Goal: Task Accomplishment & Management: Manage account settings

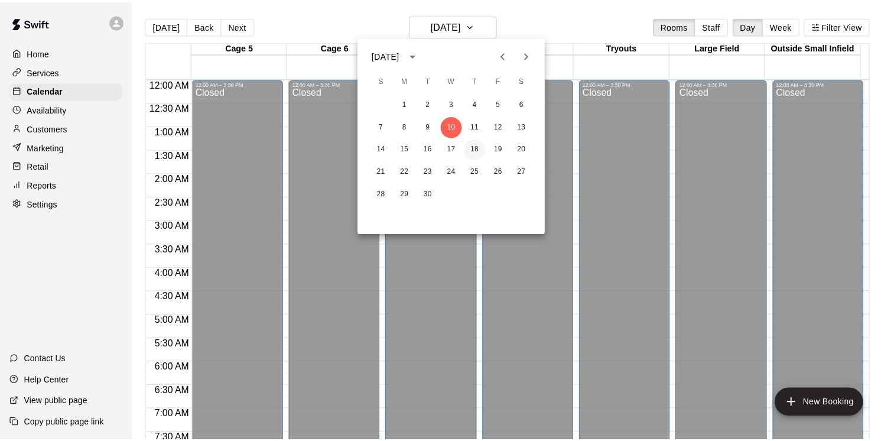
scroll to position [640, 0]
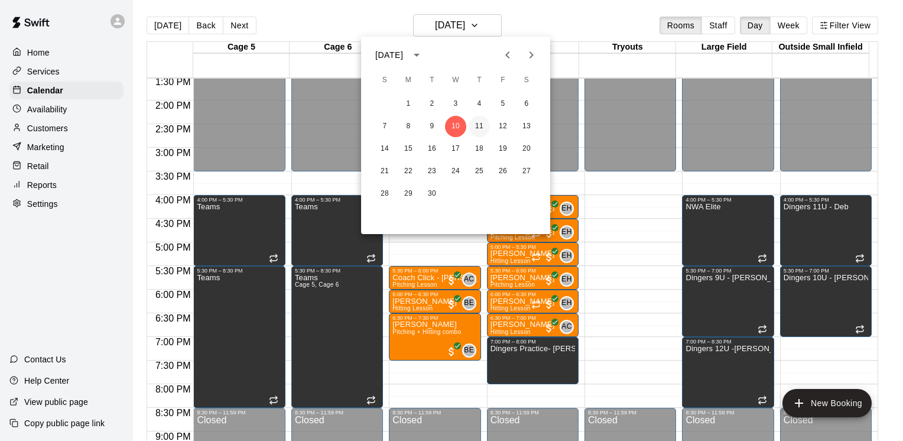
click at [477, 128] on button "11" at bounding box center [479, 126] width 21 height 21
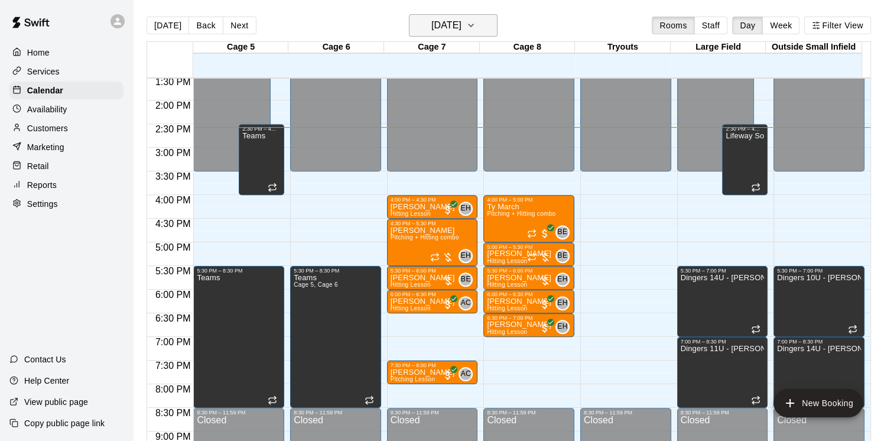
click at [462, 27] on h6 "[DATE]" at bounding box center [447, 25] width 30 height 17
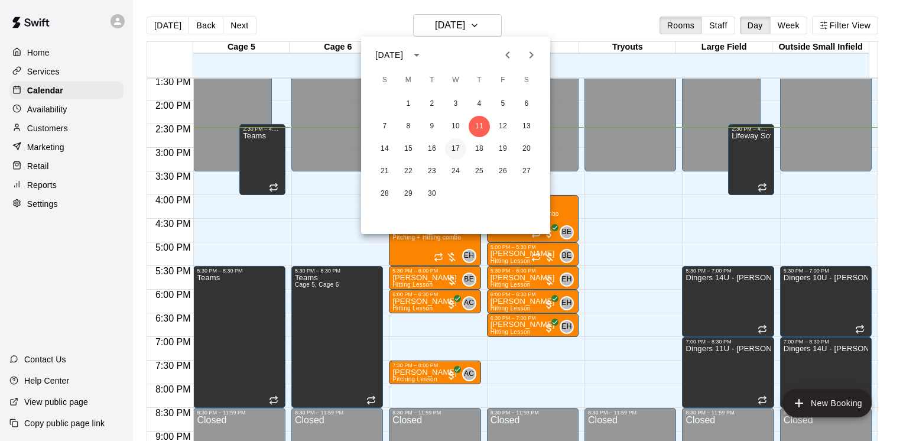
click at [462, 148] on button "17" at bounding box center [455, 148] width 21 height 21
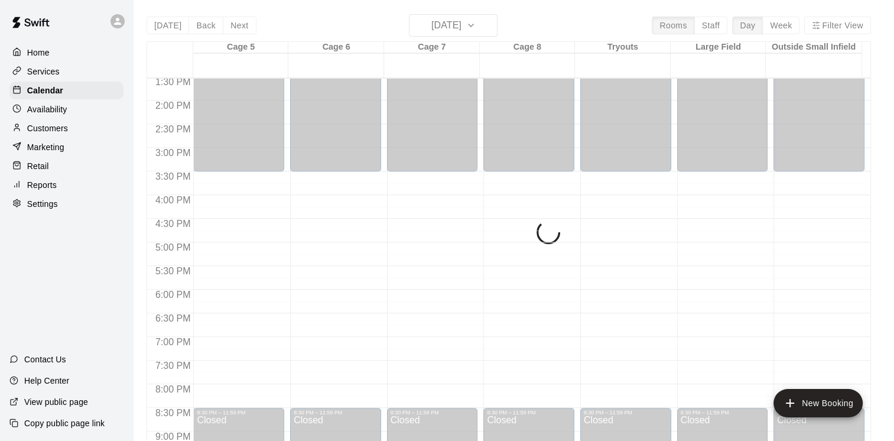
click at [471, 23] on div "Today Back Next Wednesday Sep 17 Rooms Staff Day Week Filter View Cage 5 17 Wed…" at bounding box center [509, 234] width 725 height 441
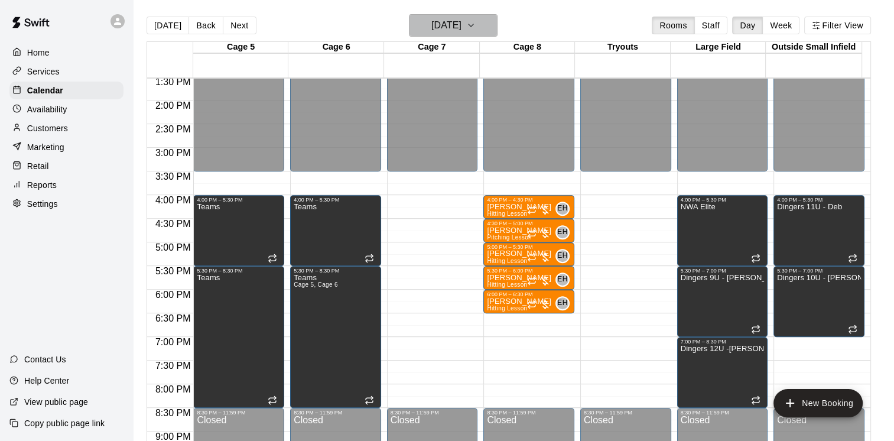
click at [462, 27] on h6 "Wednesday Sep 17" at bounding box center [447, 25] width 30 height 17
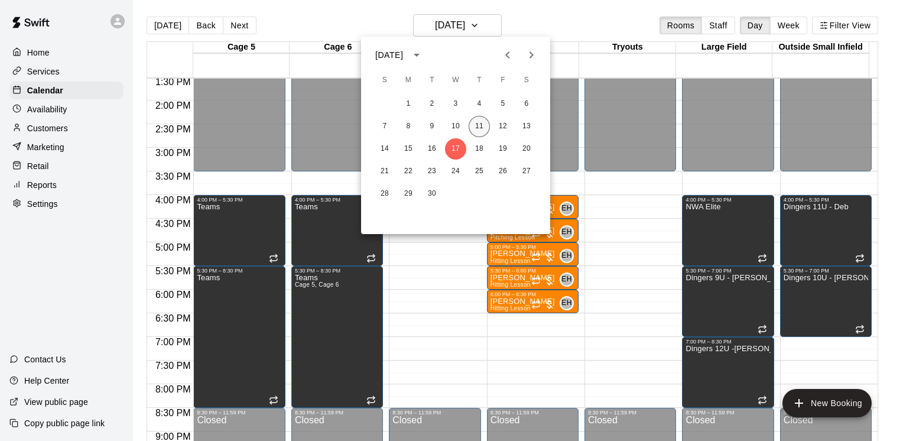
click at [478, 119] on button "11" at bounding box center [479, 126] width 21 height 21
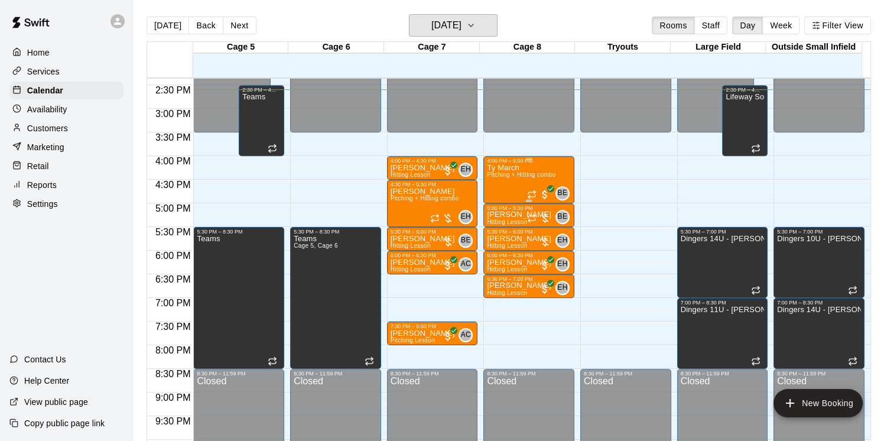
scroll to position [699, 0]
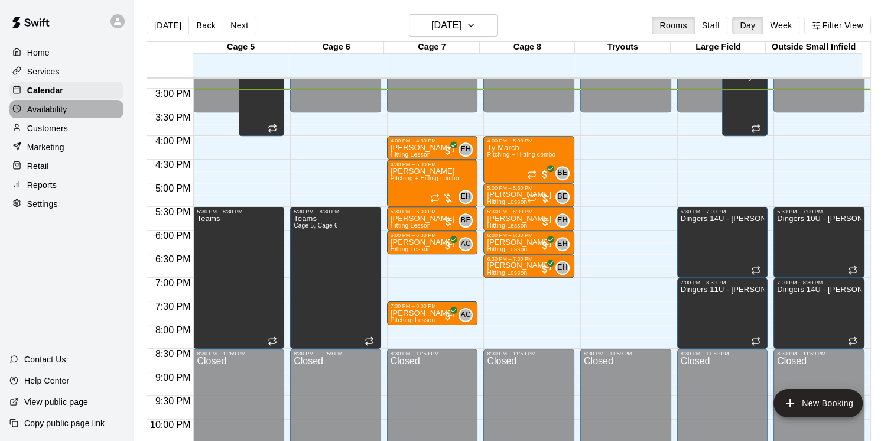
click at [79, 112] on div "Availability" at bounding box center [66, 109] width 114 height 18
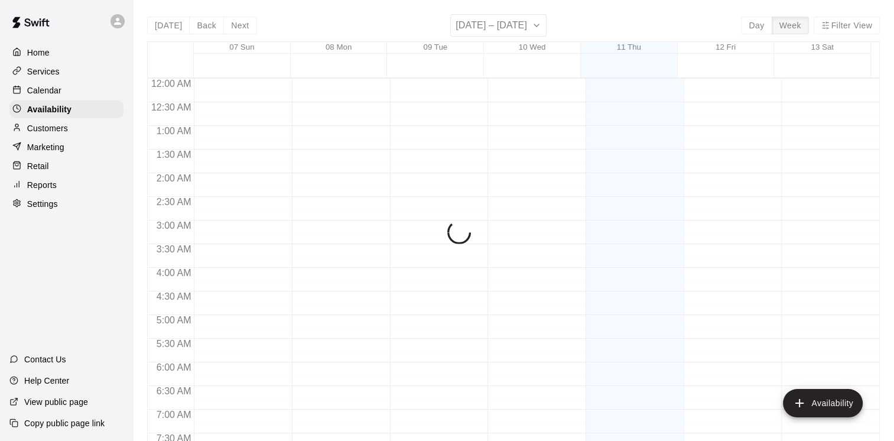
scroll to position [711, 0]
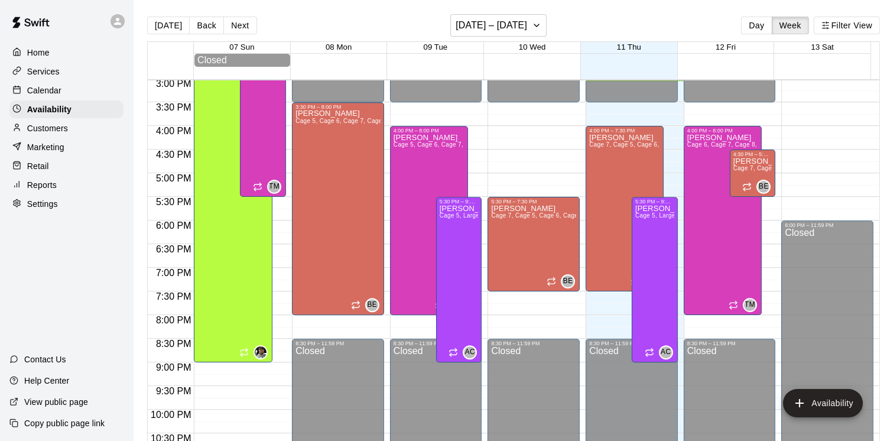
click at [47, 191] on p "Reports" at bounding box center [42, 185] width 30 height 12
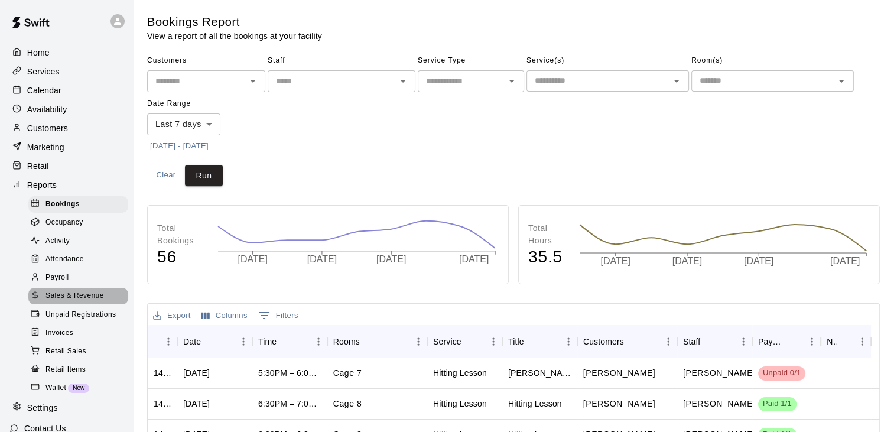
click at [98, 302] on span "Sales & Revenue" at bounding box center [75, 296] width 59 height 12
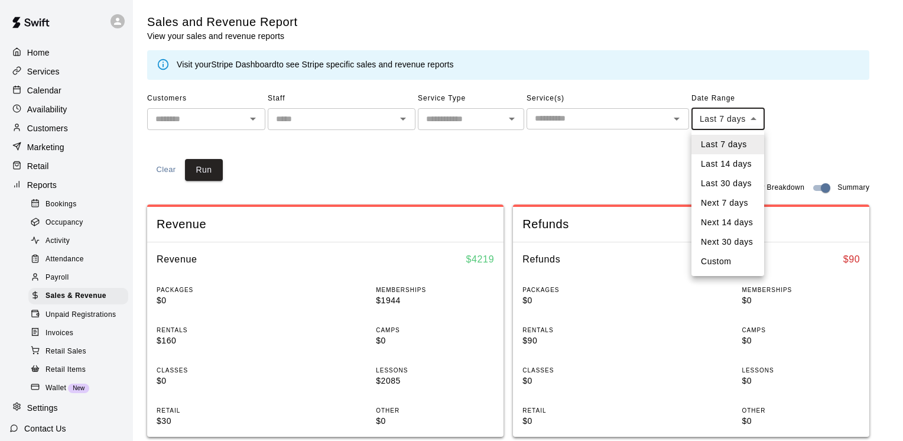
click at [710, 116] on body "Home Services Calendar Availability Customers Marketing Retail Reports Bookings…" at bounding box center [451, 442] width 903 height 884
click at [718, 186] on li "Last 30 days" at bounding box center [728, 184] width 73 height 20
type input "*****"
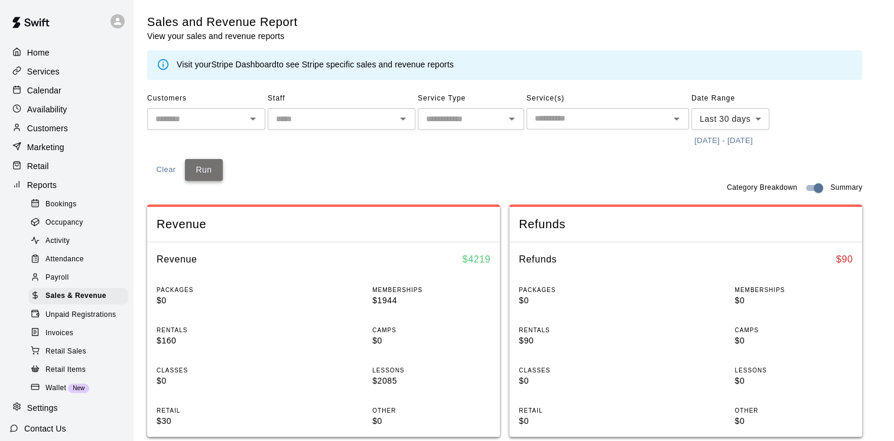
click at [216, 169] on button "Run" at bounding box center [204, 170] width 38 height 22
click at [236, 174] on div "Customers ​ Staff ​ Service Type ​ Service(s) ​ Date Range Last 30 days ***** ​…" at bounding box center [504, 135] width 715 height 92
click at [66, 61] on div "Home" at bounding box center [66, 53] width 114 height 18
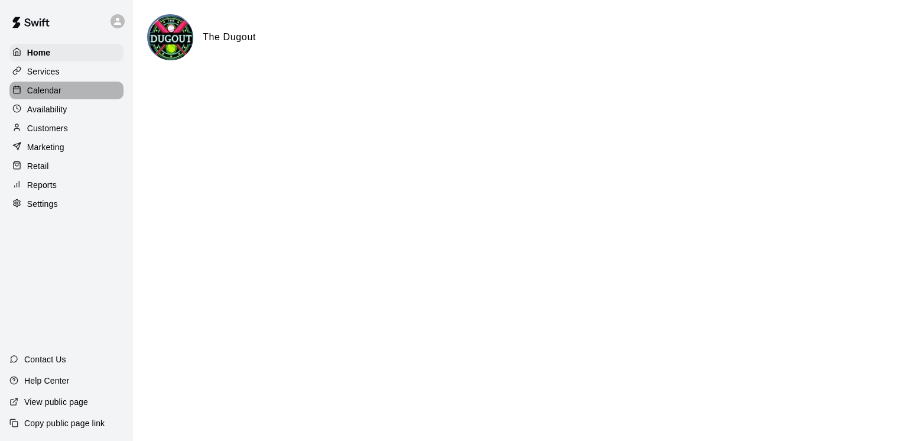
click at [69, 98] on div "Calendar" at bounding box center [66, 91] width 114 height 18
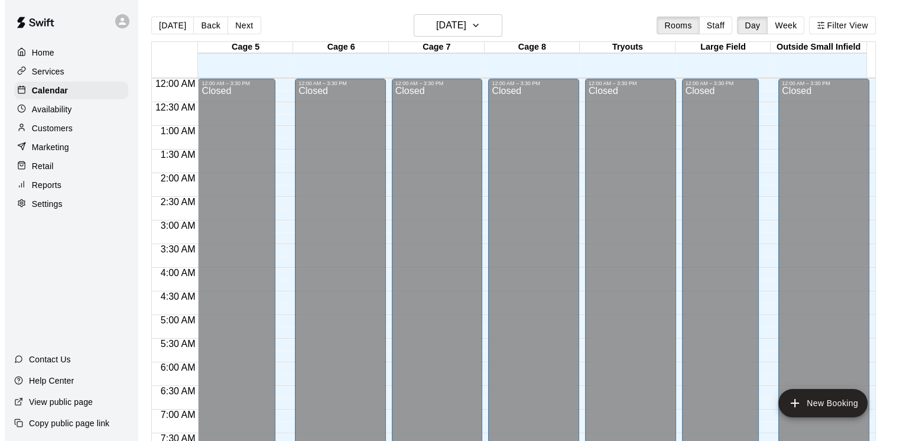
scroll to position [712, 0]
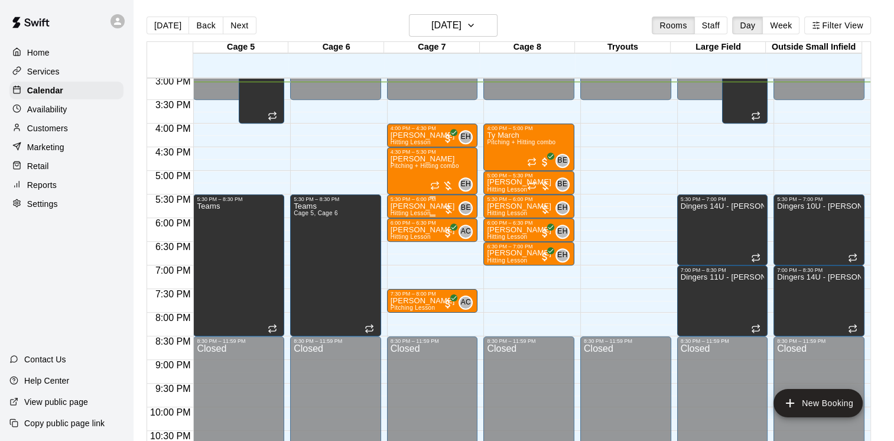
click at [449, 206] on div at bounding box center [448, 209] width 12 height 12
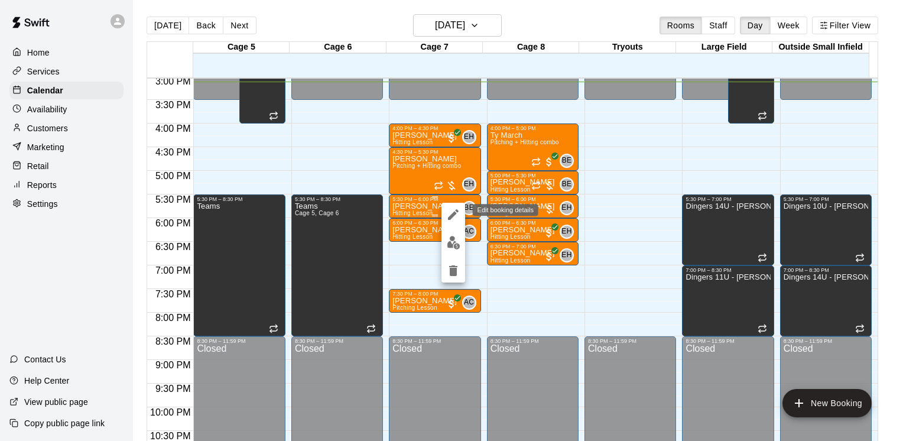
click at [449, 206] on button "edit" at bounding box center [454, 215] width 24 height 24
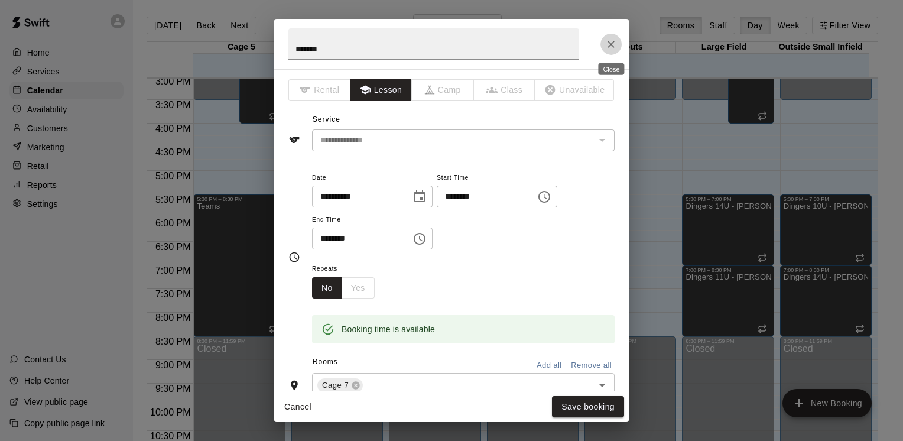
click at [611, 47] on icon "Close" at bounding box center [611, 44] width 12 height 12
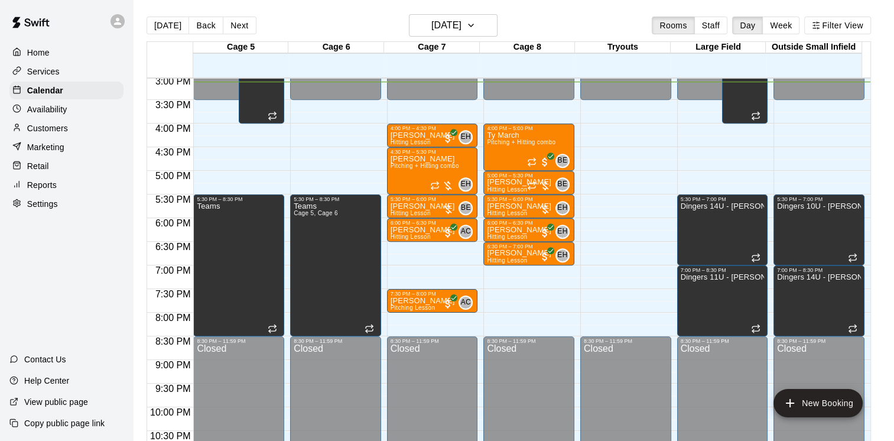
click at [66, 280] on div "Home Services Calendar Availability Customers Marketing Retail Reports Settings…" at bounding box center [66, 220] width 133 height 441
click at [447, 186] on div at bounding box center [442, 186] width 24 height 12
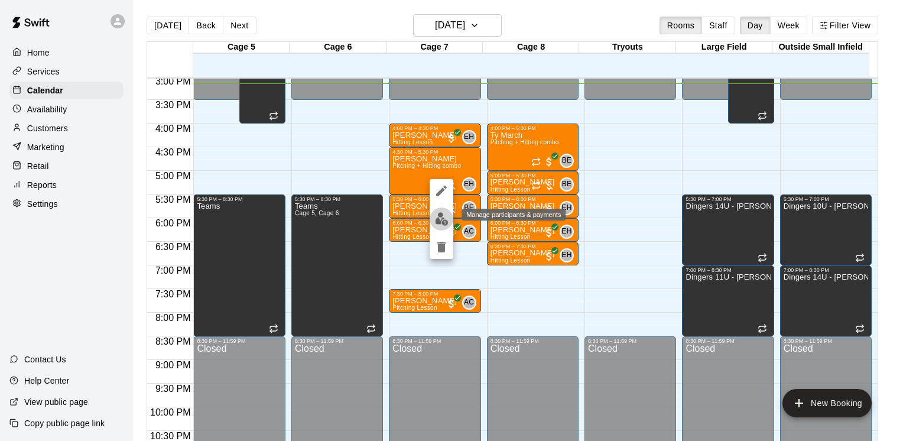
click at [446, 223] on img "edit" at bounding box center [442, 219] width 14 height 14
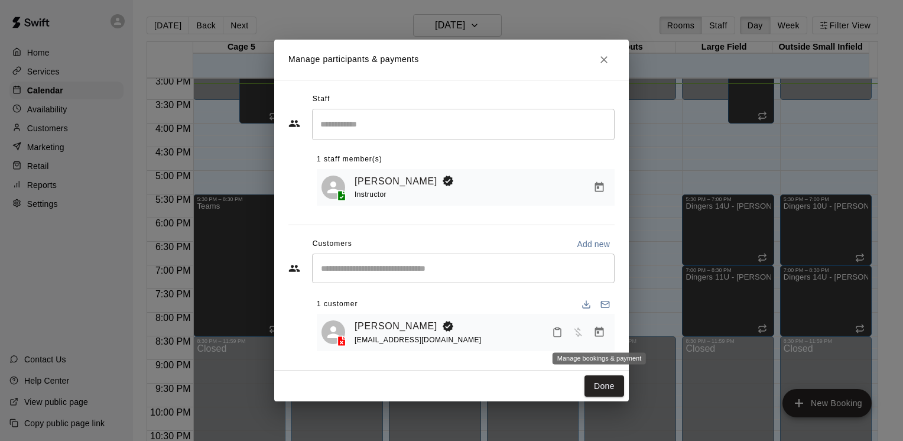
click at [597, 332] on icon "Manage bookings & payment" at bounding box center [600, 332] width 12 height 12
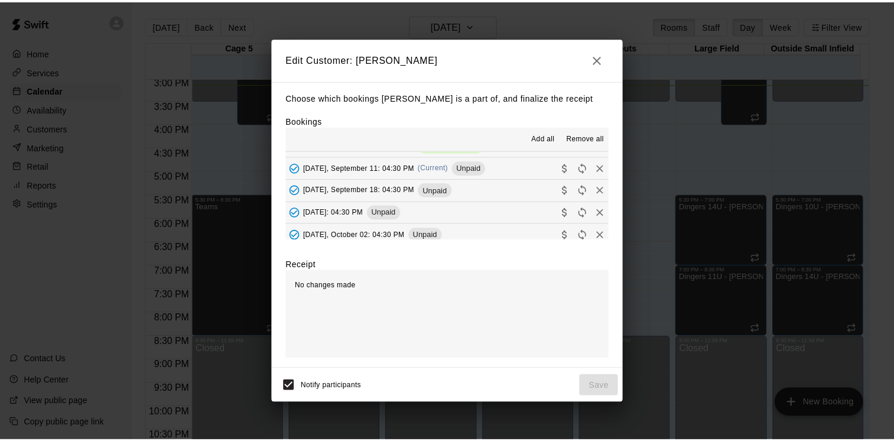
scroll to position [59, 0]
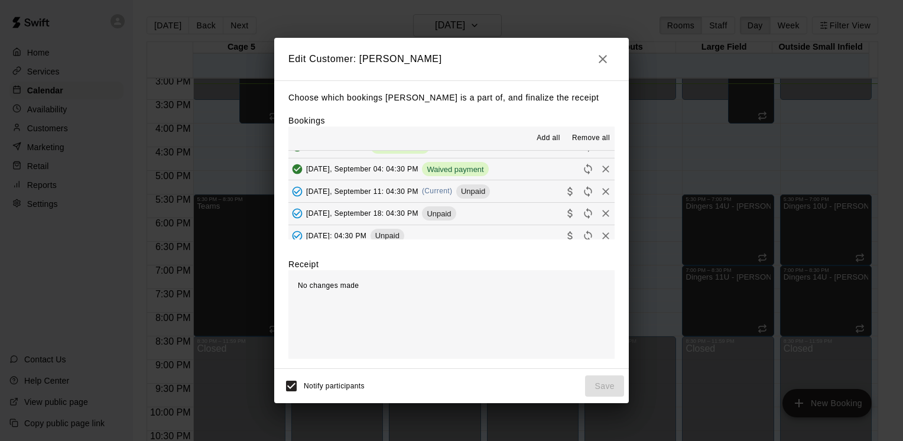
click at [468, 193] on span "Unpaid" at bounding box center [473, 191] width 34 height 9
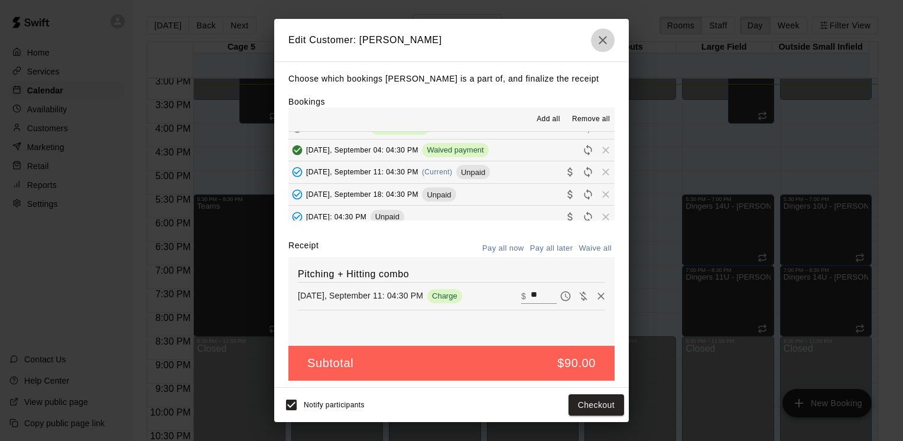
click at [602, 35] on icon "button" at bounding box center [603, 40] width 14 height 14
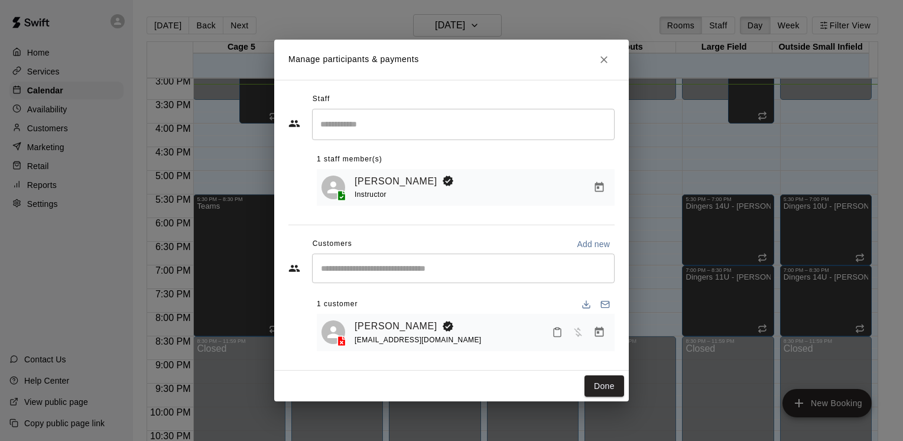
click at [610, 58] on button "Close" at bounding box center [604, 59] width 21 height 21
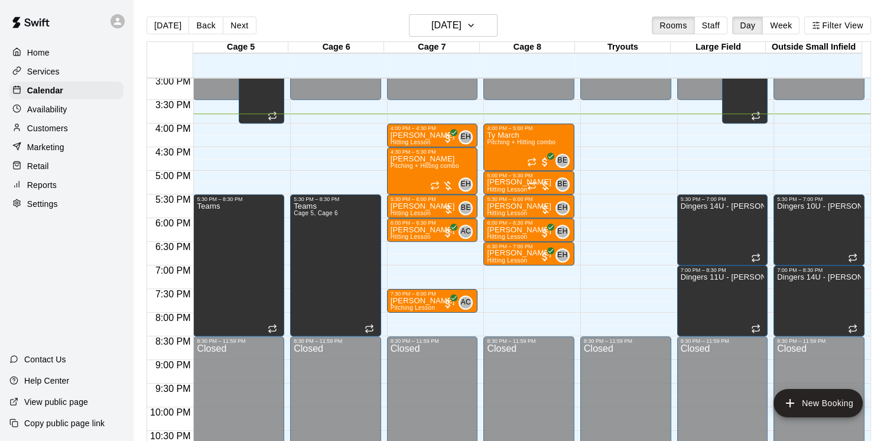
click at [64, 127] on p "Customers" at bounding box center [47, 128] width 41 height 12
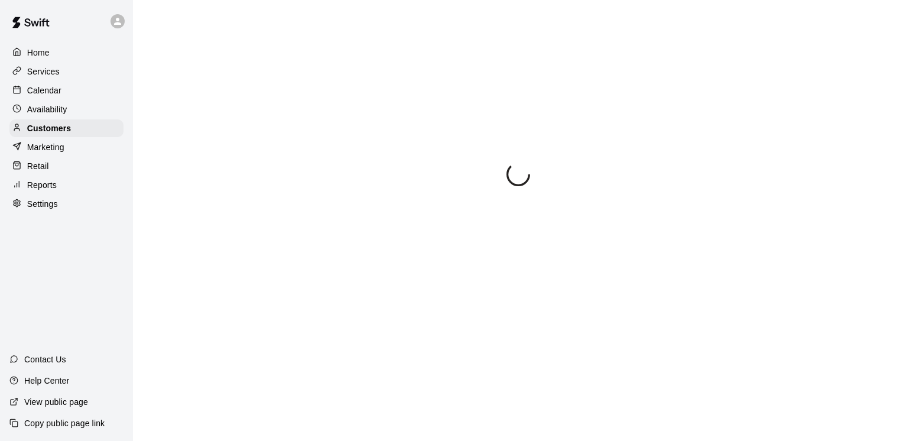
click at [558, 191] on html "Home Services Calendar Availability Customers Marketing Retail Reports Settings…" at bounding box center [451, 95] width 903 height 191
click at [88, 115] on div "Availability" at bounding box center [66, 109] width 114 height 18
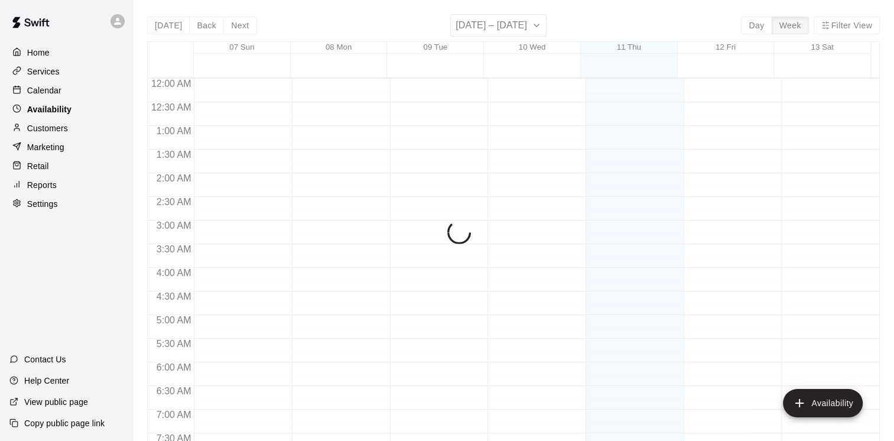
scroll to position [747, 0]
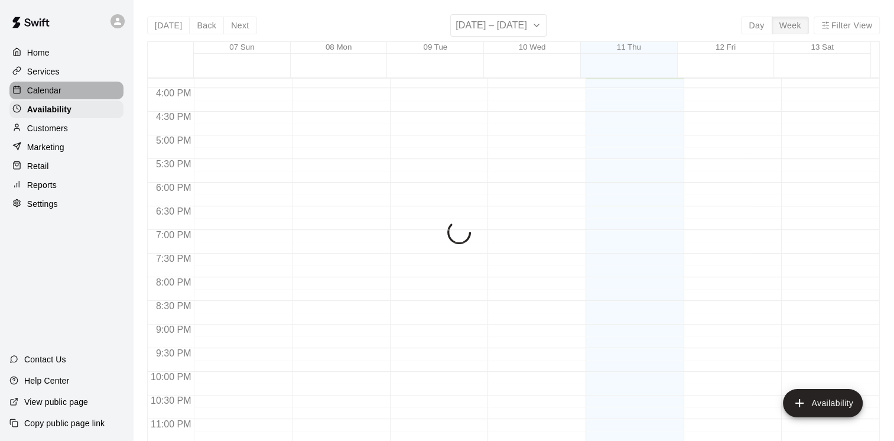
click at [82, 92] on div "Calendar" at bounding box center [66, 91] width 114 height 18
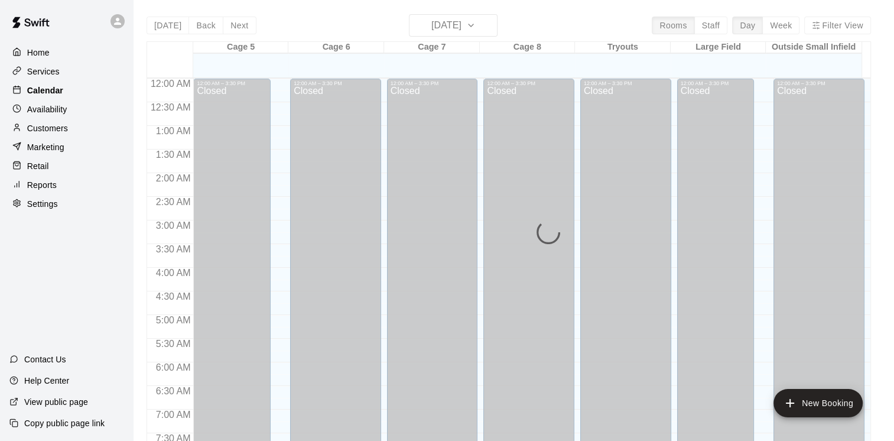
scroll to position [722, 0]
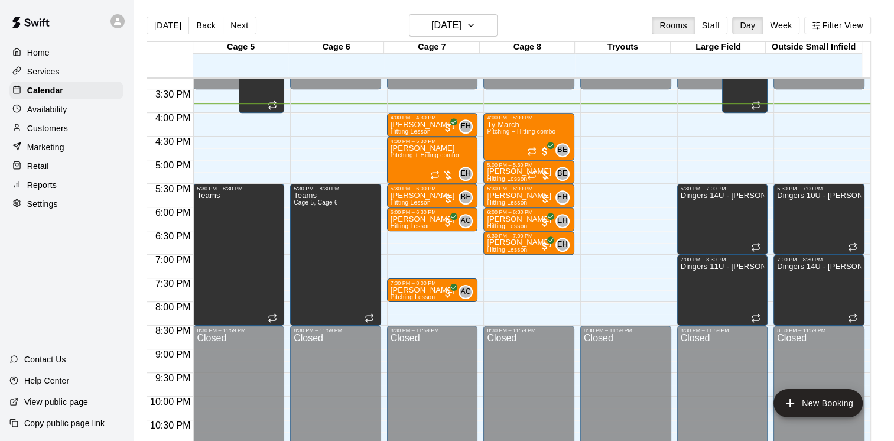
click at [73, 116] on div "Availability" at bounding box center [66, 109] width 114 height 18
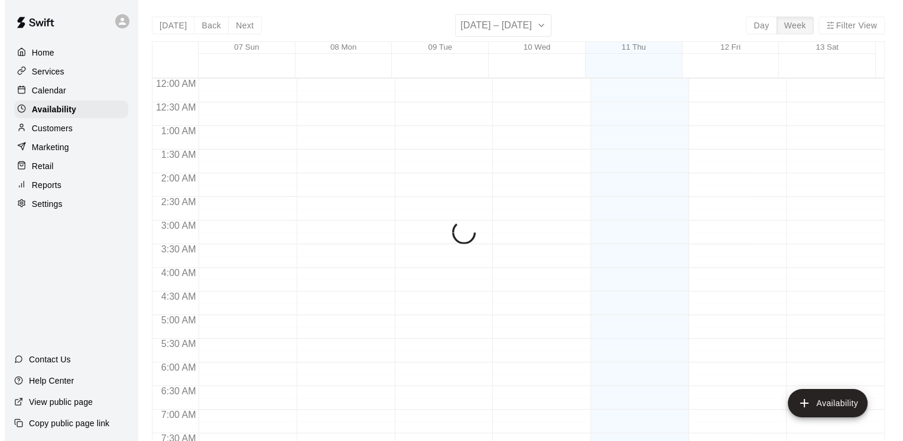
scroll to position [747, 0]
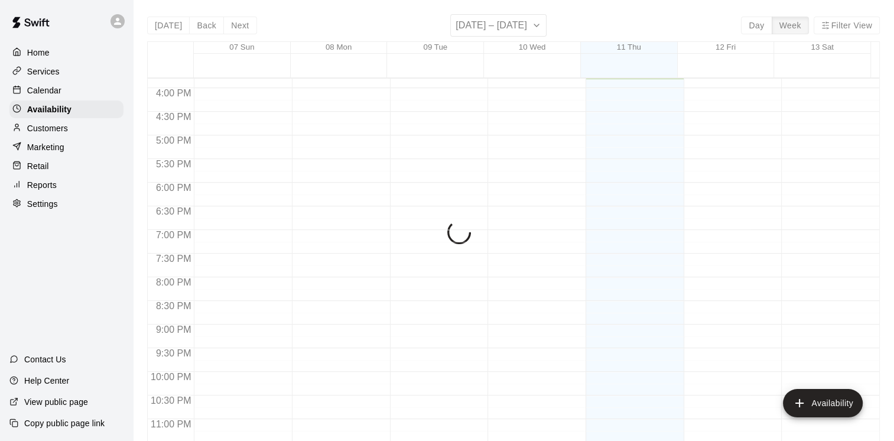
click at [79, 137] on div "Customers" at bounding box center [66, 128] width 114 height 18
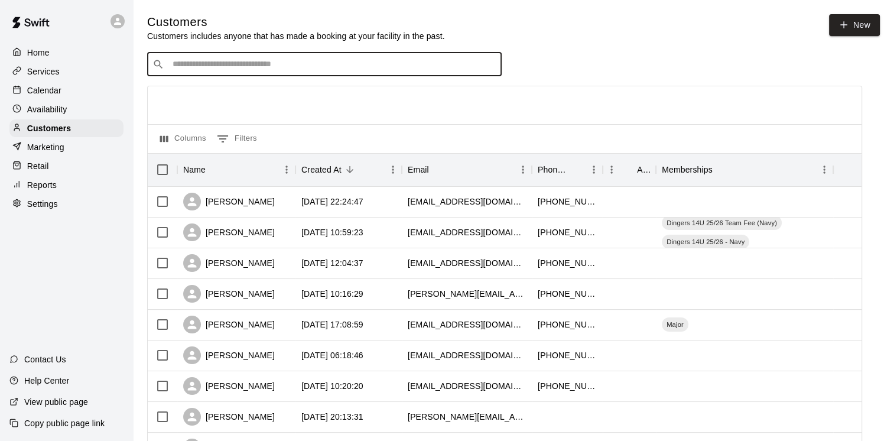
click at [376, 68] on input "Search customers by name or email" at bounding box center [332, 65] width 327 height 12
type input "**********"
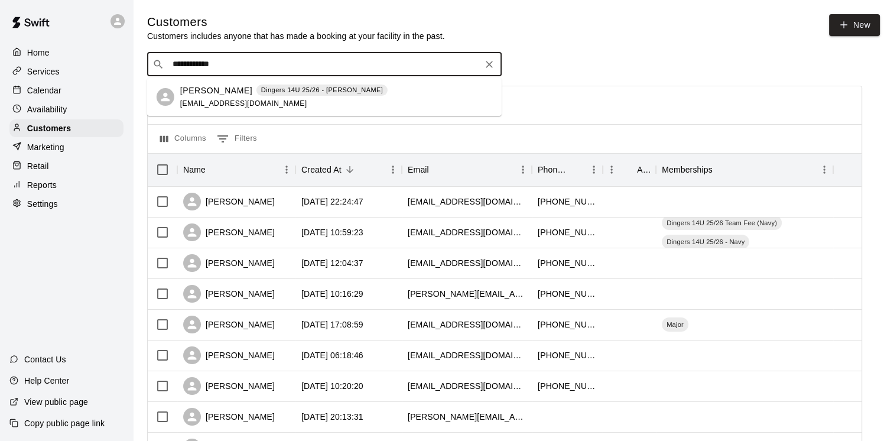
click at [364, 106] on div "Austin Stevens Dingers 14U 25/26 - Steele austinstevens2012@yahoo.com" at bounding box center [336, 97] width 312 height 25
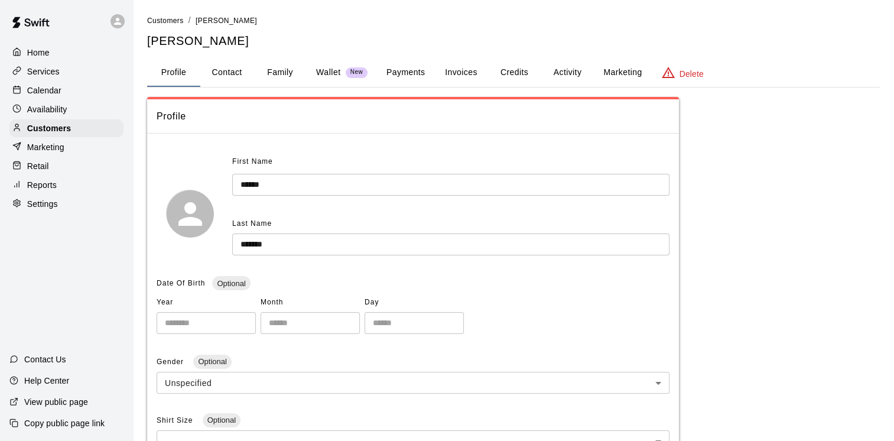
click at [229, 73] on button "Contact" at bounding box center [226, 73] width 53 height 28
select select "**"
click at [238, 66] on button "Contact" at bounding box center [226, 73] width 53 height 28
select select "**"
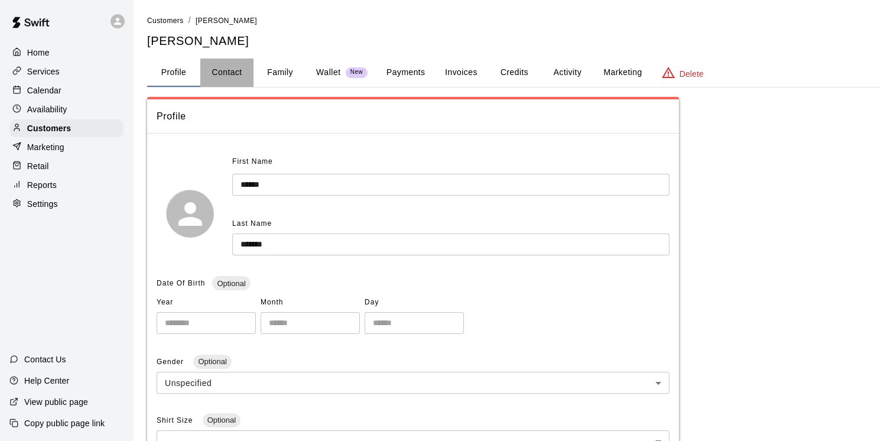
select select "**"
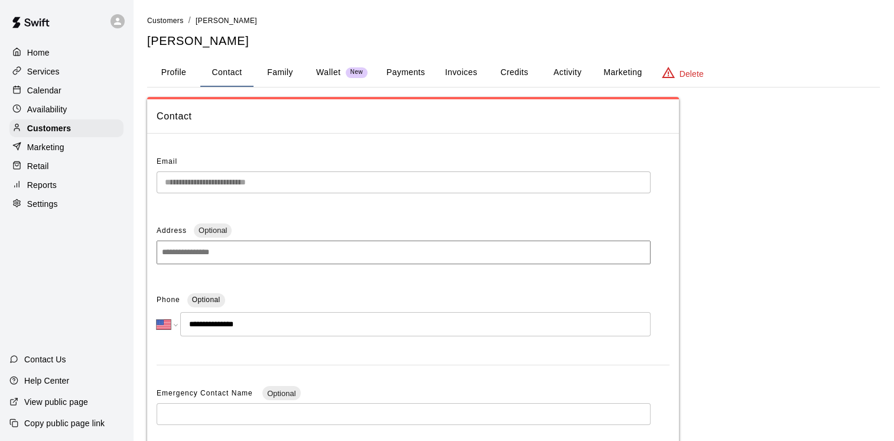
click at [85, 99] on div "Calendar" at bounding box center [66, 91] width 114 height 18
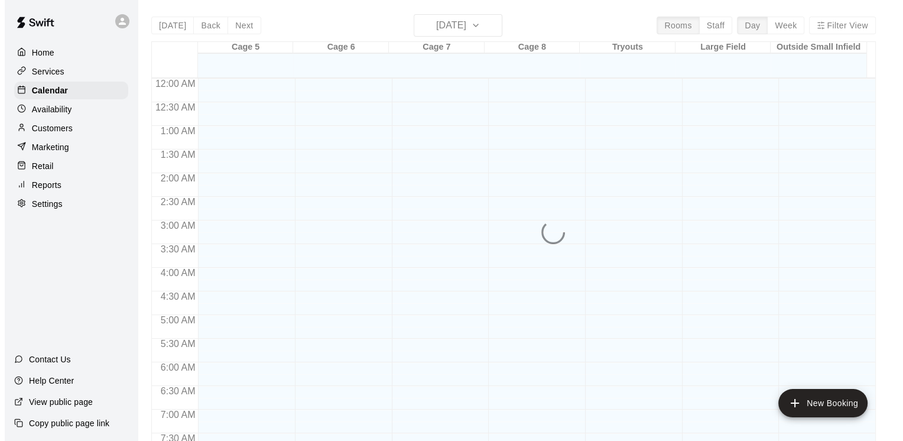
scroll to position [722, 0]
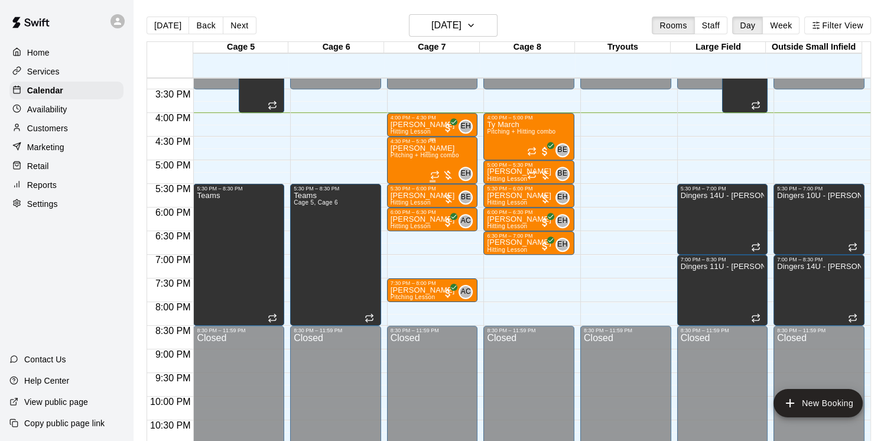
click at [447, 174] on div at bounding box center [442, 175] width 24 height 12
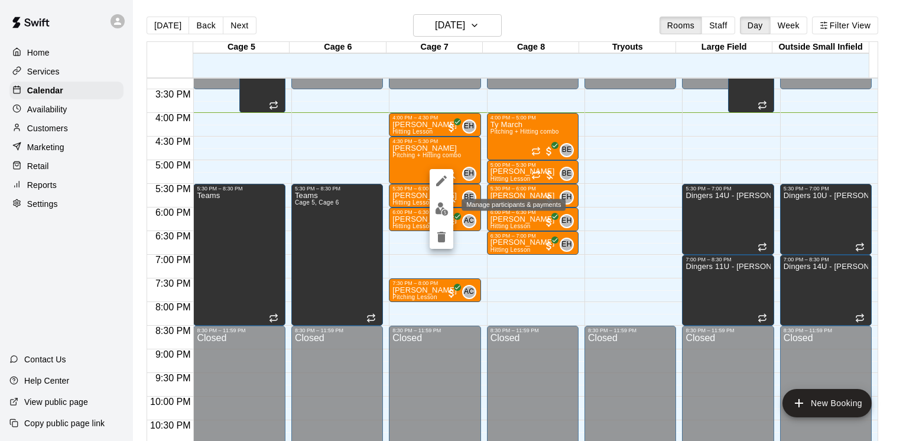
click at [448, 214] on img "edit" at bounding box center [442, 209] width 14 height 14
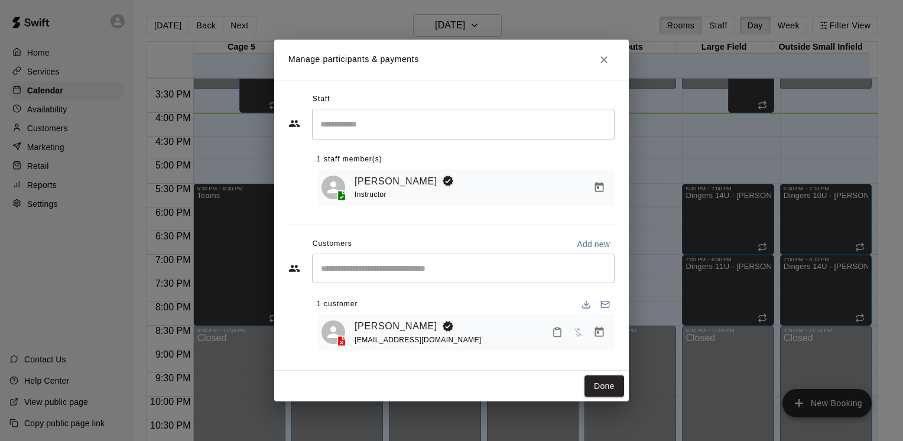
click at [603, 340] on button "Manage bookings & payment" at bounding box center [599, 332] width 21 height 21
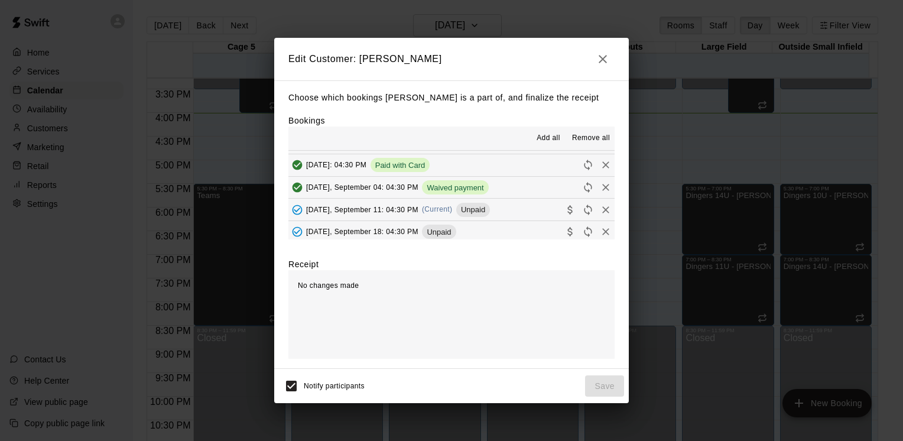
scroll to position [59, 0]
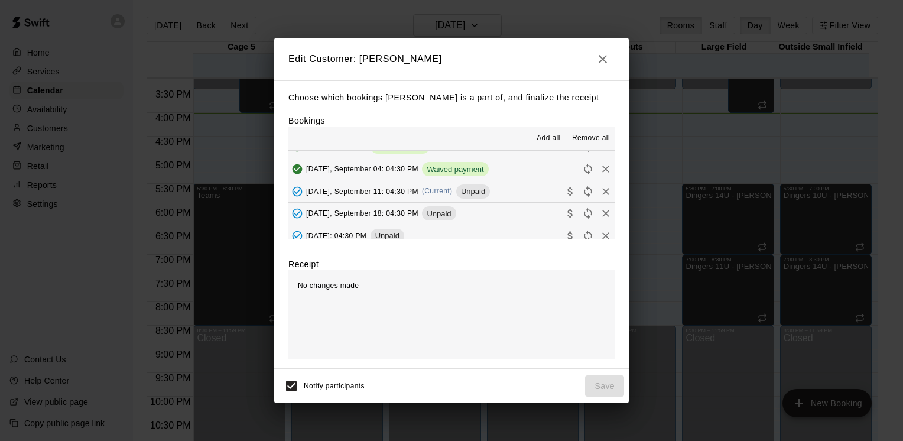
click at [478, 192] on span "Unpaid" at bounding box center [473, 191] width 34 height 9
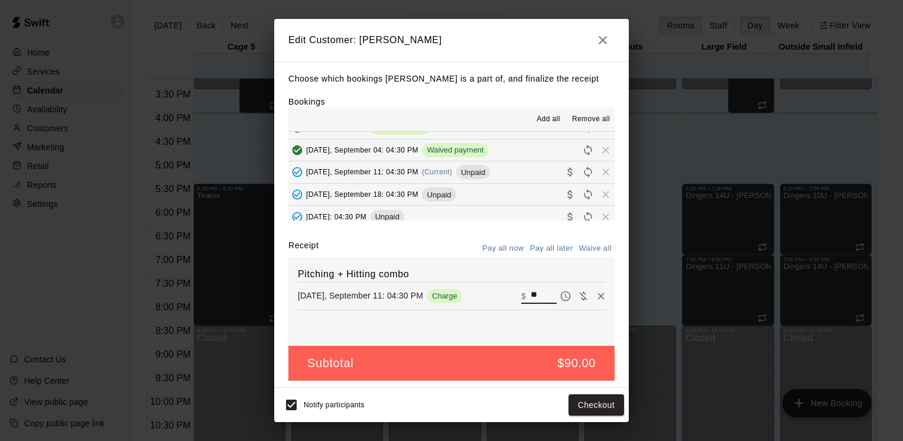
click at [531, 296] on input "**" at bounding box center [544, 295] width 26 height 15
type input "**"
click at [589, 403] on button "Checkout" at bounding box center [597, 405] width 56 height 22
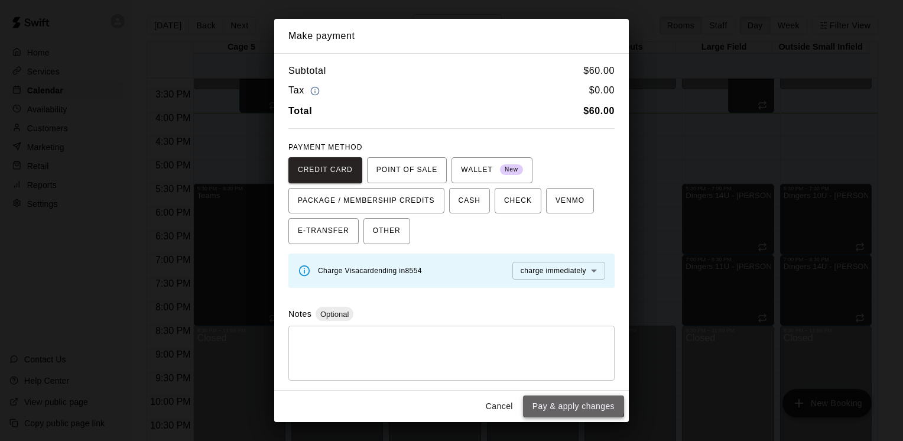
click at [572, 401] on button "Pay & apply changes" at bounding box center [573, 406] width 101 height 22
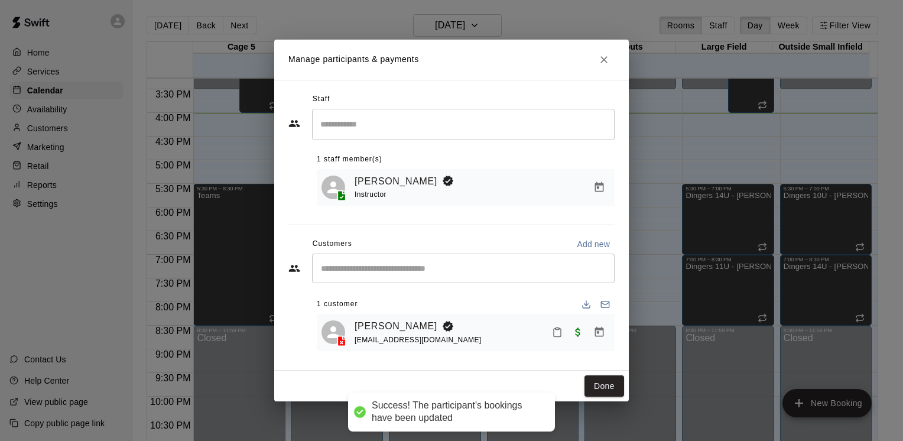
click at [604, 401] on div "Done" at bounding box center [451, 386] width 355 height 31
click at [604, 395] on button "Done" at bounding box center [605, 386] width 40 height 22
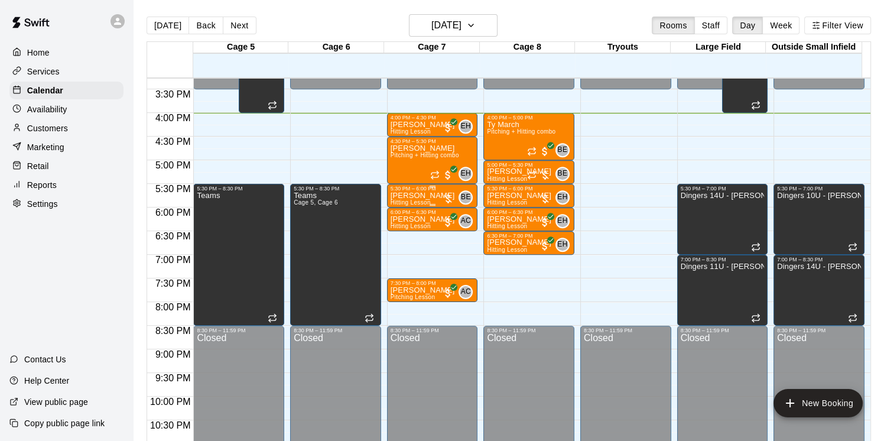
click at [448, 200] on div at bounding box center [448, 199] width 12 height 12
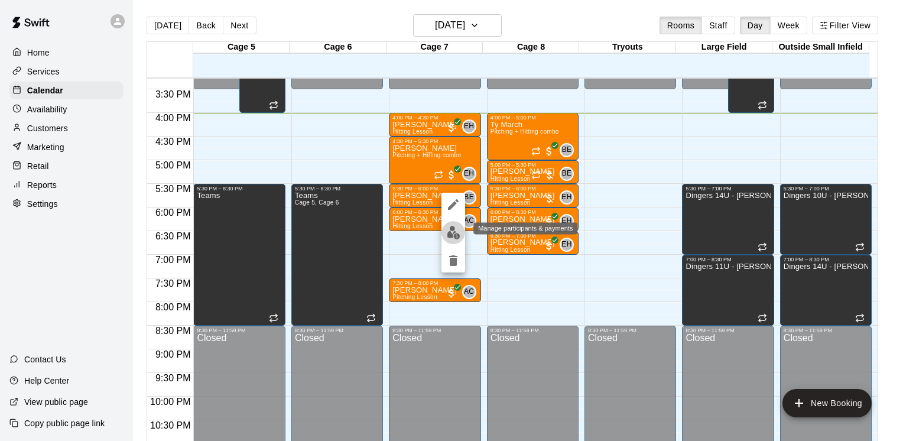
click at [457, 229] on img "edit" at bounding box center [454, 233] width 14 height 14
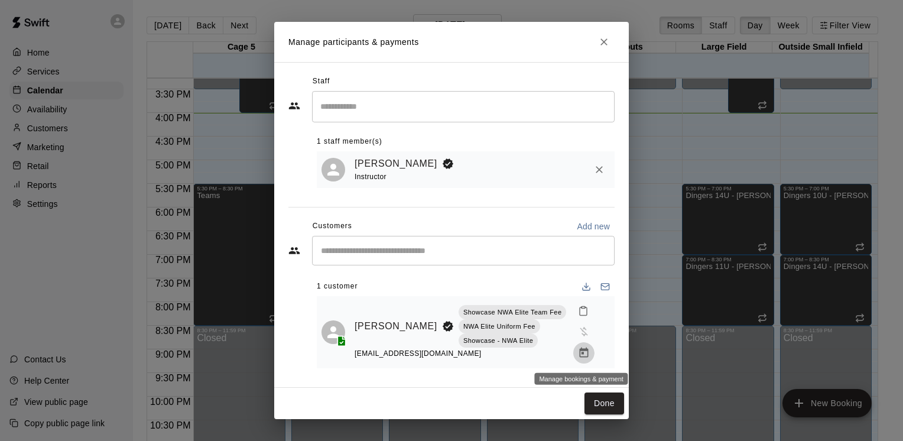
click at [579, 354] on icon "Manage bookings & payment" at bounding box center [583, 353] width 9 height 10
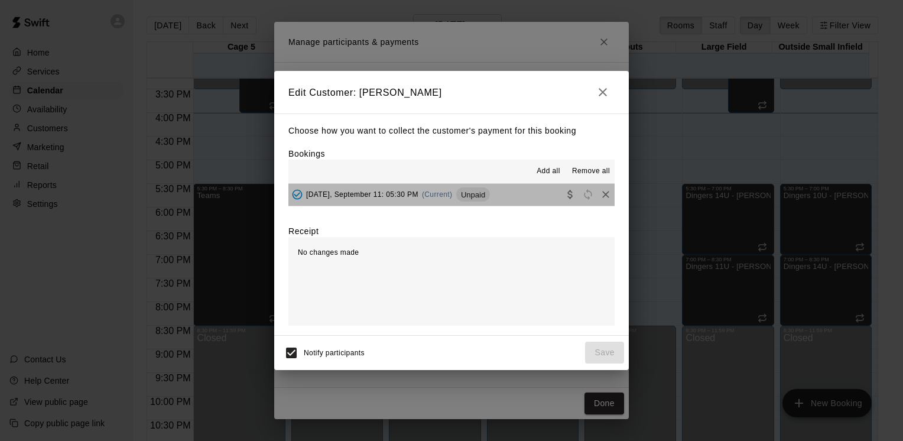
click at [475, 196] on span "Unpaid" at bounding box center [473, 194] width 34 height 9
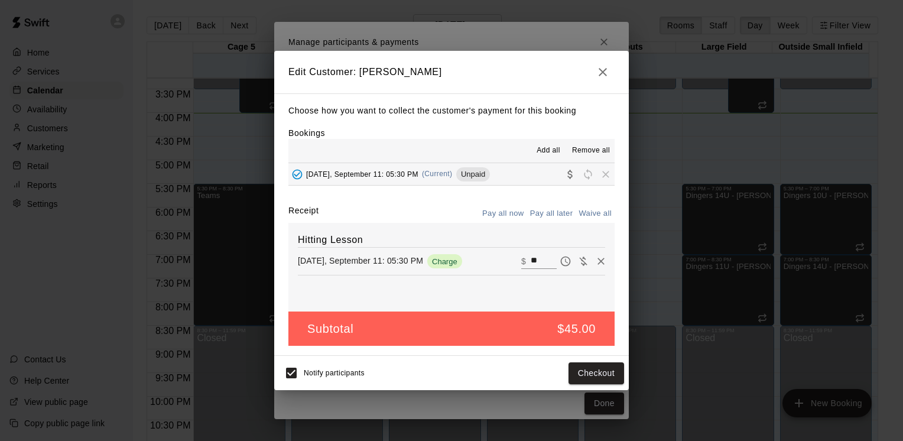
click at [607, 82] on button "button" at bounding box center [603, 72] width 24 height 24
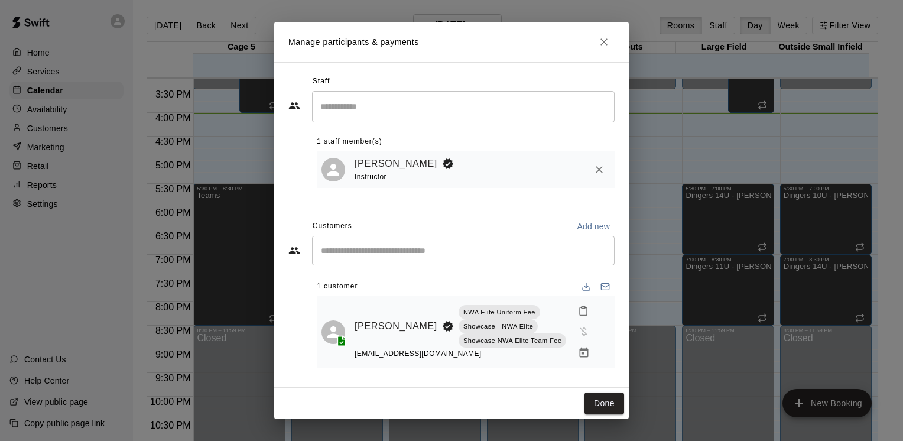
click at [608, 45] on icon "Close" at bounding box center [604, 42] width 12 height 12
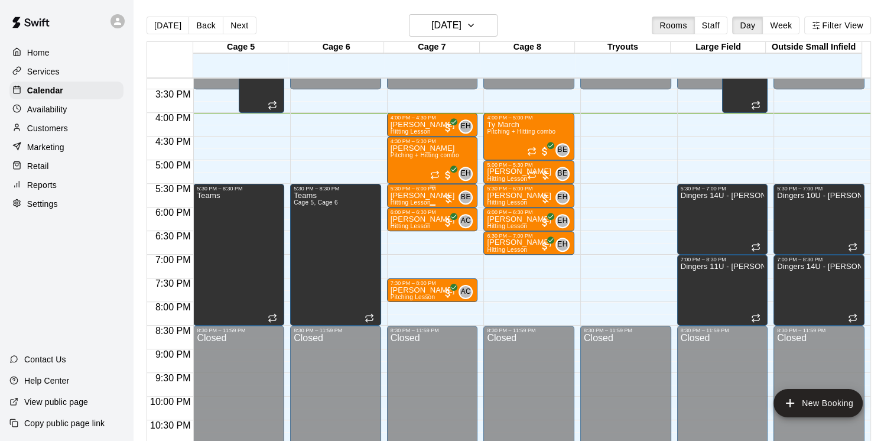
click at [449, 199] on div at bounding box center [448, 199] width 12 height 12
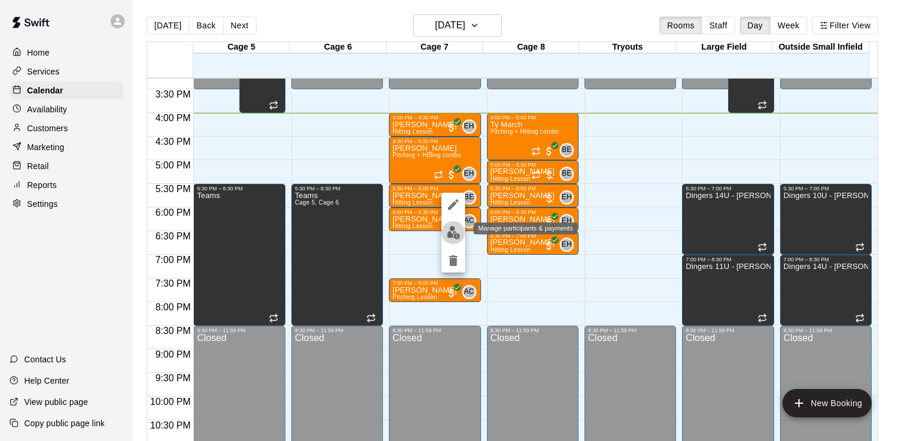
click at [455, 238] on img "edit" at bounding box center [454, 233] width 14 height 14
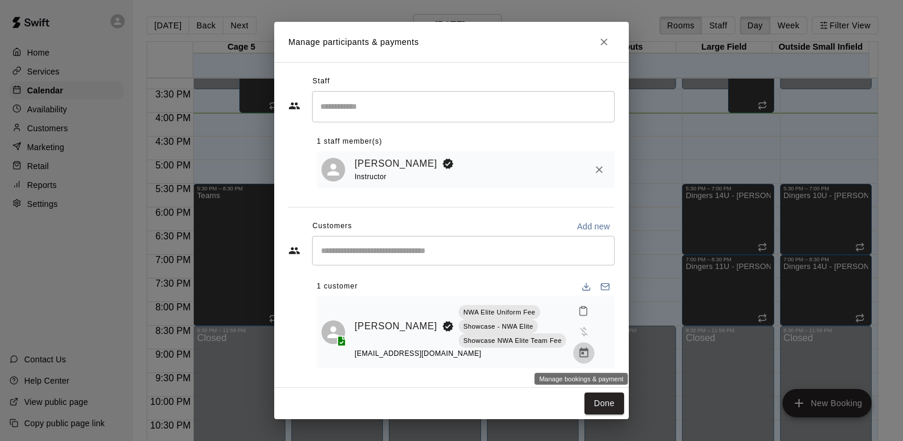
click at [588, 349] on button "Manage bookings & payment" at bounding box center [583, 352] width 21 height 21
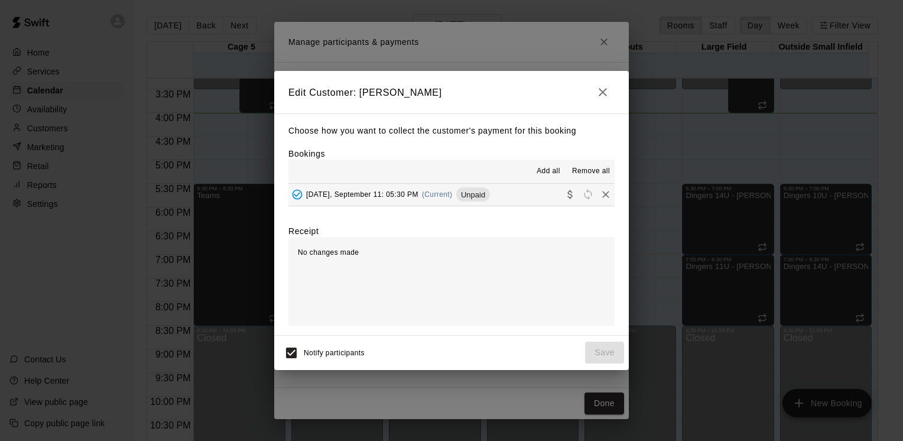
click at [476, 193] on span "Unpaid" at bounding box center [473, 194] width 34 height 9
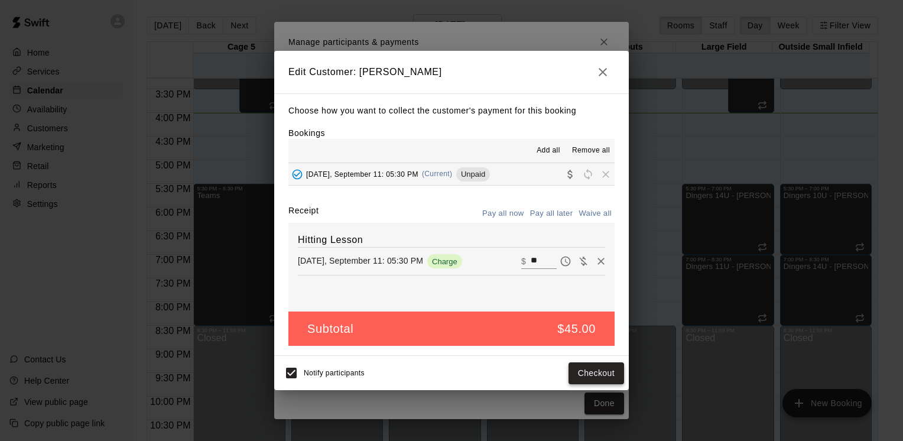
click at [594, 369] on button "Checkout" at bounding box center [597, 373] width 56 height 22
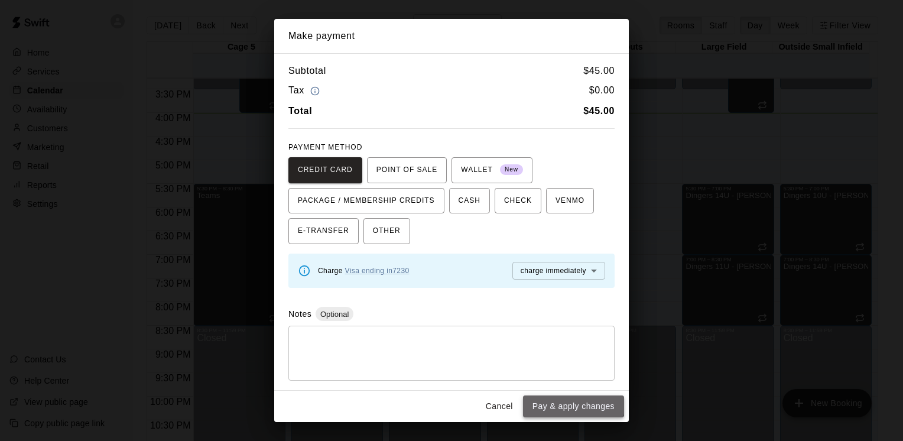
click at [573, 403] on button "Pay & apply changes" at bounding box center [573, 406] width 101 height 22
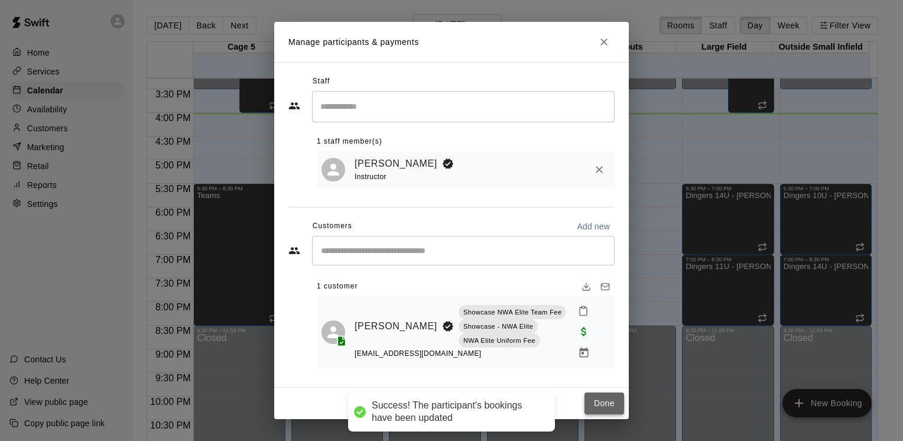
click at [594, 409] on button "Done" at bounding box center [605, 404] width 40 height 22
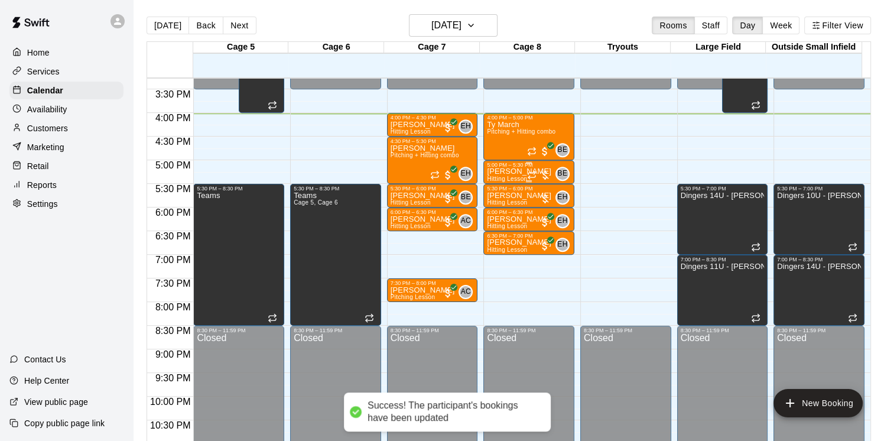
click at [544, 169] on div at bounding box center [539, 175] width 24 height 12
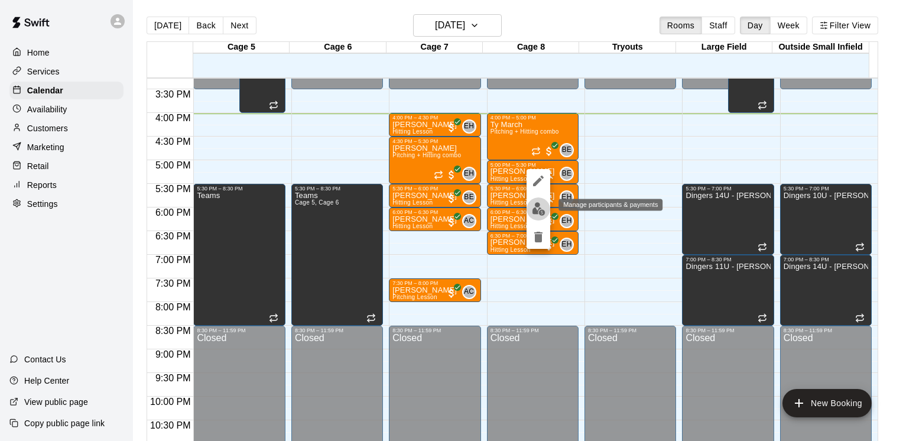
click at [541, 205] on img "edit" at bounding box center [539, 209] width 14 height 14
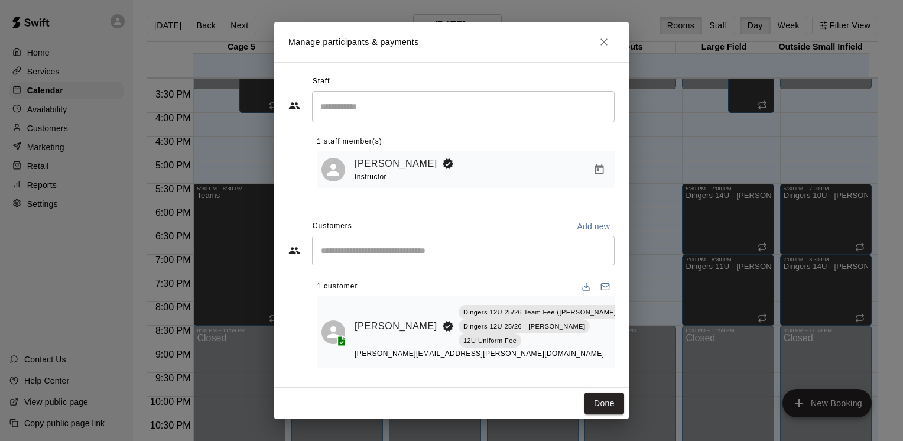
click at [628, 356] on icon "Manage bookings & payment" at bounding box center [634, 353] width 12 height 12
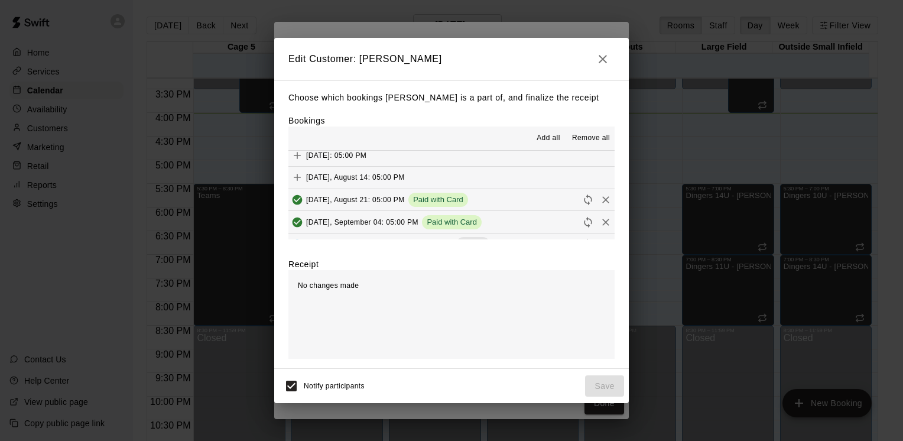
scroll to position [355, 0]
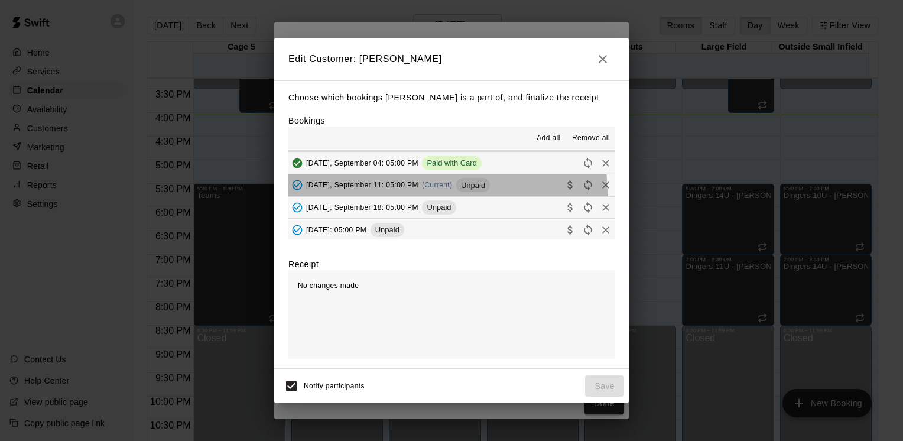
click at [433, 192] on div "[DATE], September 11: 05:00 PM (Current) Unpaid" at bounding box center [389, 185] width 202 height 18
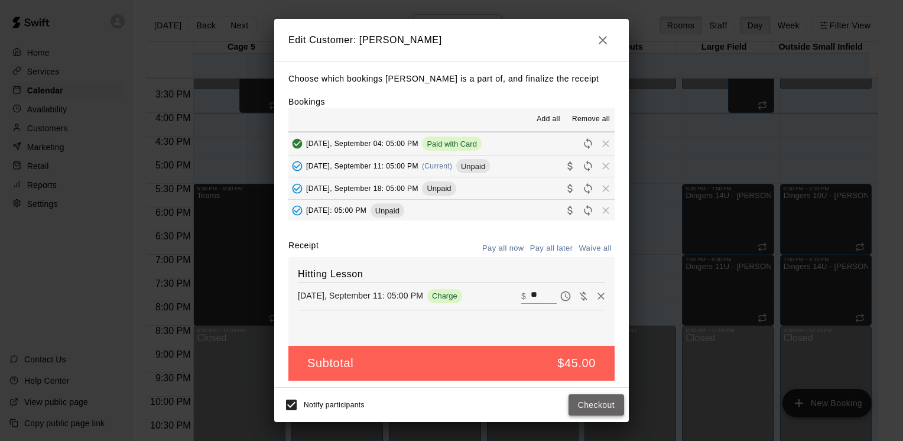
click at [589, 403] on button "Checkout" at bounding box center [597, 405] width 56 height 22
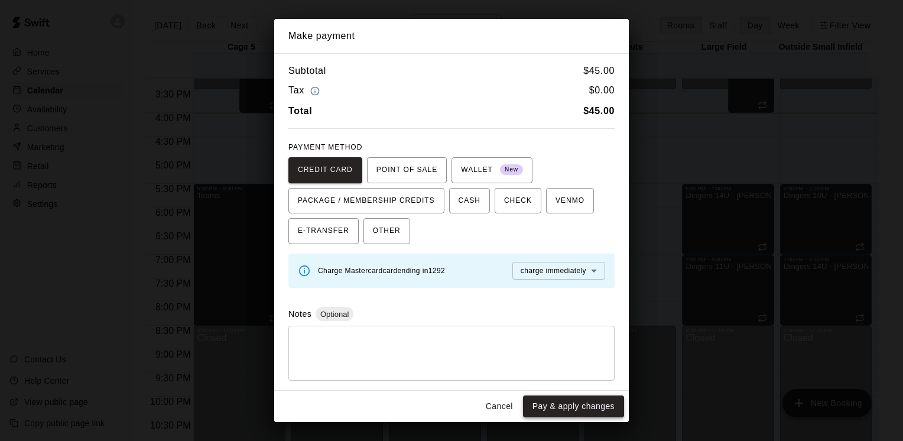
click at [575, 406] on button "Pay & apply changes" at bounding box center [573, 406] width 101 height 22
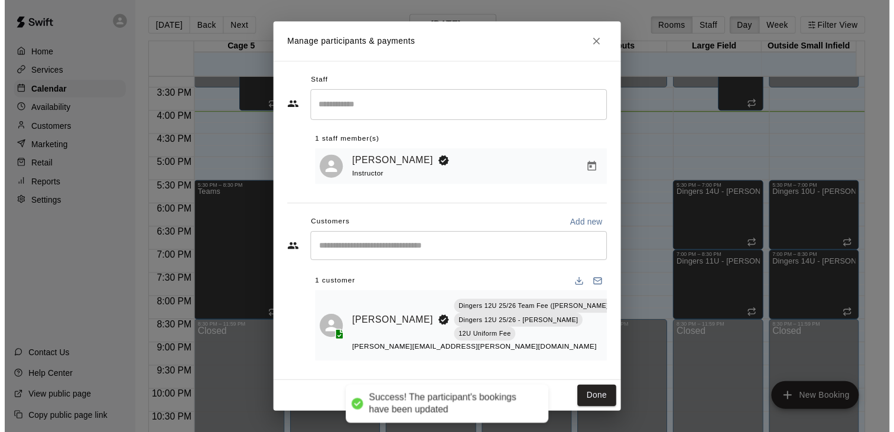
scroll to position [0, 0]
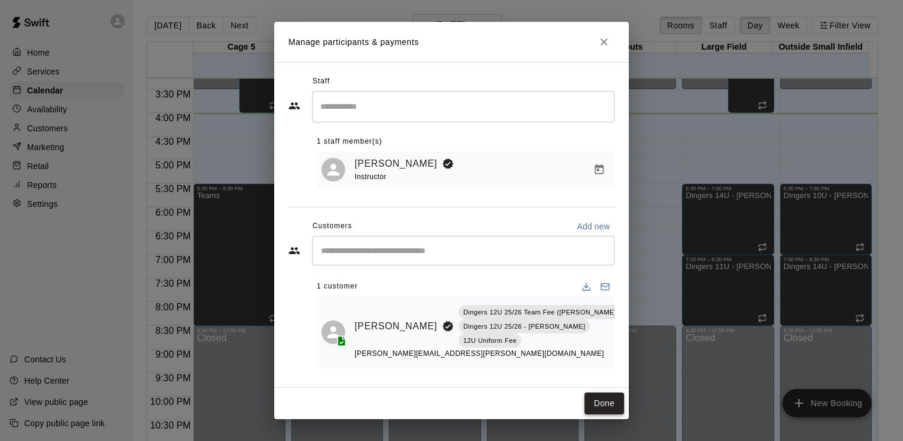
click at [608, 406] on button "Done" at bounding box center [605, 404] width 40 height 22
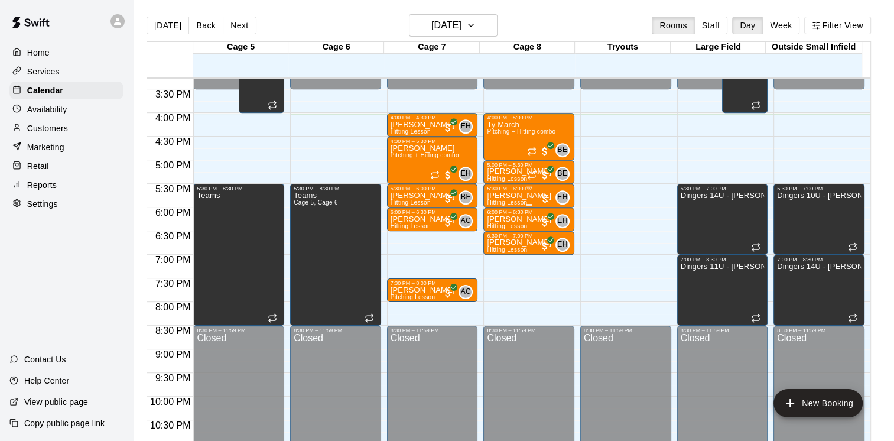
click at [544, 200] on div at bounding box center [545, 199] width 12 height 12
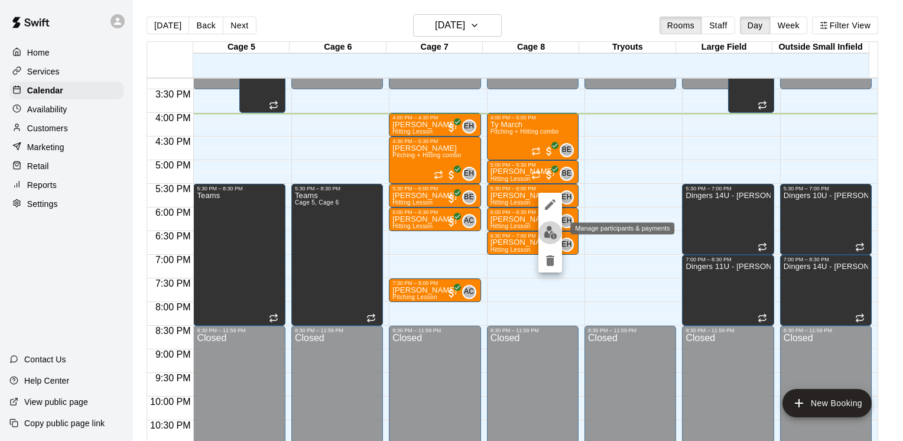
click at [552, 232] on img "edit" at bounding box center [551, 233] width 14 height 14
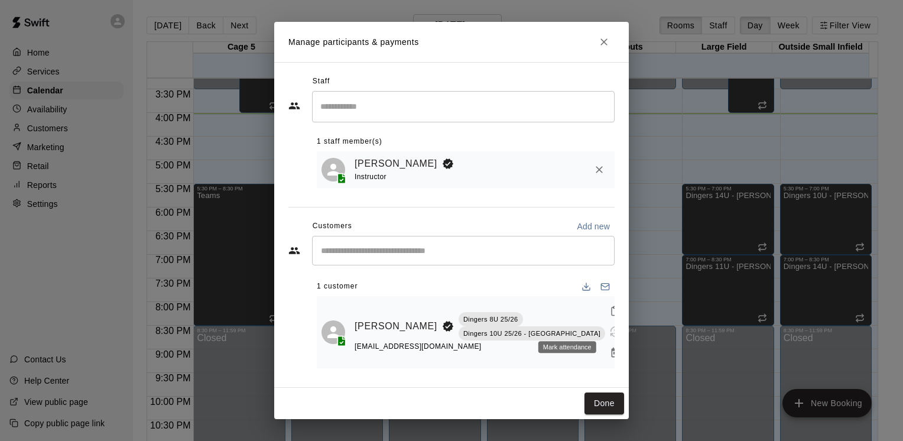
click at [566, 343] on div "Mark attendance" at bounding box center [568, 347] width 58 height 12
click at [565, 344] on div "Mark attendance" at bounding box center [568, 347] width 58 height 12
click at [551, 388] on div "Done" at bounding box center [451, 403] width 355 height 31
click at [605, 343] on button "Manage bookings & payment" at bounding box center [615, 352] width 21 height 21
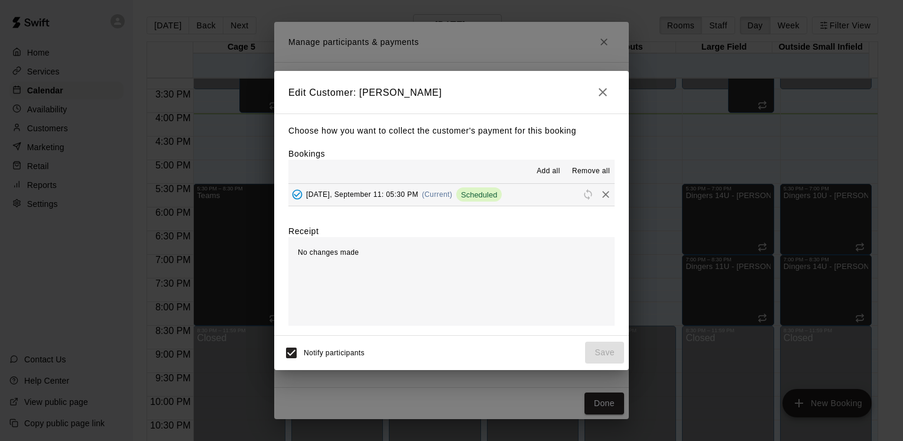
click at [434, 193] on span "(Current)" at bounding box center [437, 194] width 31 height 8
click at [436, 202] on div "[DATE], September 11: 05:30 PM (Current) Scheduled" at bounding box center [394, 195] width 213 height 18
click at [431, 199] on span "(Current)" at bounding box center [437, 194] width 31 height 8
click at [483, 197] on span "Scheduled" at bounding box center [479, 194] width 46 height 9
click at [551, 194] on button "[DATE], September 11: 05:30 PM (Current) Scheduled" at bounding box center [451, 195] width 326 height 22
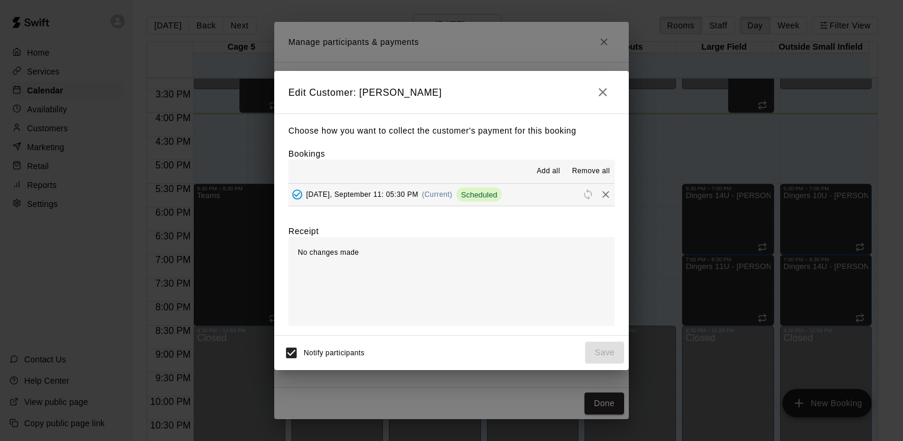
click at [604, 98] on icon "button" at bounding box center [603, 92] width 14 height 14
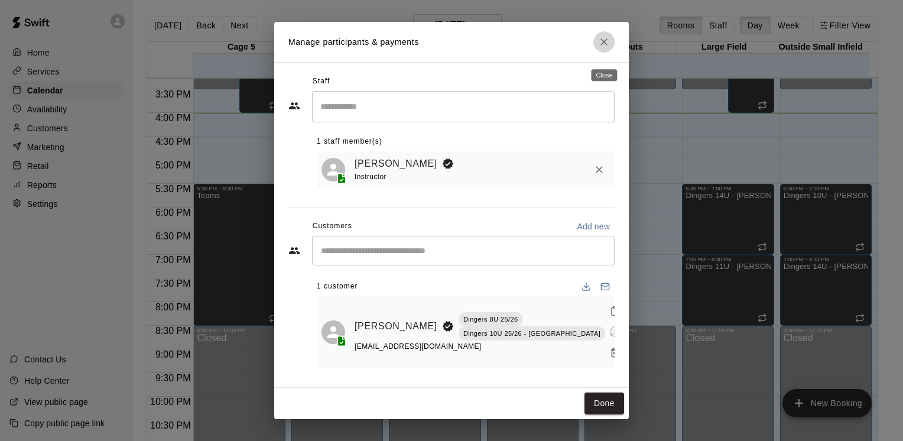
click at [604, 46] on icon "Close" at bounding box center [604, 42] width 12 height 12
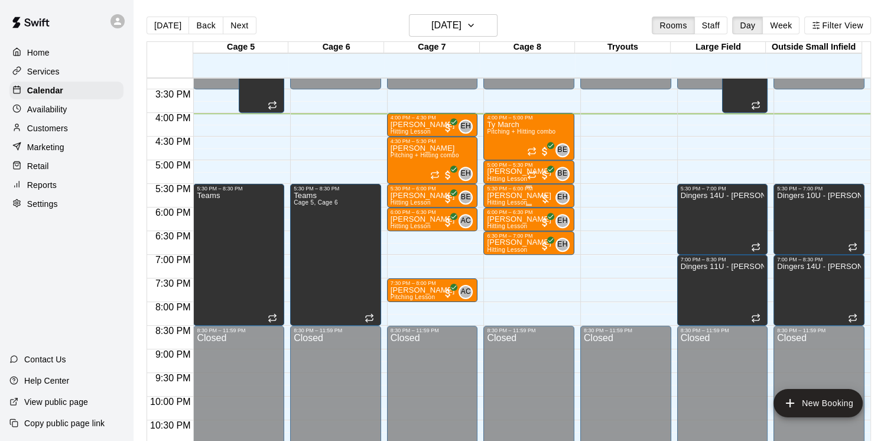
click at [542, 196] on div at bounding box center [545, 199] width 12 height 12
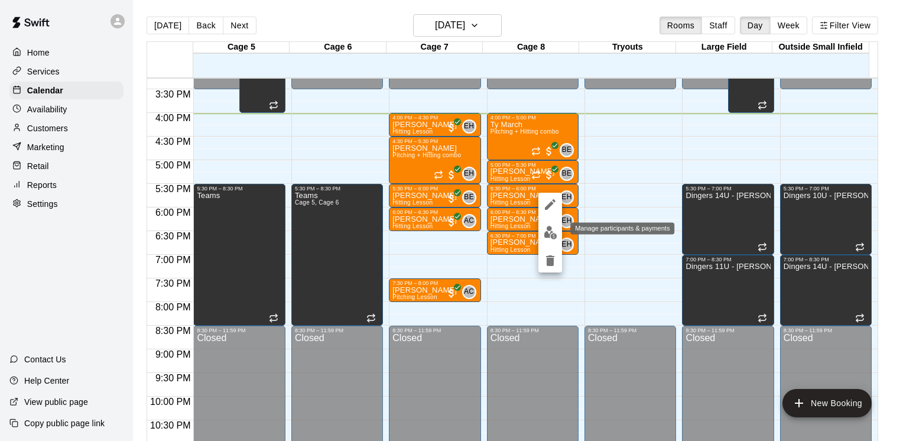
click at [550, 228] on img "edit" at bounding box center [551, 233] width 14 height 14
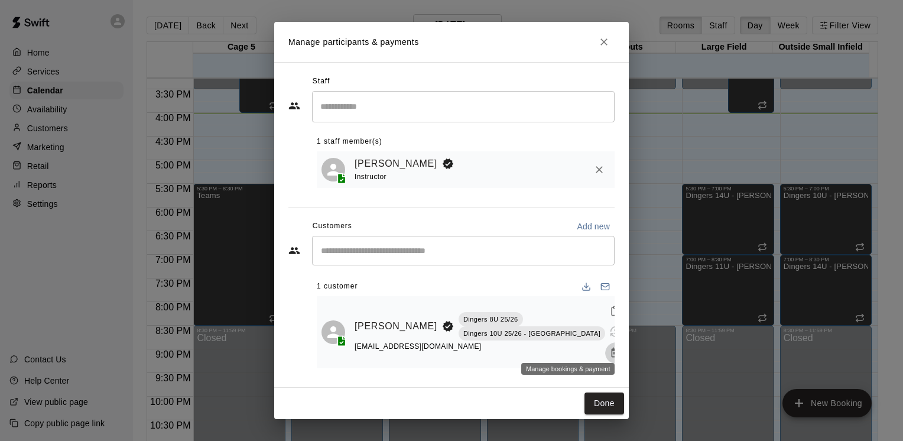
click at [610, 347] on icon "Manage bookings & payment" at bounding box center [616, 353] width 12 height 12
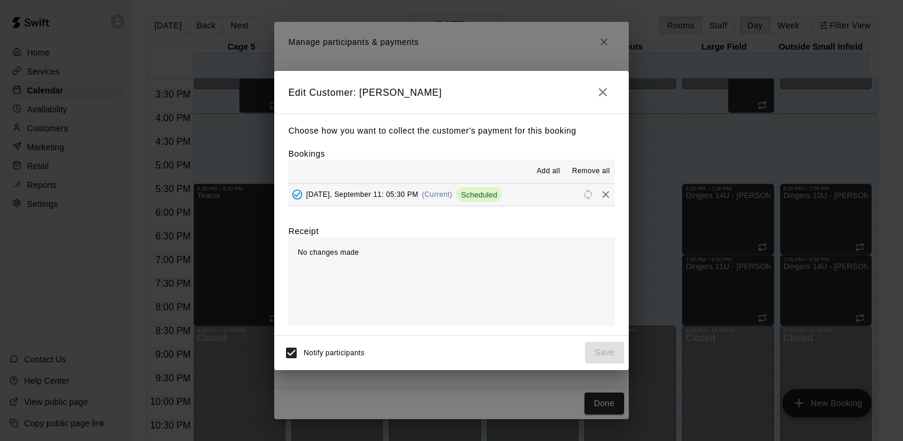
click at [475, 192] on span "Scheduled" at bounding box center [479, 194] width 46 height 9
click at [604, 81] on button "button" at bounding box center [603, 92] width 24 height 24
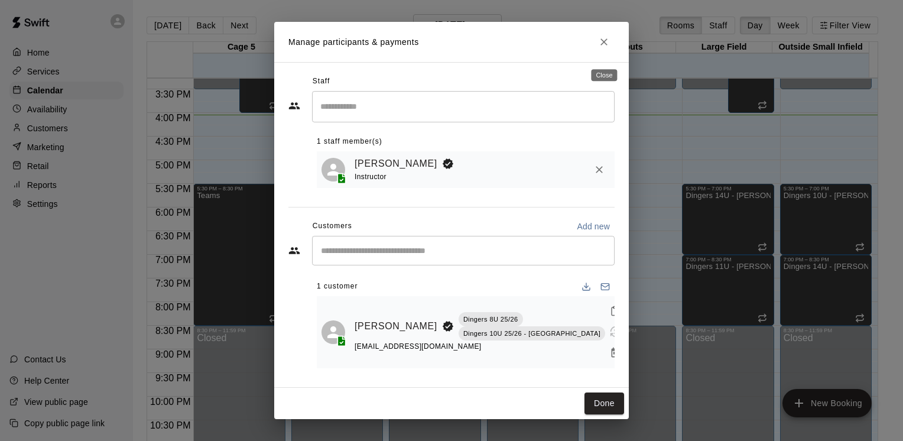
click at [608, 53] on button "Close" at bounding box center [604, 41] width 21 height 21
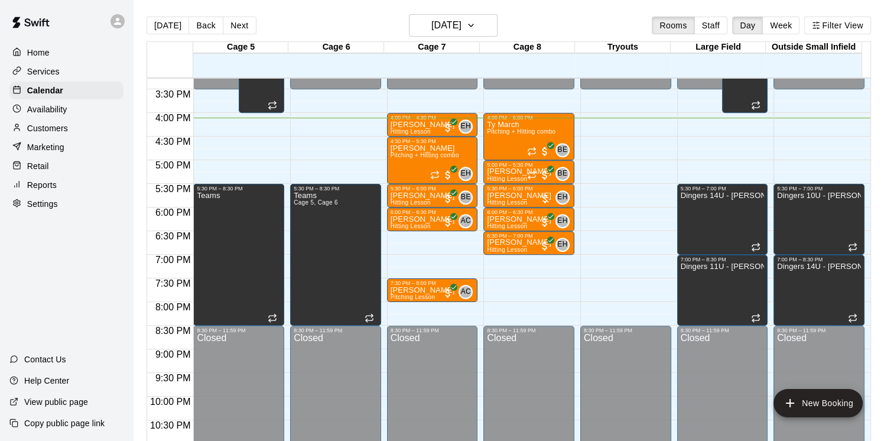
click at [74, 210] on div "Settings" at bounding box center [66, 204] width 114 height 18
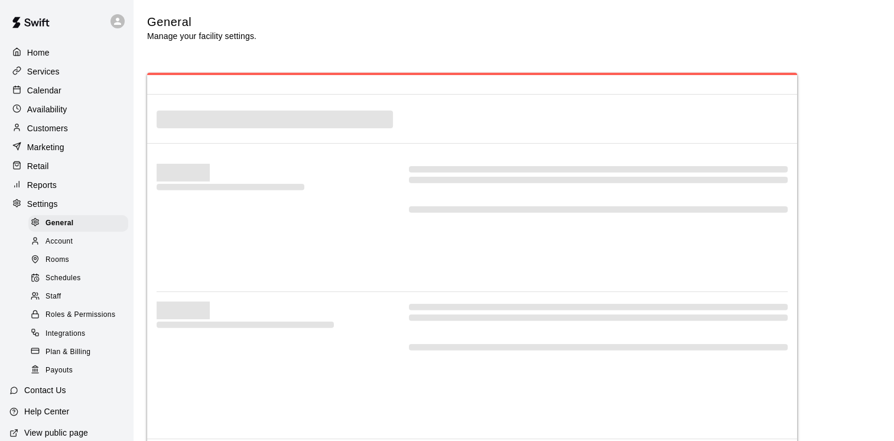
select select "**"
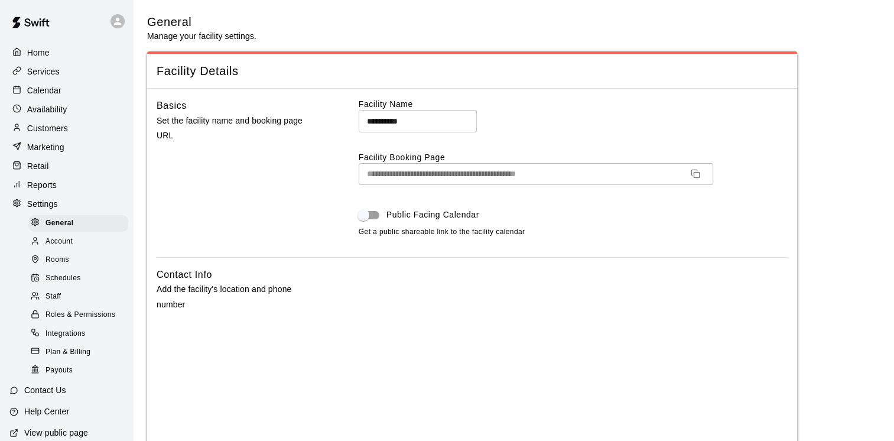
click at [76, 194] on div "Reports" at bounding box center [66, 185] width 114 height 18
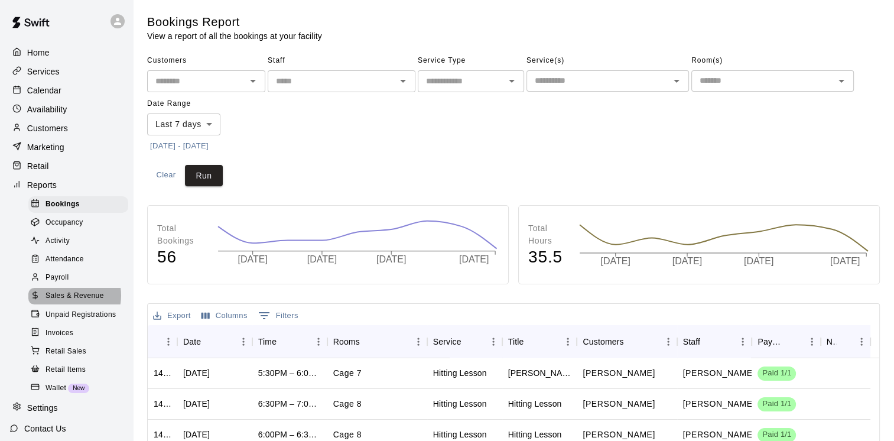
click at [66, 302] on span "Sales & Revenue" at bounding box center [75, 296] width 59 height 12
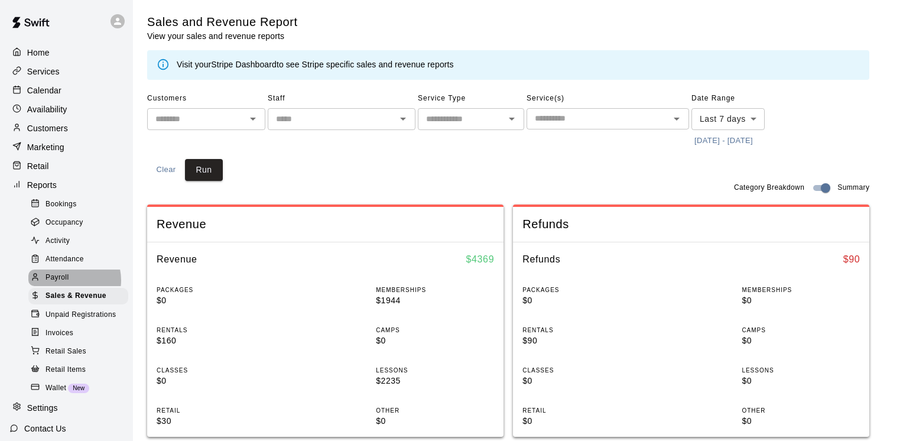
click at [68, 284] on span "Payroll" at bounding box center [57, 278] width 23 height 12
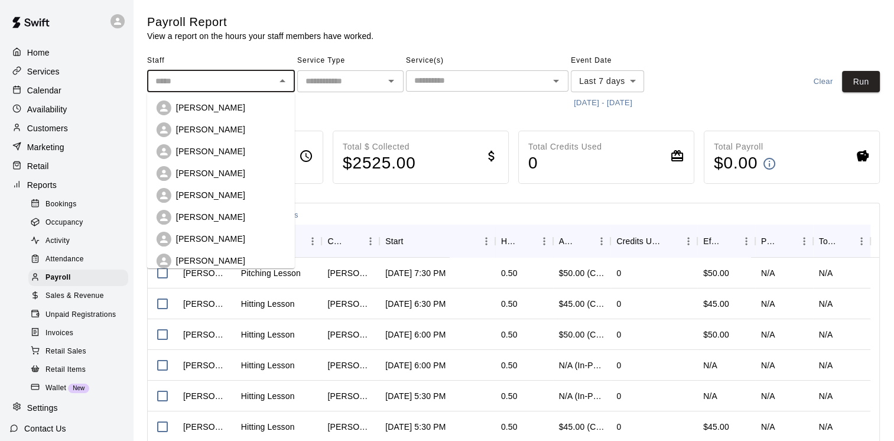
click at [227, 82] on input "text" at bounding box center [211, 81] width 121 height 15
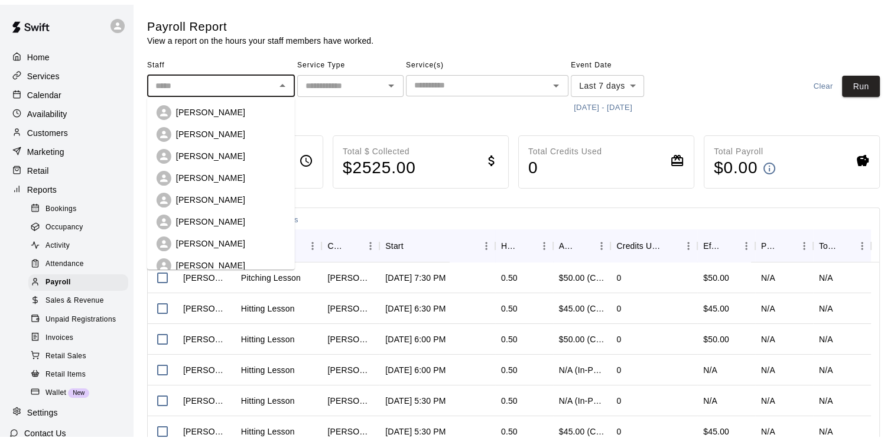
scroll to position [140, 0]
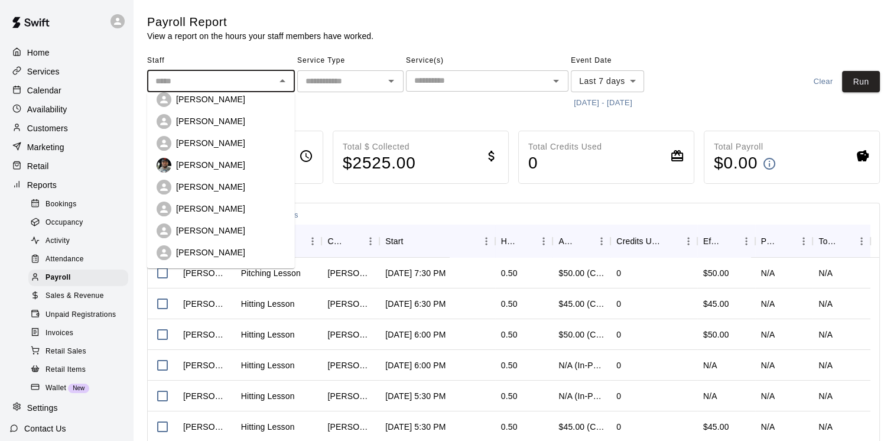
click at [203, 215] on div "[PERSON_NAME]" at bounding box center [221, 209] width 129 height 15
type input "**********"
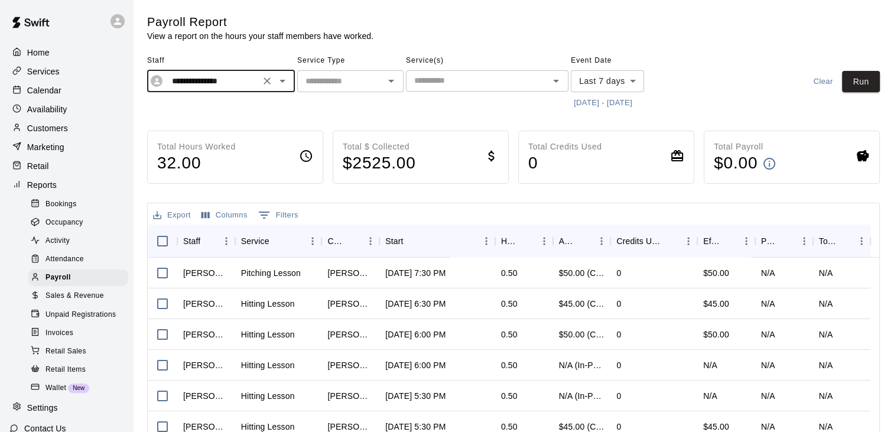
click at [596, 87] on body "**********" at bounding box center [447, 310] width 894 height 621
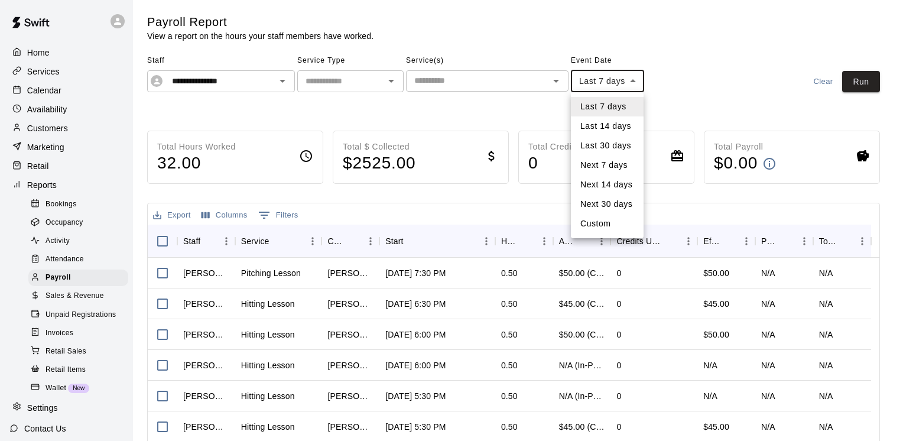
click at [596, 87] on div at bounding box center [451, 220] width 903 height 441
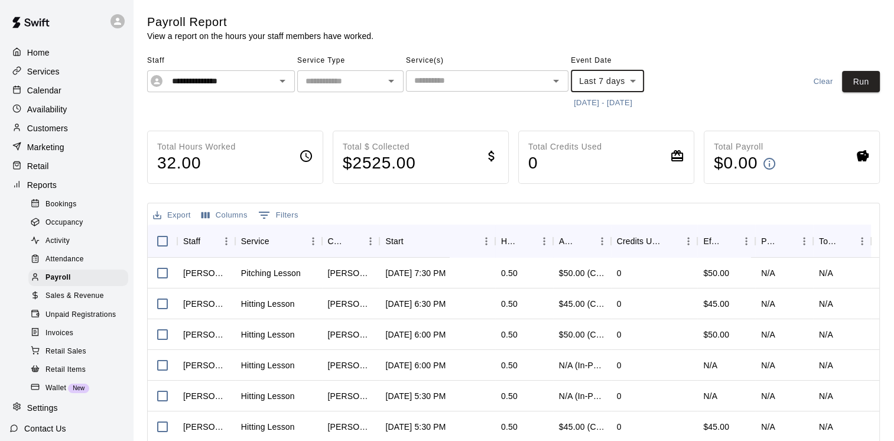
click at [721, 38] on div "Payroll Report View a report on the hours your staff members have worked." at bounding box center [472, 28] width 650 height 28
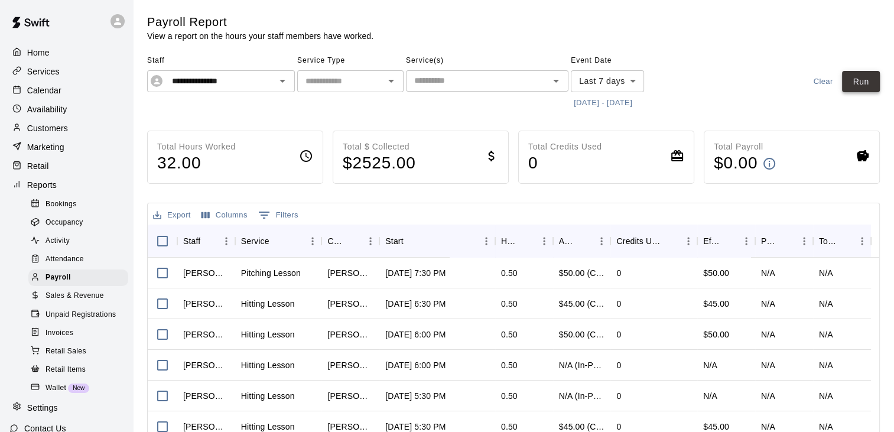
click at [869, 89] on button "Run" at bounding box center [861, 82] width 38 height 22
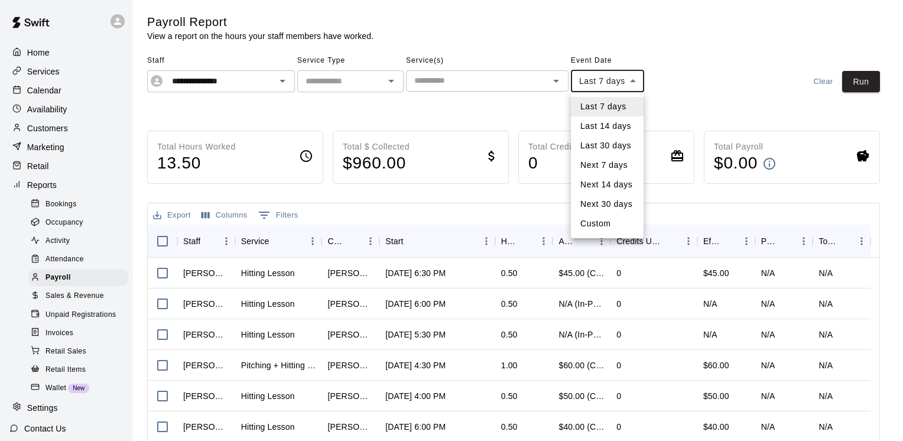
click at [627, 73] on body "**********" at bounding box center [451, 310] width 903 height 621
click at [598, 145] on li "Last 30 days" at bounding box center [607, 146] width 73 height 20
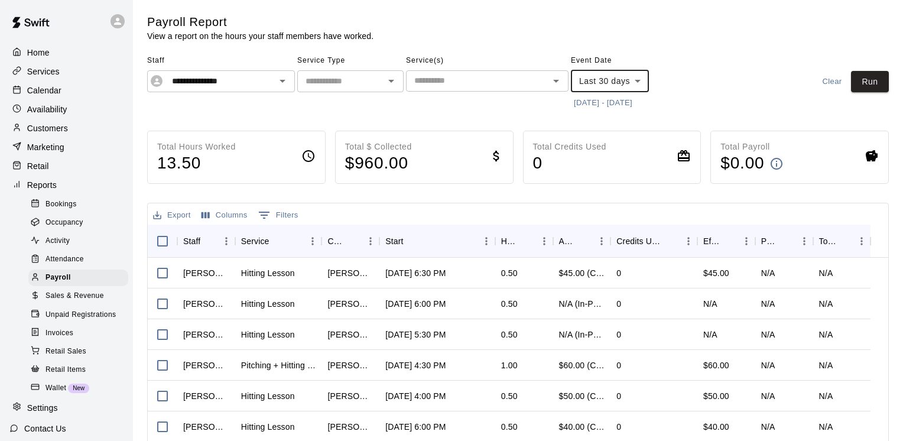
type input "*****"
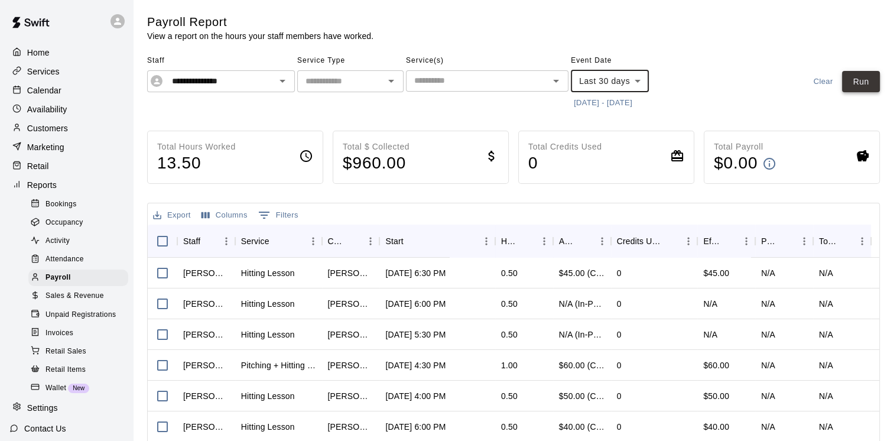
click at [871, 92] on button "Run" at bounding box center [861, 82] width 38 height 22
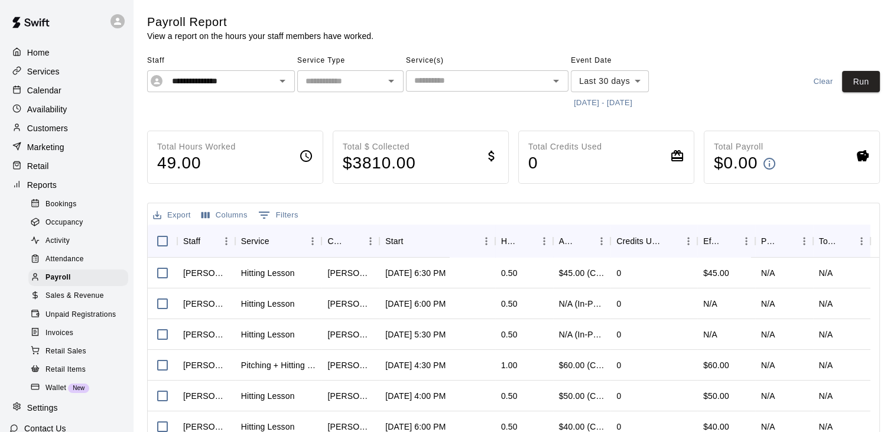
click at [60, 89] on p "Calendar" at bounding box center [44, 91] width 34 height 12
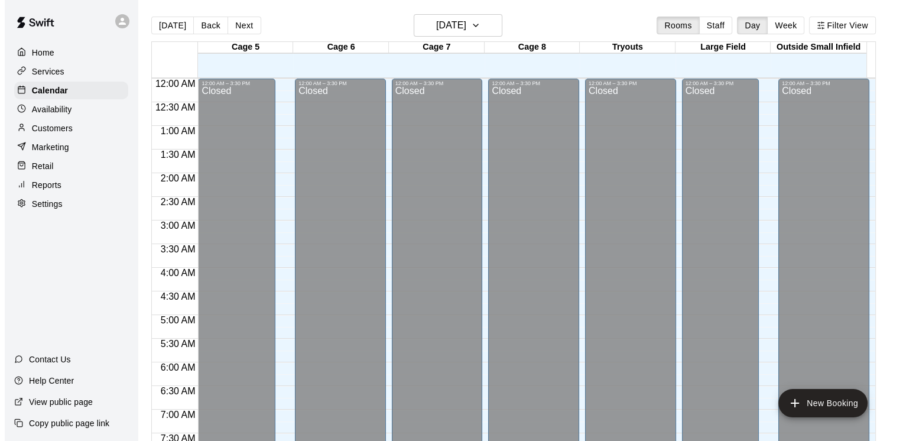
scroll to position [722, 0]
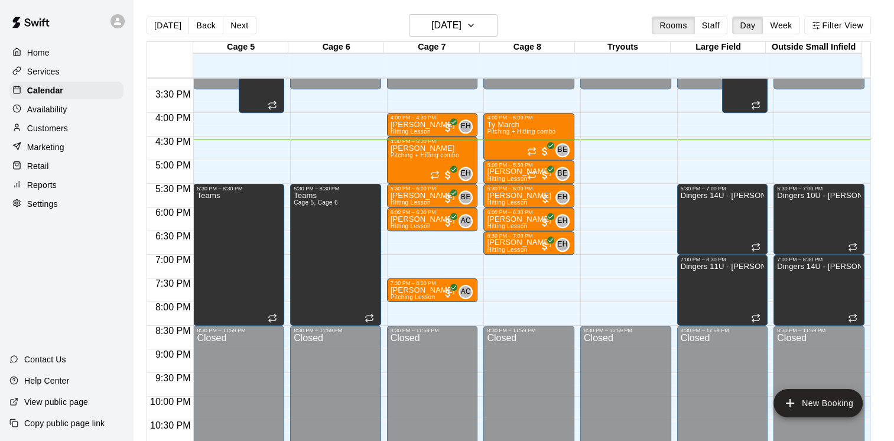
click at [89, 142] on div "Home Services Calendar Availability Customers Marketing Retail Reports Settings" at bounding box center [66, 128] width 133 height 171
click at [86, 137] on div "Customers" at bounding box center [66, 128] width 114 height 18
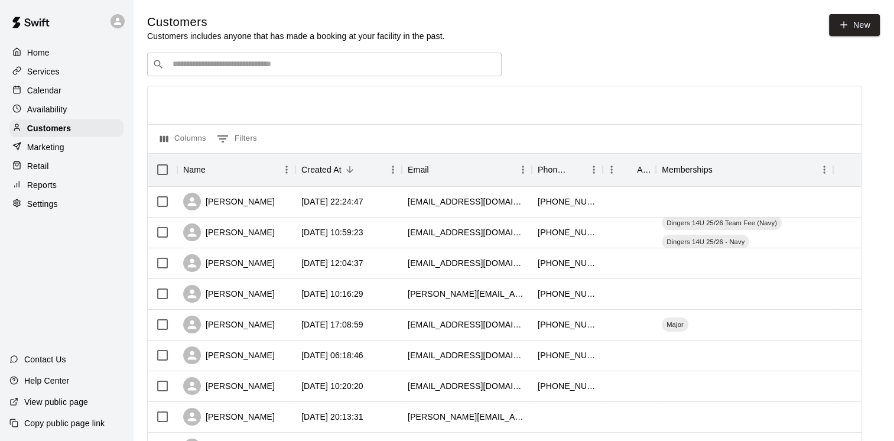
click at [296, 68] on input "Search customers by name or email" at bounding box center [332, 65] width 327 height 12
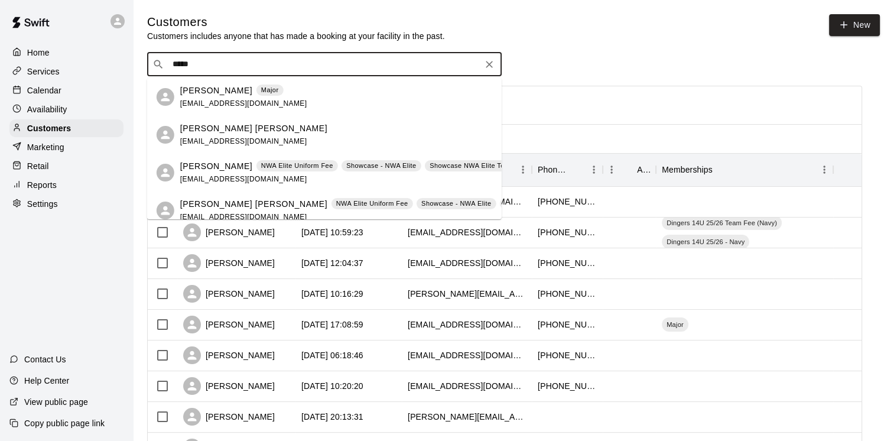
type input "******"
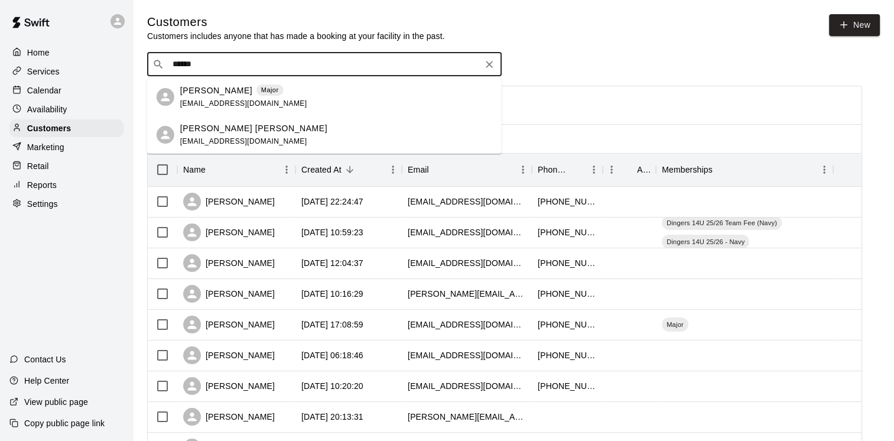
click at [232, 99] on span "[EMAIL_ADDRESS][DOMAIN_NAME]" at bounding box center [243, 103] width 127 height 8
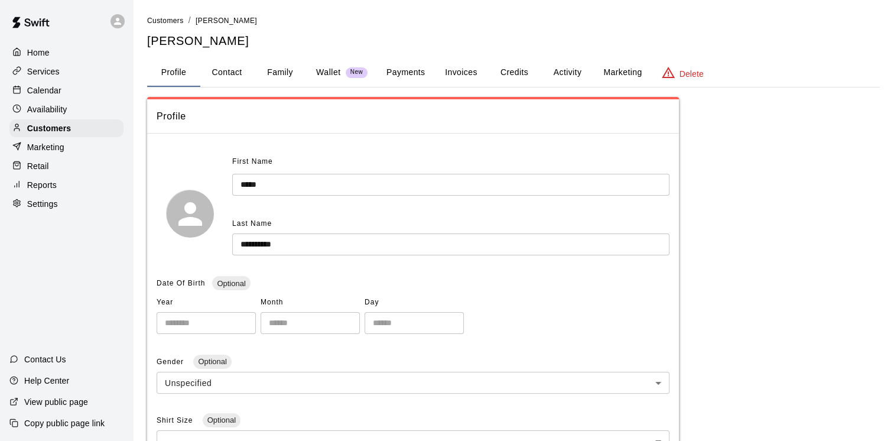
click at [232, 79] on button "Contact" at bounding box center [226, 73] width 53 height 28
select select "**"
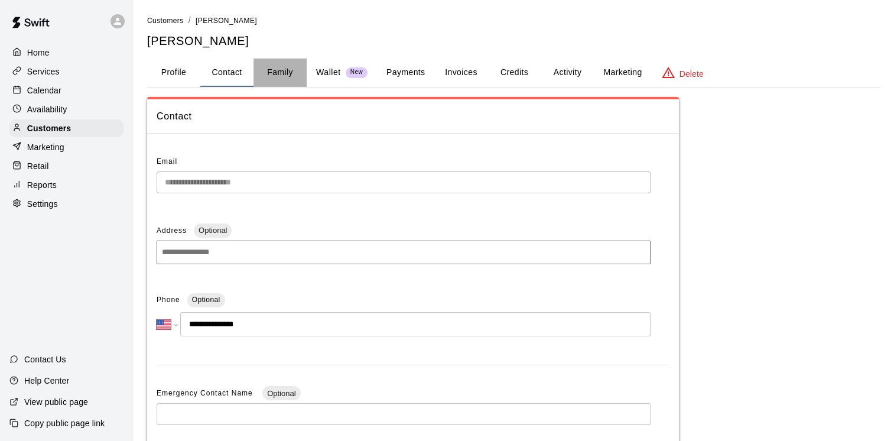
click at [278, 82] on button "Family" at bounding box center [280, 73] width 53 height 28
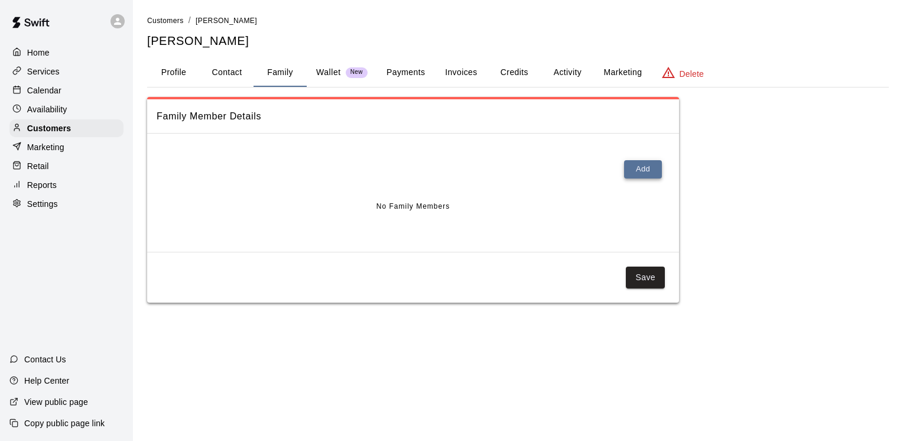
click at [640, 168] on button "Add" at bounding box center [643, 169] width 38 height 18
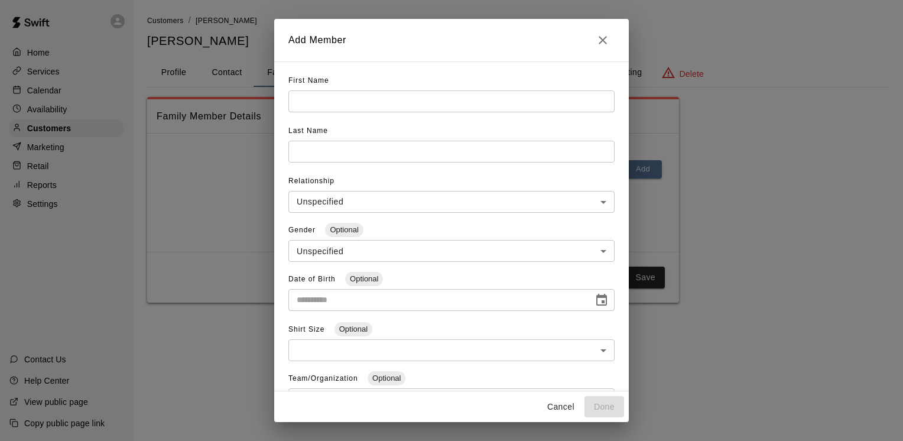
click at [378, 107] on input "text" at bounding box center [451, 101] width 326 height 22
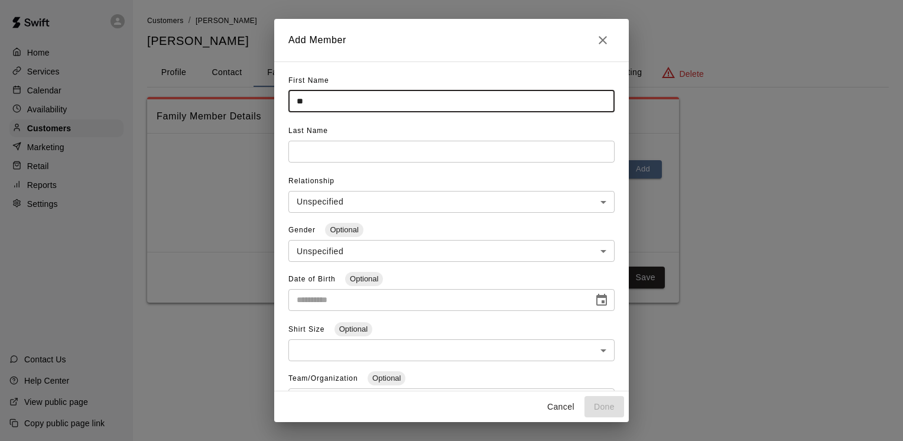
type input "*"
type input "*******"
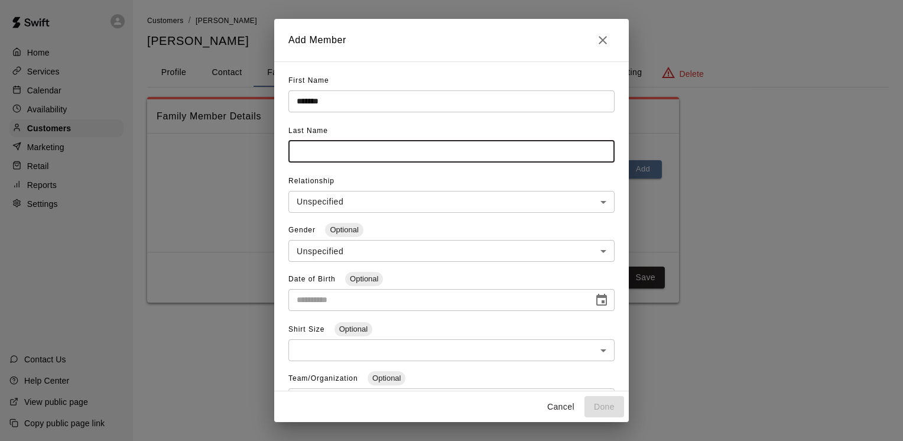
click at [362, 148] on input "text" at bounding box center [451, 152] width 326 height 22
type input "*"
type input "**********"
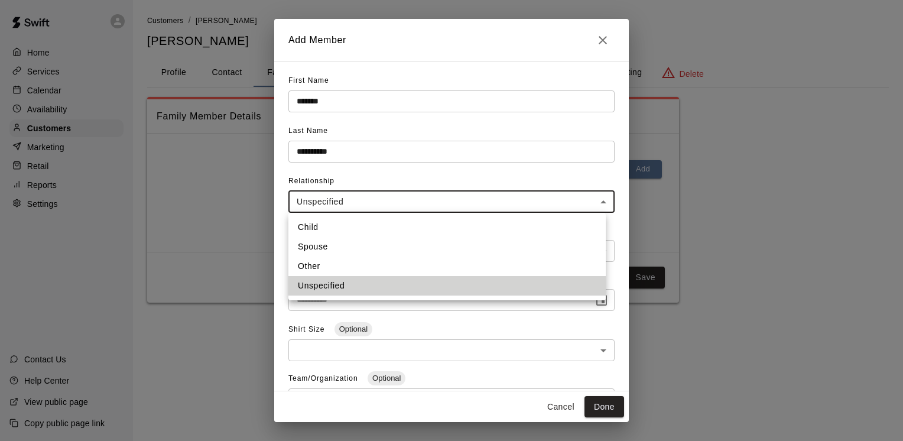
click at [377, 202] on body "**********" at bounding box center [451, 163] width 903 height 326
click at [342, 267] on li "Other" at bounding box center [446, 267] width 317 height 20
type input "*****"
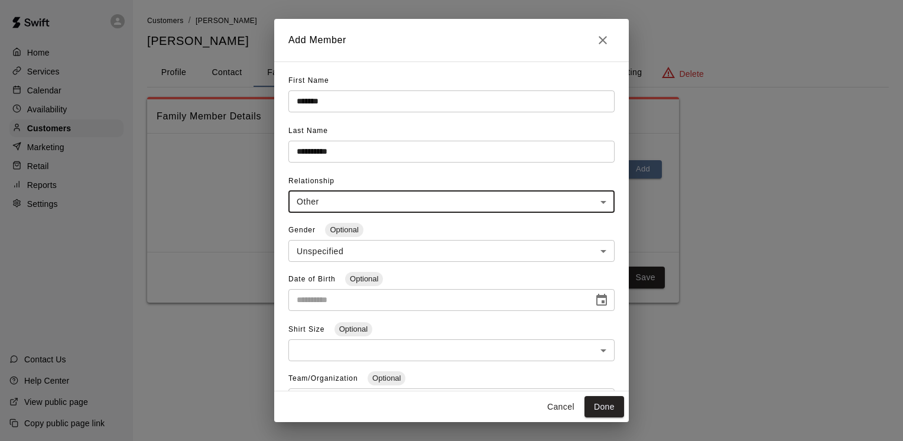
click at [355, 254] on body "**********" at bounding box center [451, 163] width 903 height 326
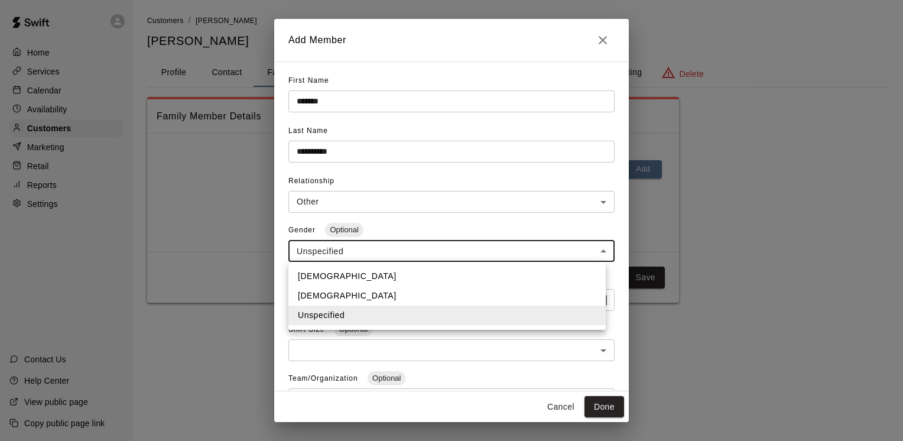
click at [346, 278] on li "[DEMOGRAPHIC_DATA]" at bounding box center [446, 277] width 317 height 20
type input "****"
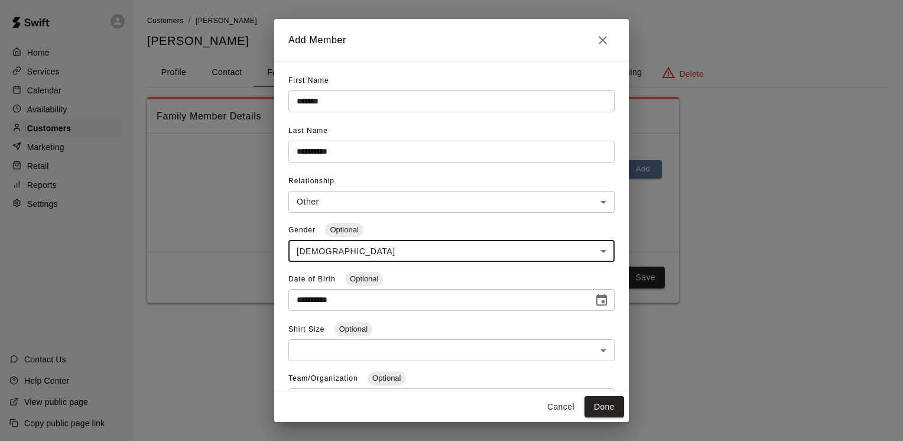
click at [333, 299] on input "**********" at bounding box center [436, 300] width 297 height 22
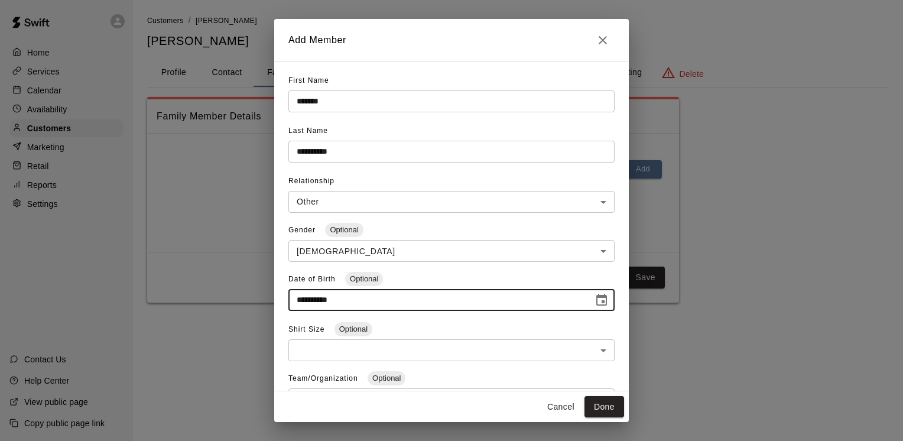
type input "**********"
click at [349, 326] on body "**********" at bounding box center [451, 163] width 903 height 326
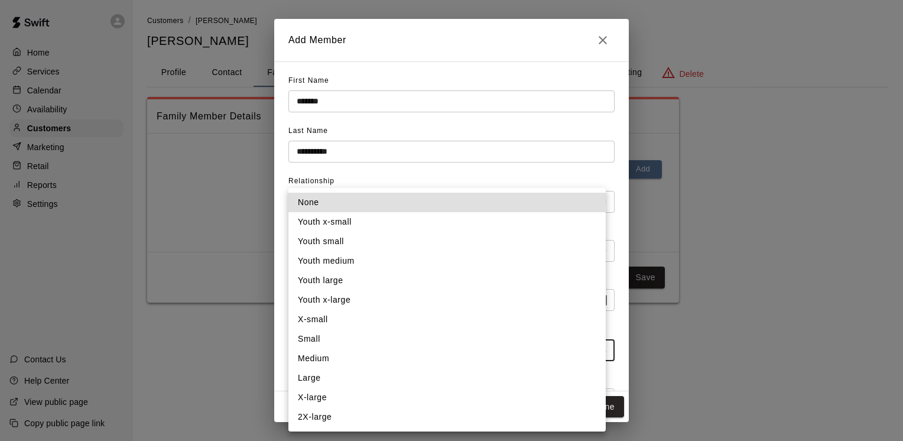
click at [115, 262] on div at bounding box center [451, 220] width 903 height 441
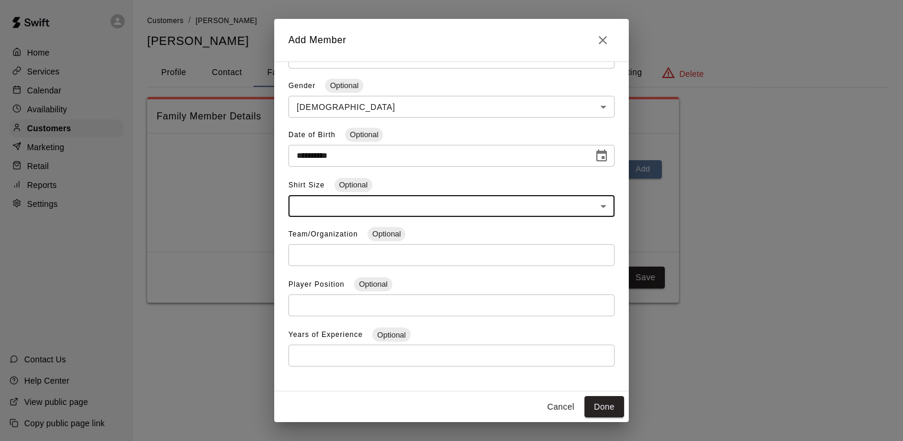
scroll to position [158, 0]
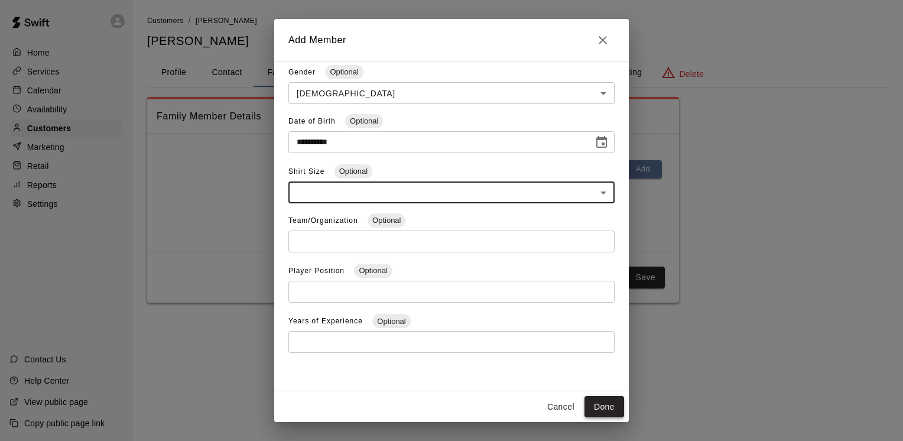
click at [602, 410] on button "Done" at bounding box center [605, 407] width 40 height 22
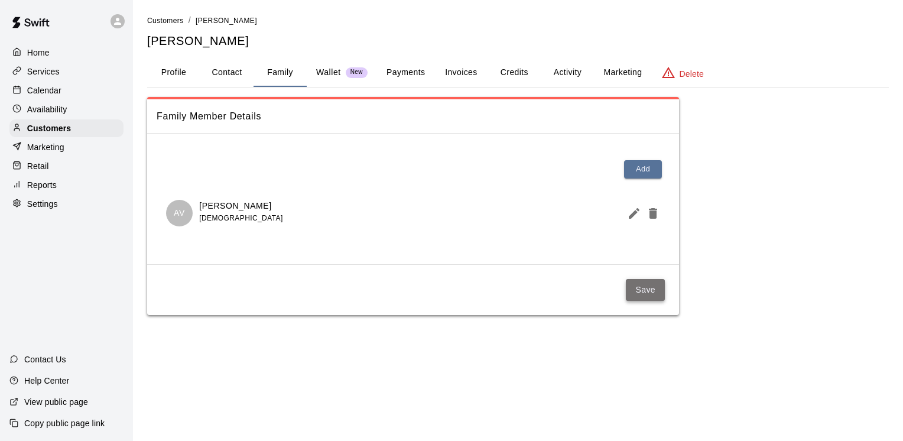
click at [651, 284] on button "Save" at bounding box center [645, 290] width 39 height 22
click at [319, 70] on p "Wallet" at bounding box center [328, 72] width 25 height 12
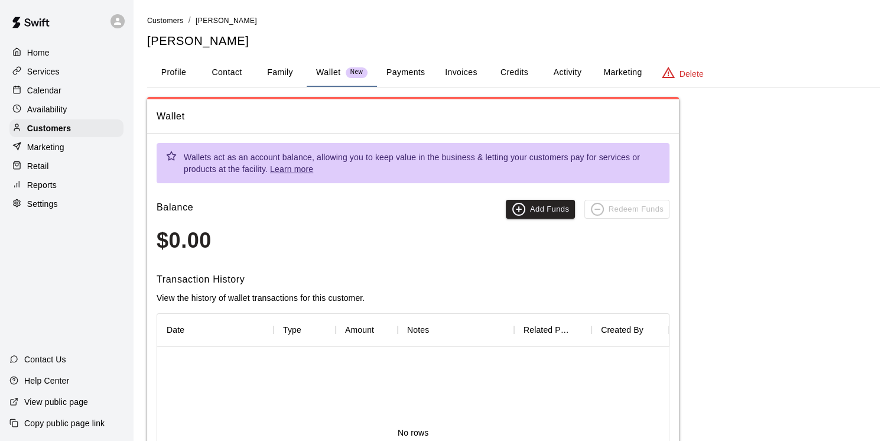
drag, startPoint x: 197, startPoint y: 65, endPoint x: 205, endPoint y: 65, distance: 7.7
click at [197, 64] on button "Profile" at bounding box center [173, 73] width 53 height 28
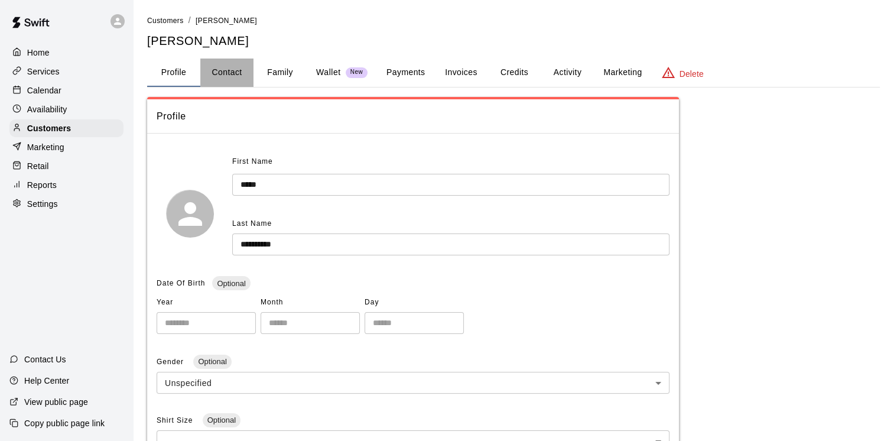
click at [241, 75] on button "Contact" at bounding box center [226, 73] width 53 height 28
select select "**"
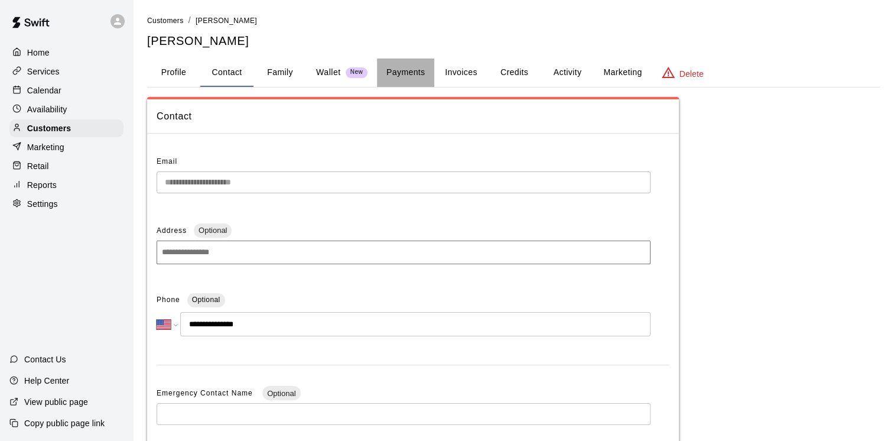
click at [407, 73] on button "Payments" at bounding box center [405, 73] width 57 height 28
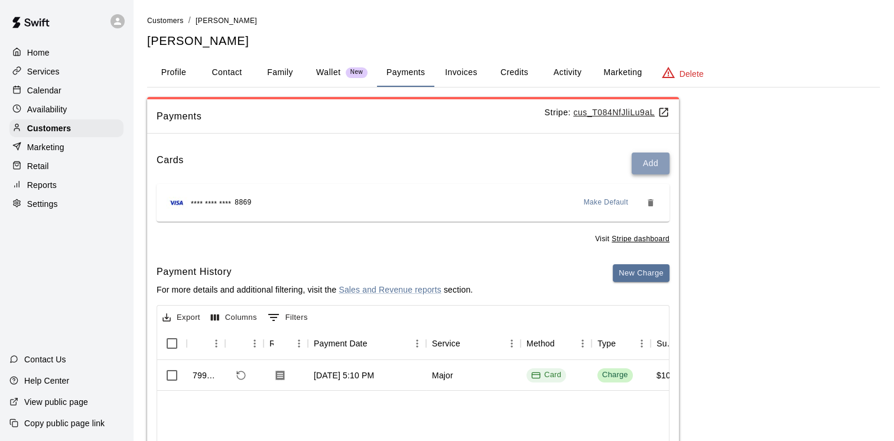
click at [656, 167] on button "Add" at bounding box center [651, 164] width 38 height 22
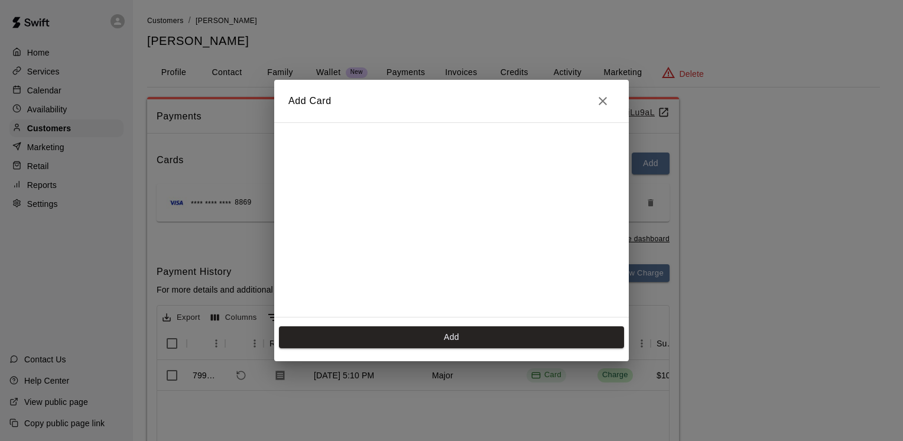
scroll to position [165, 0]
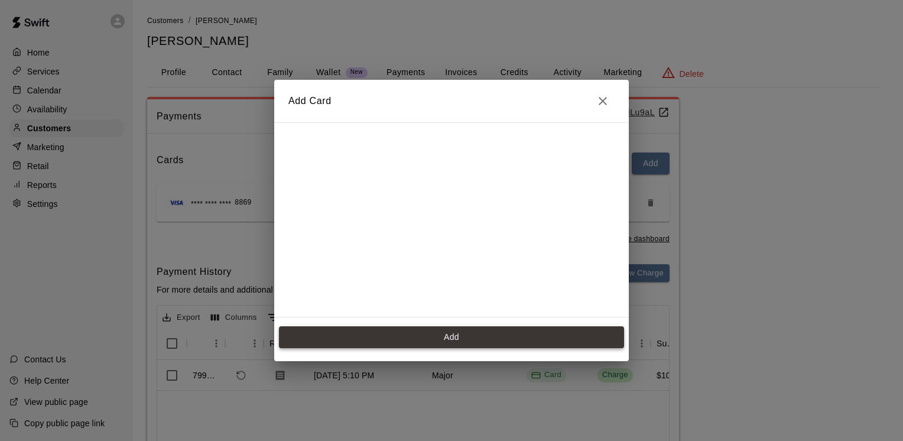
click at [416, 333] on button "Add" at bounding box center [451, 337] width 345 height 22
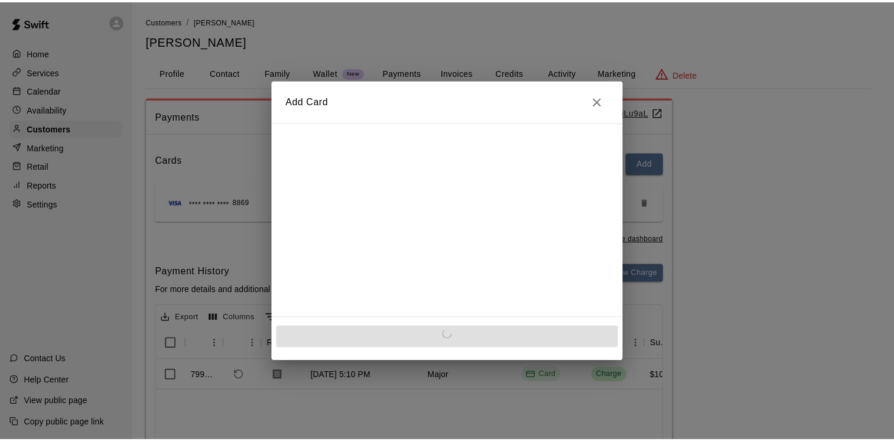
scroll to position [0, 0]
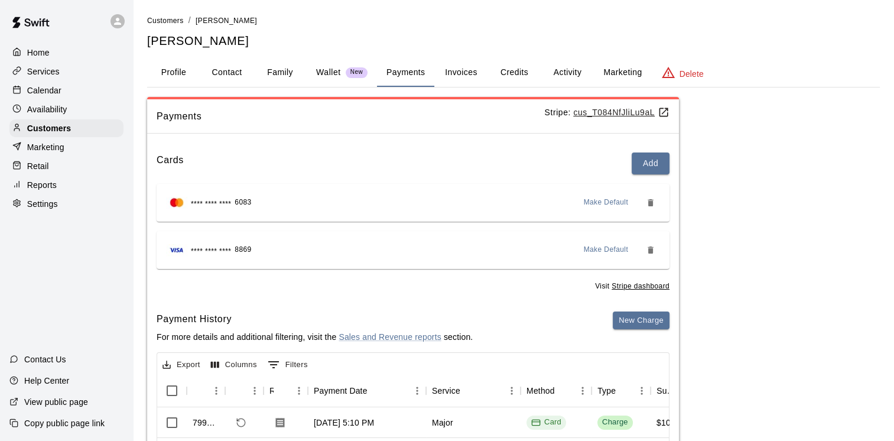
click at [288, 76] on button "Family" at bounding box center [280, 73] width 53 height 28
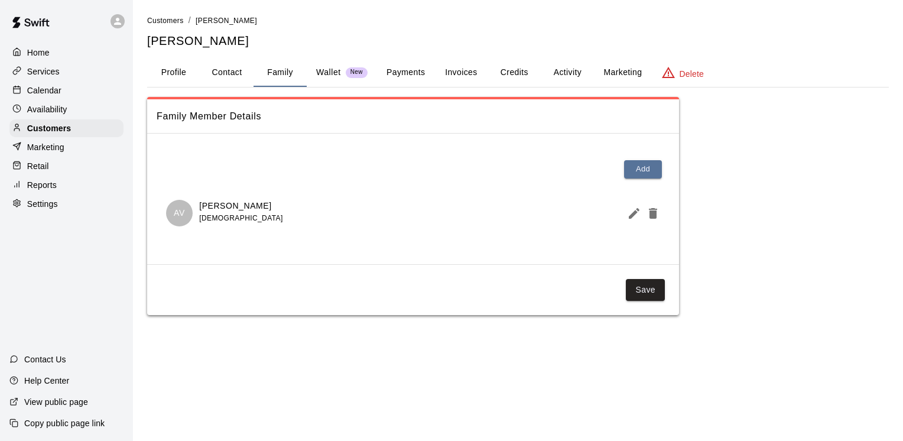
click at [76, 98] on div "Calendar" at bounding box center [66, 91] width 114 height 18
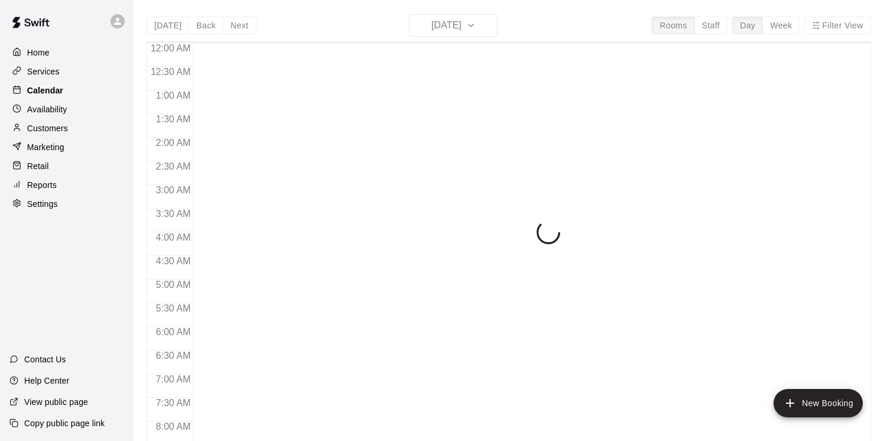
scroll to position [722, 0]
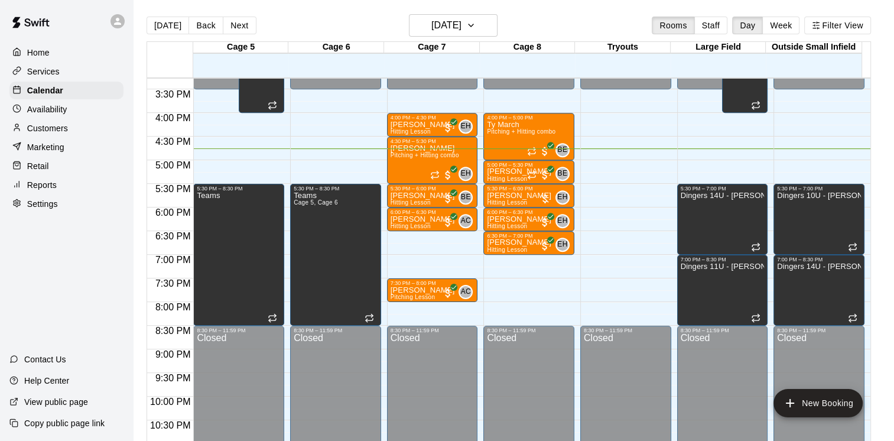
click at [61, 137] on div "Customers" at bounding box center [66, 128] width 114 height 18
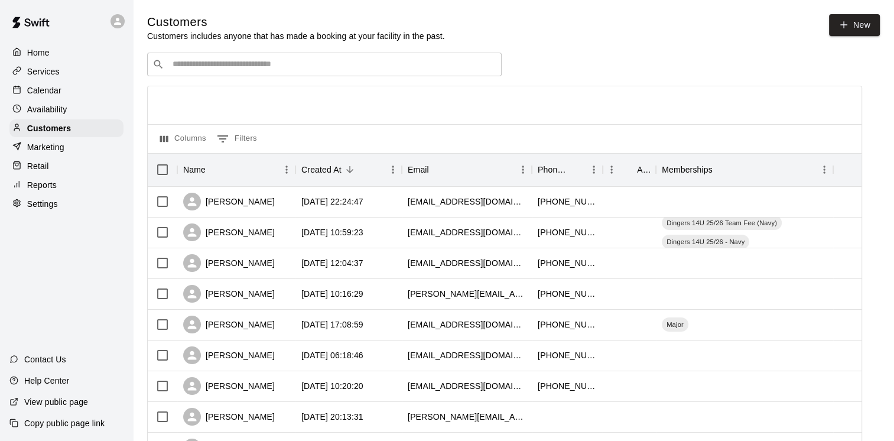
click at [57, 108] on p "Availability" at bounding box center [47, 109] width 40 height 12
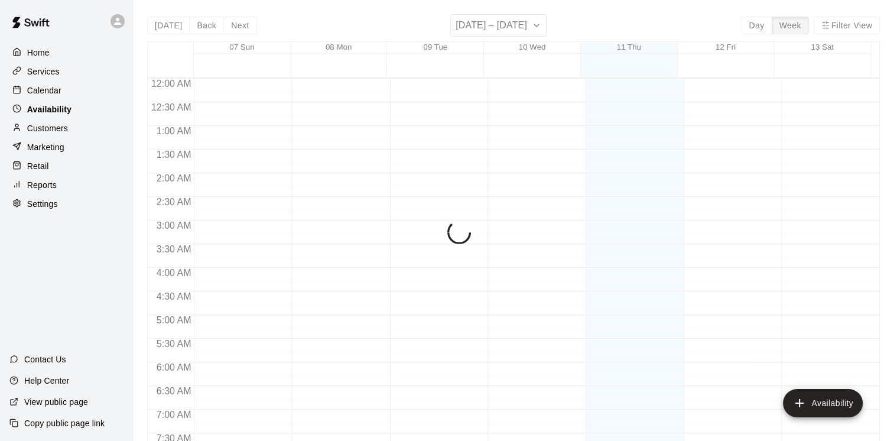
scroll to position [758, 0]
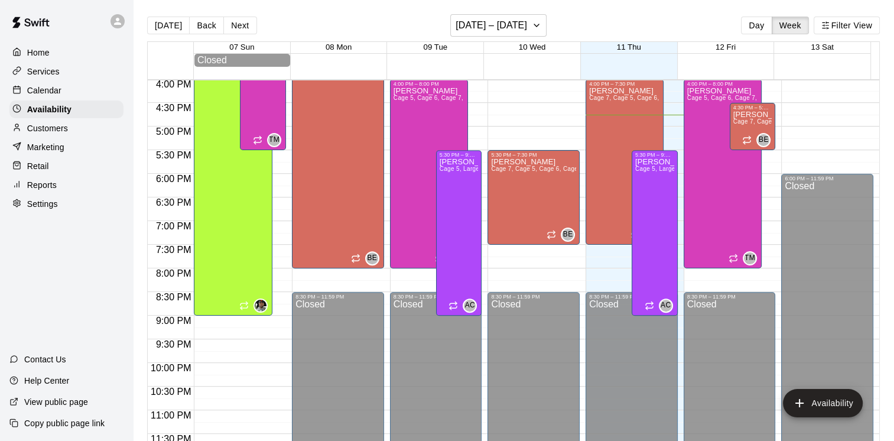
click at [59, 95] on p "Calendar" at bounding box center [44, 91] width 34 height 12
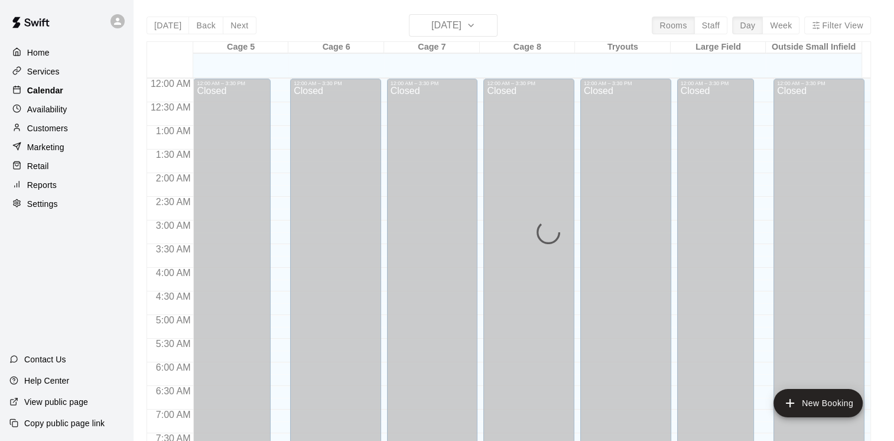
scroll to position [722, 0]
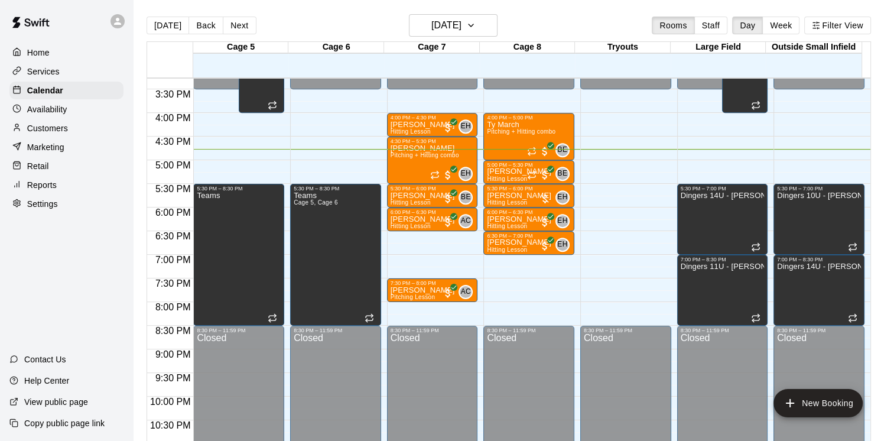
click at [71, 173] on div "Retail" at bounding box center [66, 166] width 114 height 18
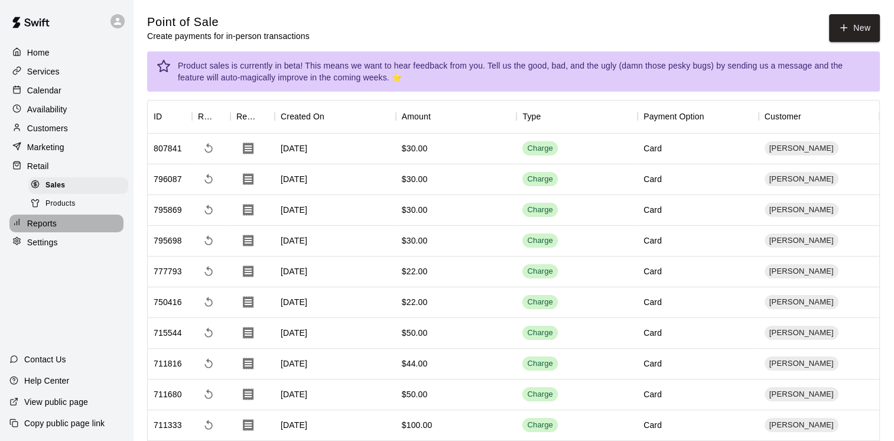
click at [70, 226] on div "Reports" at bounding box center [66, 224] width 114 height 18
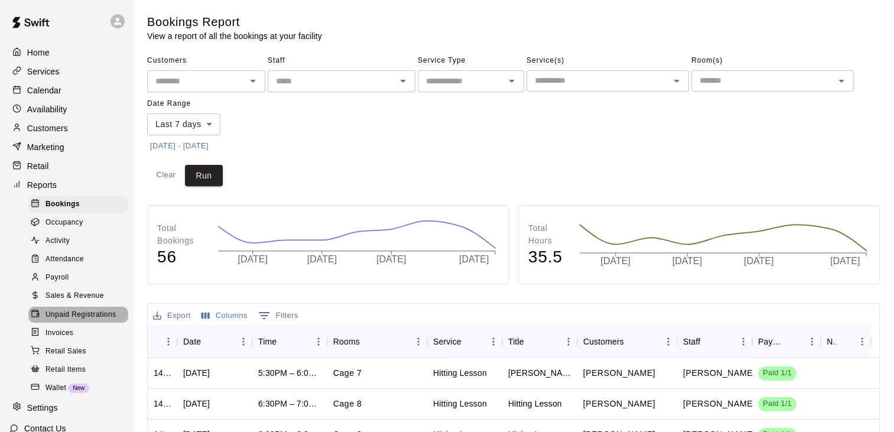
click at [87, 321] on span "Unpaid Registrations" at bounding box center [81, 315] width 70 height 12
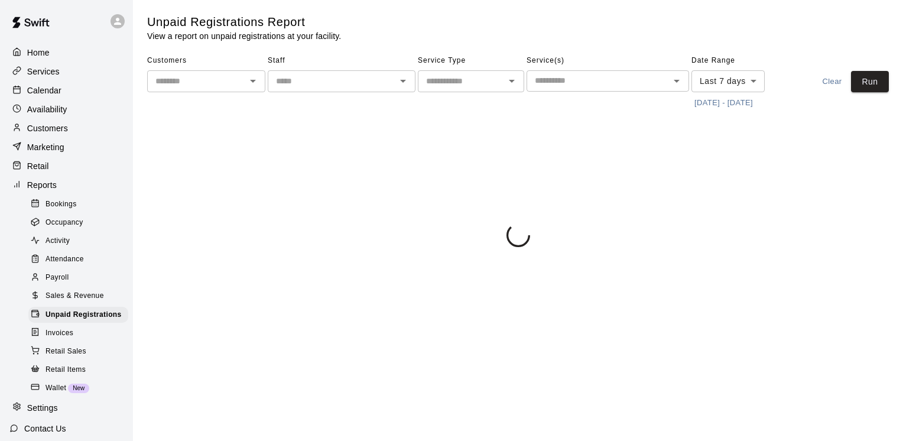
click at [97, 304] on div "Sales & Revenue" at bounding box center [78, 296] width 100 height 17
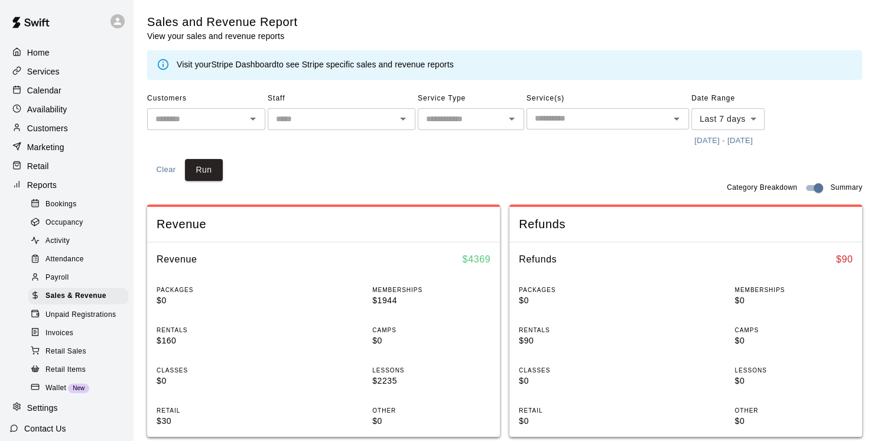
click at [727, 115] on body "Home Services Calendar Availability Customers Marketing Retail Reports Bookings…" at bounding box center [447, 442] width 894 height 884
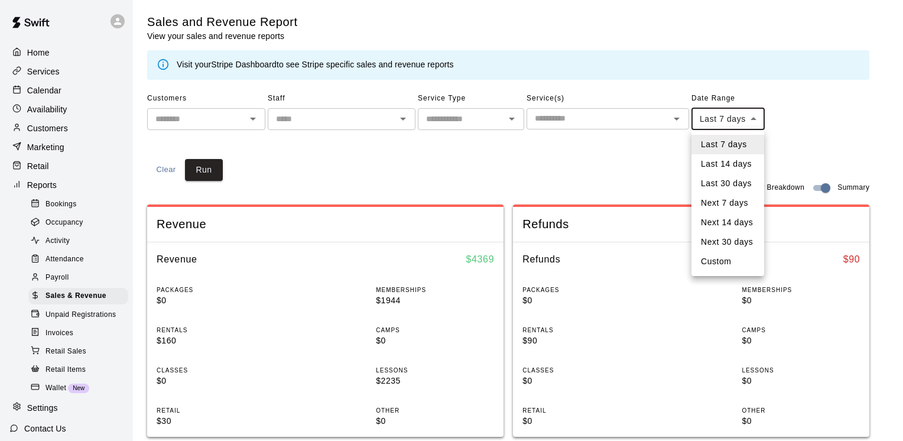
click at [728, 191] on li "Last 30 days" at bounding box center [728, 184] width 73 height 20
type input "*****"
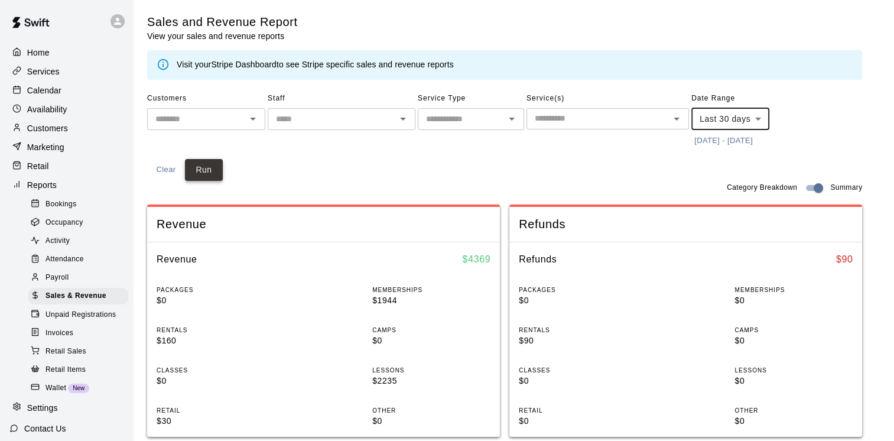
click at [208, 166] on button "Run" at bounding box center [204, 170] width 38 height 22
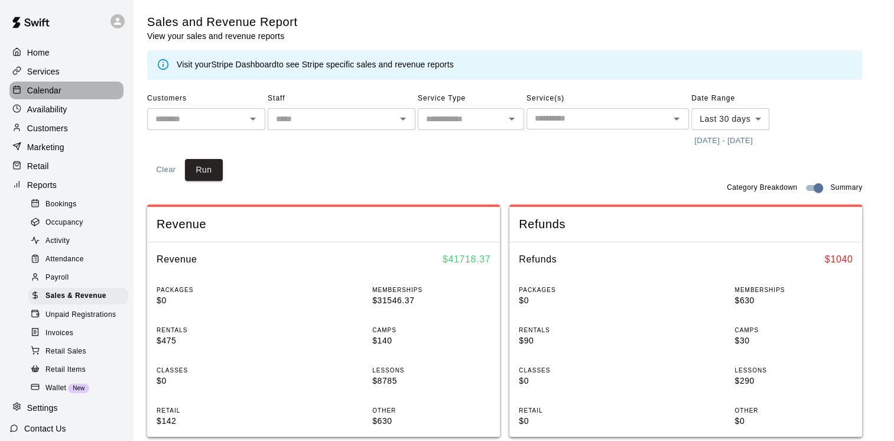
click at [77, 89] on div "Calendar" at bounding box center [66, 91] width 114 height 18
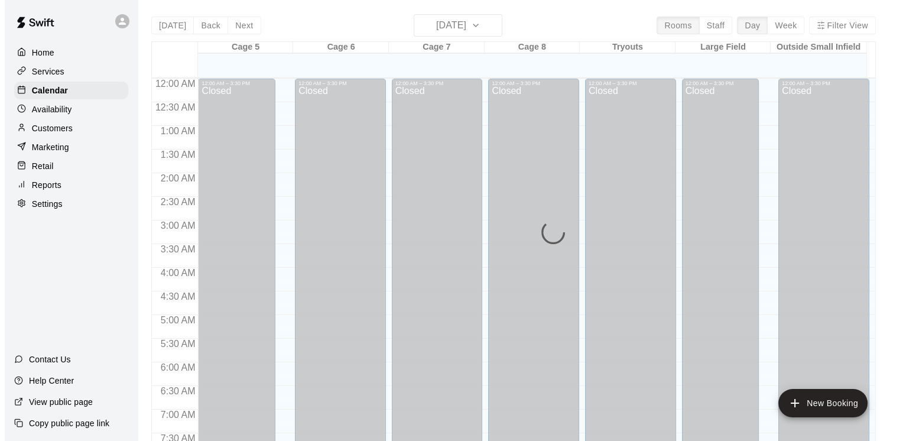
scroll to position [722, 0]
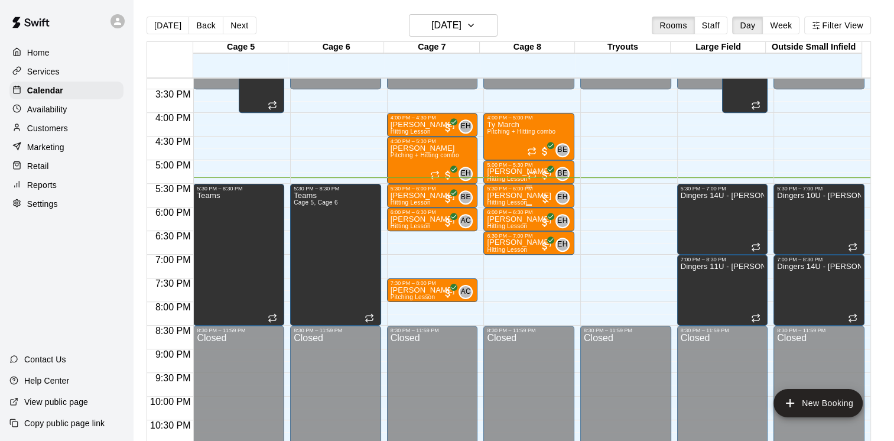
click at [537, 197] on div "[PERSON_NAME] Hitting Lesson EH 0" at bounding box center [529, 412] width 84 height 441
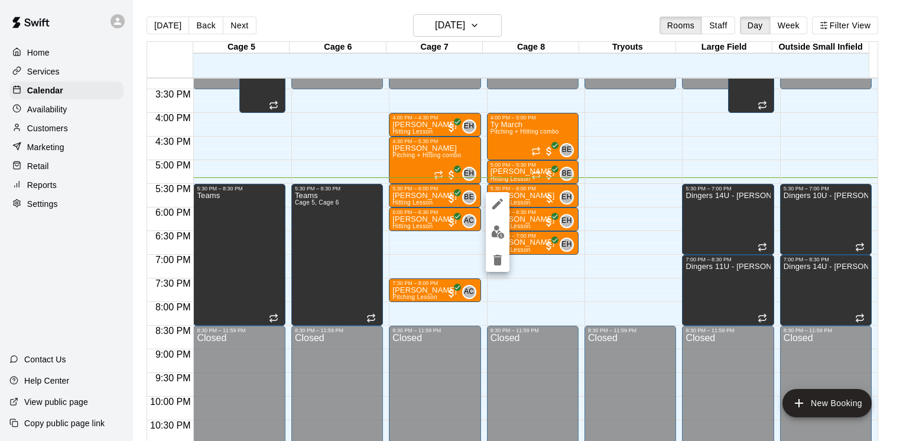
click at [547, 200] on div at bounding box center [451, 220] width 903 height 441
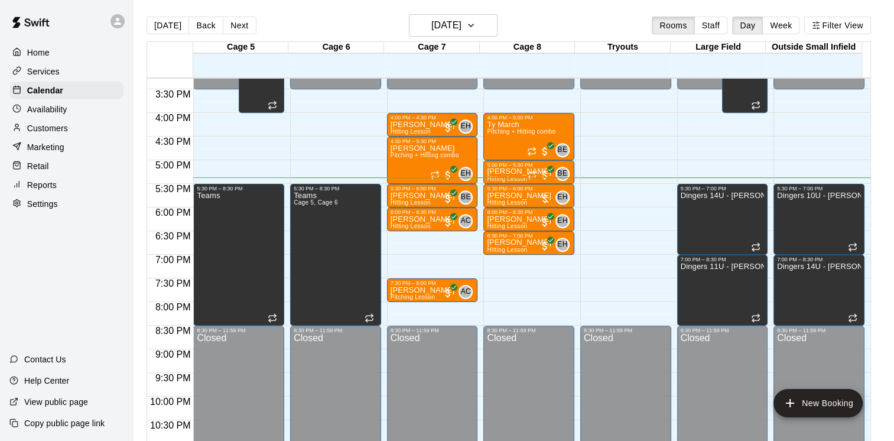
click at [544, 200] on div at bounding box center [545, 199] width 12 height 12
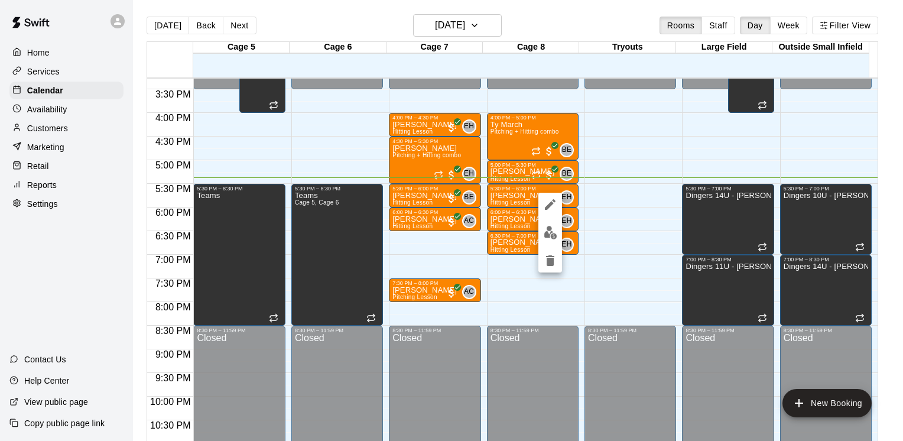
click at [541, 232] on button "edit" at bounding box center [551, 232] width 24 height 23
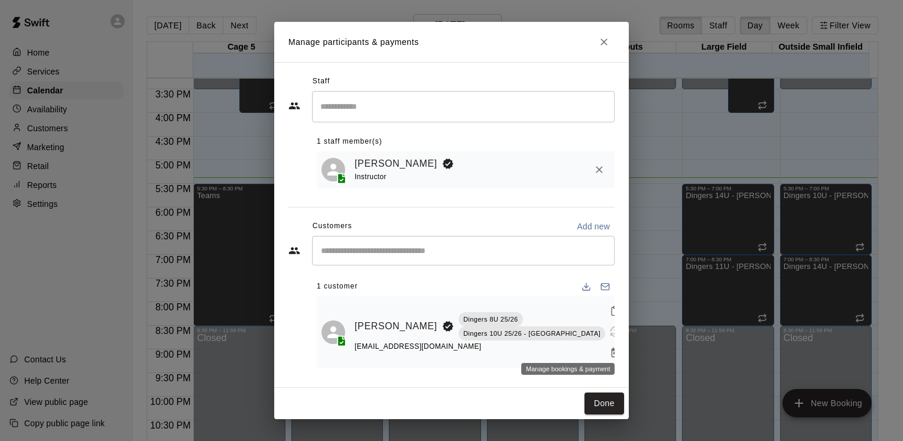
click at [605, 344] on button "Manage bookings & payment" at bounding box center [615, 352] width 21 height 21
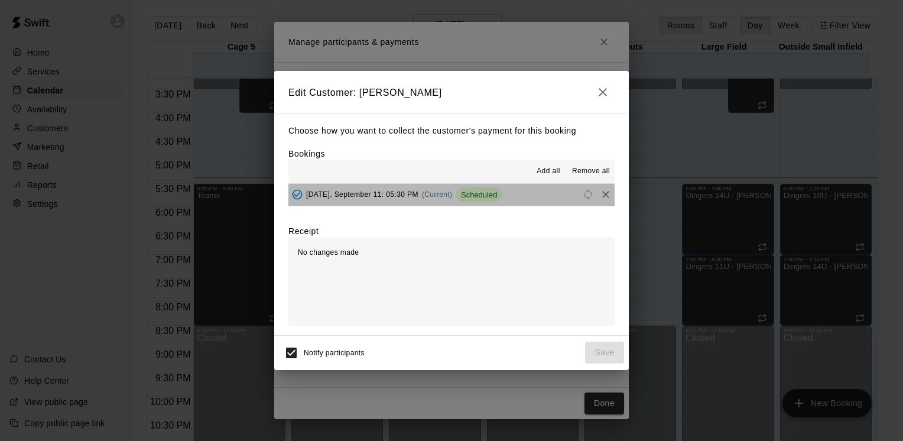
click at [489, 200] on div "Scheduled" at bounding box center [479, 194] width 46 height 14
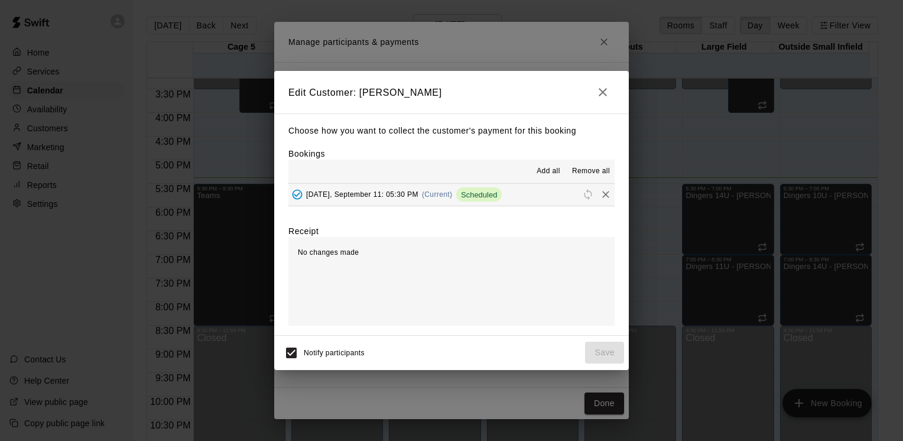
drag, startPoint x: 617, startPoint y: 85, endPoint x: 614, endPoint y: 93, distance: 9.3
click at [617, 85] on h2 "Edit Customer: [PERSON_NAME]" at bounding box center [451, 92] width 355 height 43
click at [608, 98] on icon "button" at bounding box center [603, 92] width 14 height 14
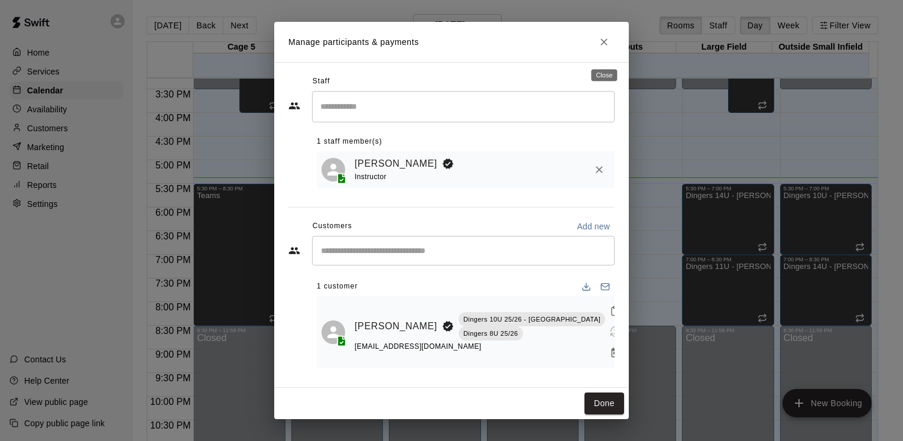
click at [599, 48] on icon "Close" at bounding box center [604, 42] width 12 height 12
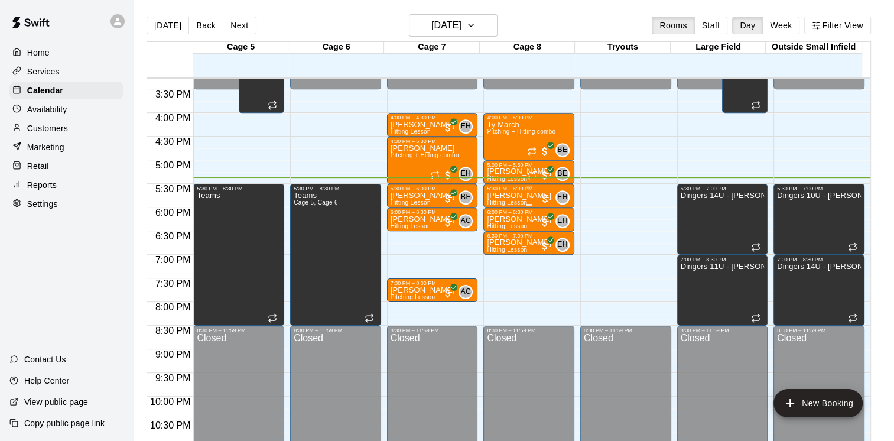
click at [504, 202] on span "Hitting Lesson" at bounding box center [507, 202] width 40 height 7
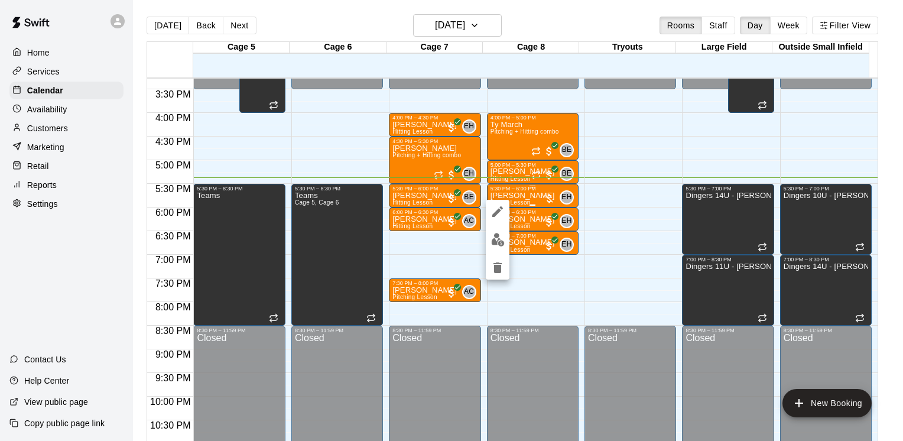
click at [497, 199] on div at bounding box center [451, 220] width 903 height 441
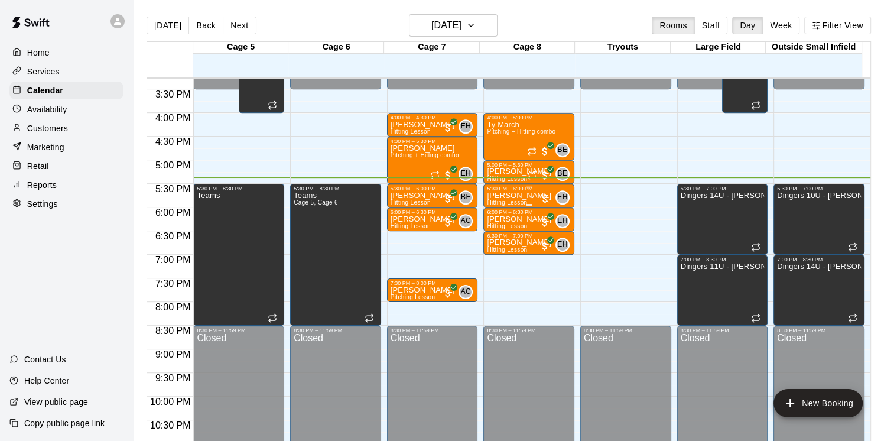
click at [497, 196] on p "[PERSON_NAME]" at bounding box center [519, 196] width 64 height 0
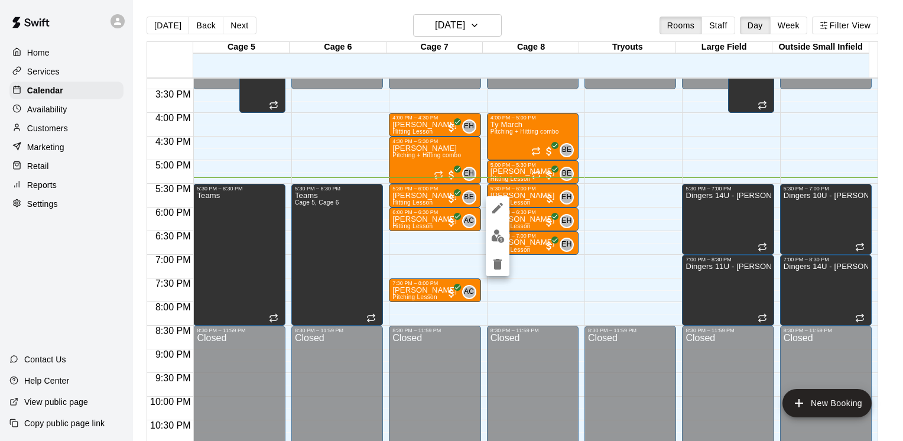
click at [501, 213] on icon "edit" at bounding box center [498, 208] width 14 height 14
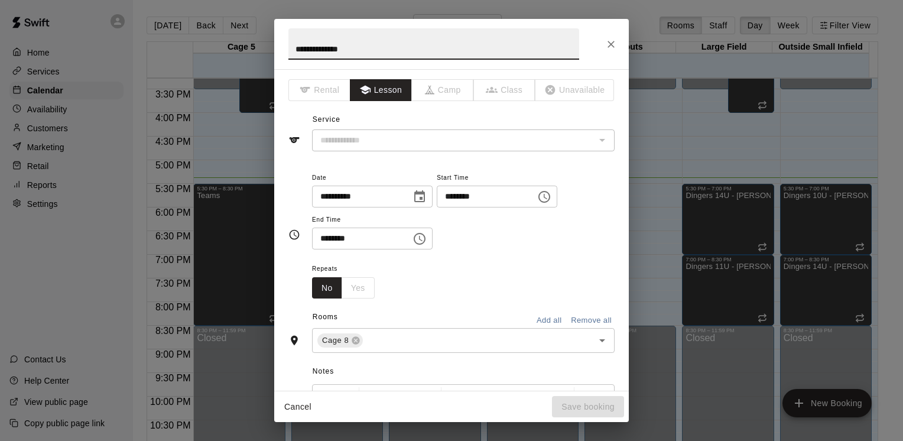
type input "**********"
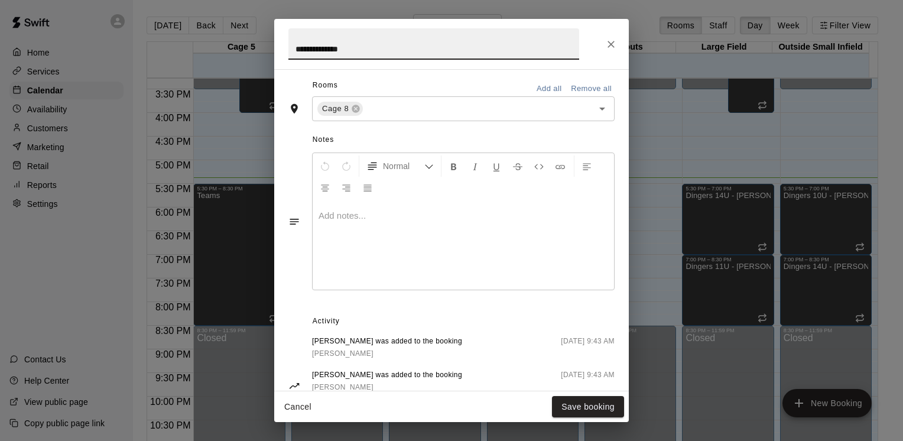
scroll to position [296, 0]
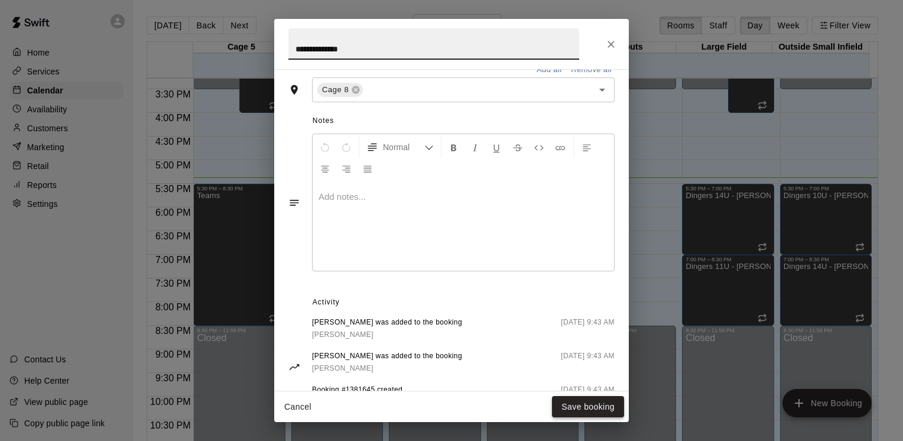
click at [569, 404] on button "Save booking" at bounding box center [588, 407] width 72 height 22
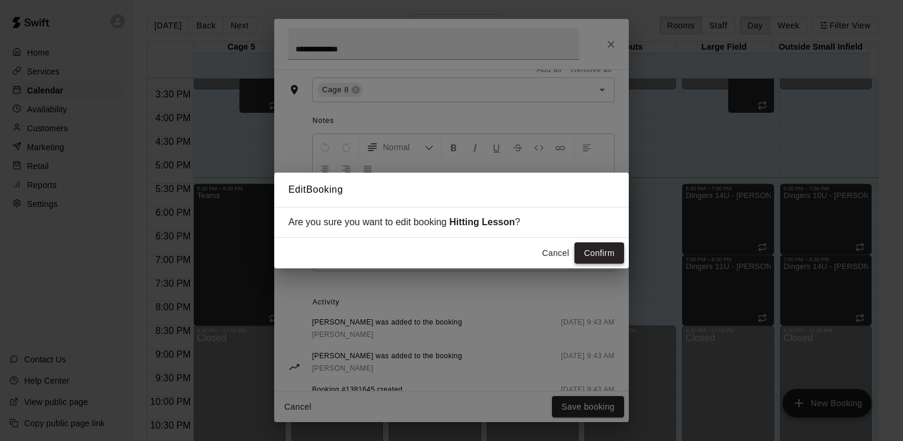
click at [584, 255] on button "Confirm" at bounding box center [600, 253] width 50 height 22
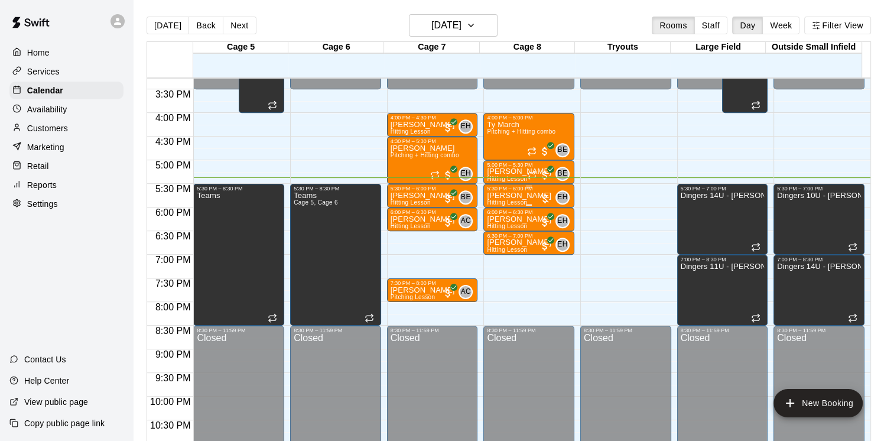
click at [545, 195] on div at bounding box center [545, 199] width 12 height 12
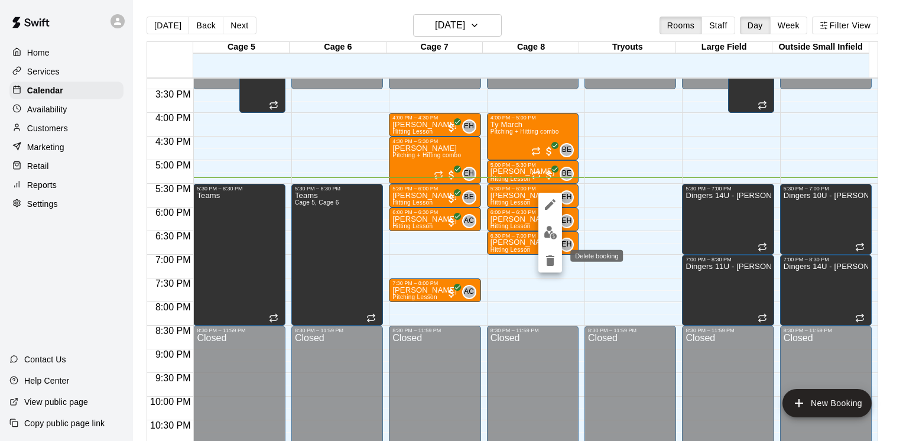
click at [551, 264] on icon "delete" at bounding box center [550, 260] width 8 height 11
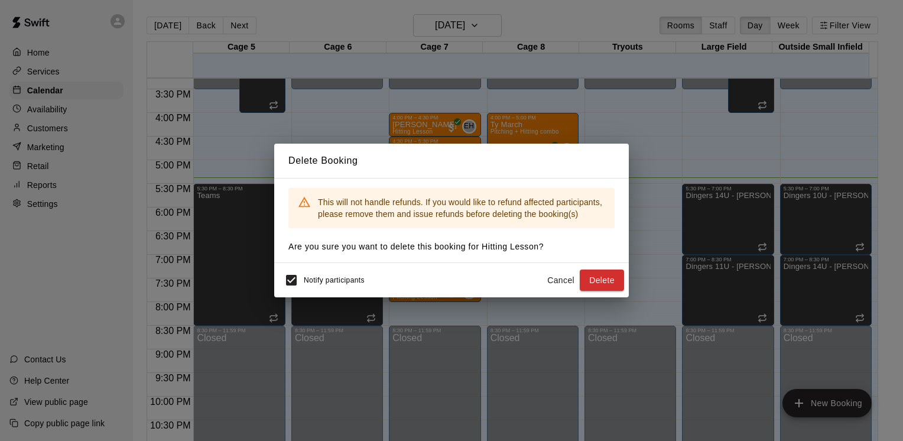
click at [307, 278] on span "Notify participants" at bounding box center [334, 280] width 61 height 8
click at [592, 280] on button "Delete" at bounding box center [602, 281] width 44 height 22
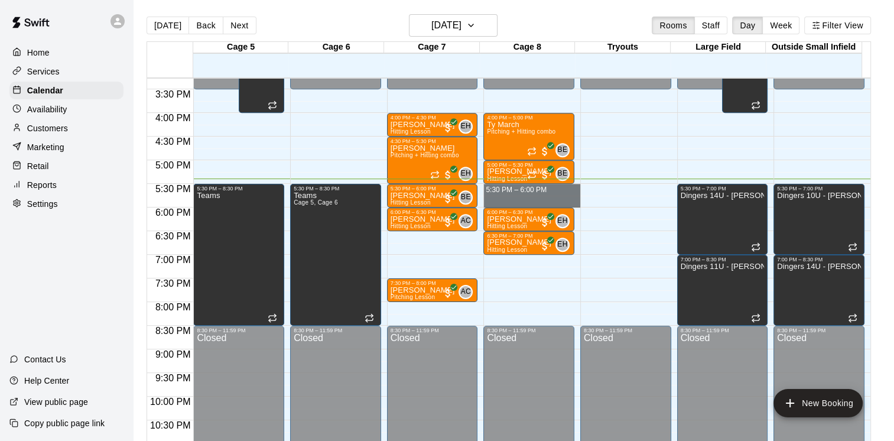
drag, startPoint x: 521, startPoint y: 189, endPoint x: 521, endPoint y: 205, distance: 16.0
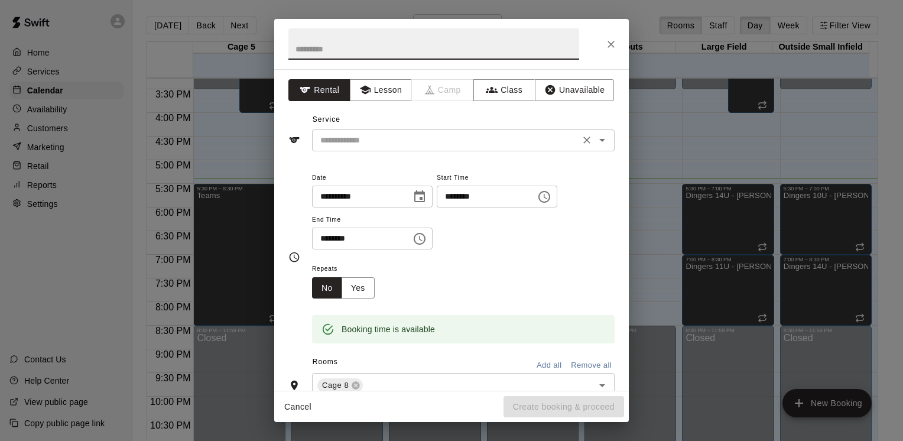
click at [388, 144] on input "text" at bounding box center [446, 140] width 261 height 15
click at [367, 80] on button "Lesson" at bounding box center [381, 90] width 62 height 22
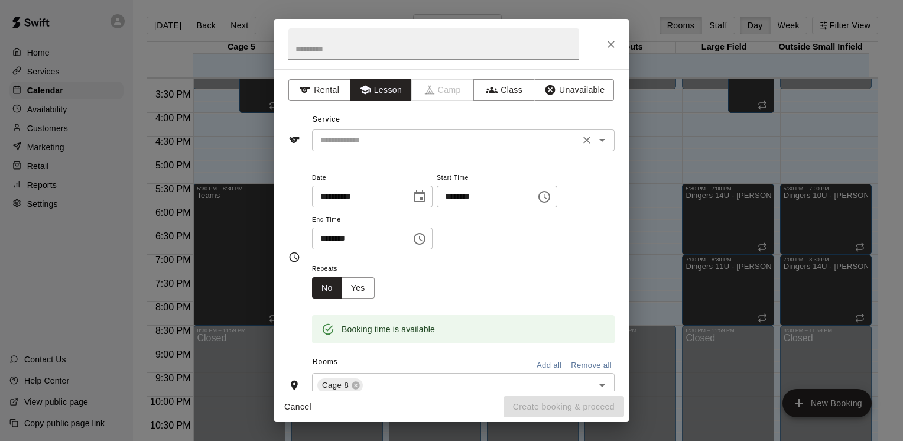
click at [381, 143] on input "text" at bounding box center [446, 140] width 261 height 15
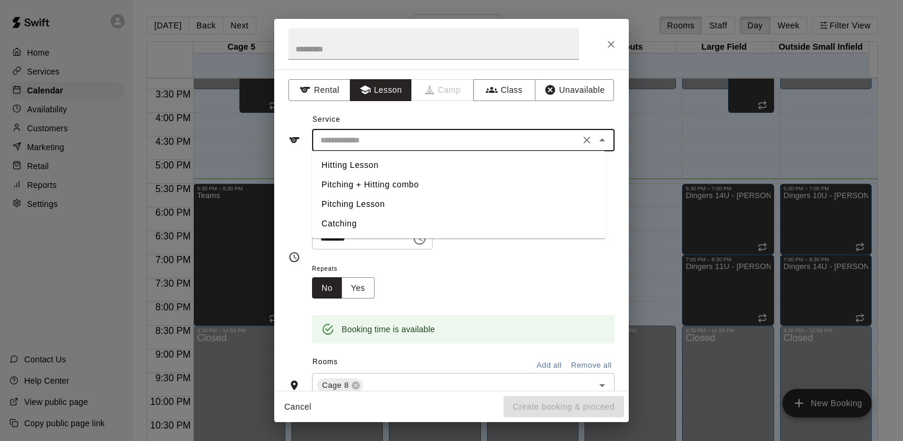
click at [371, 167] on li "Hitting Lesson" at bounding box center [459, 165] width 294 height 20
type input "**********"
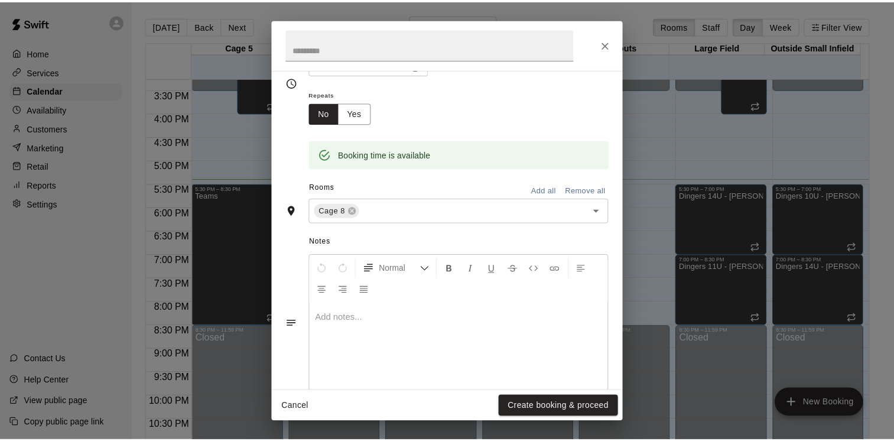
scroll to position [197, 0]
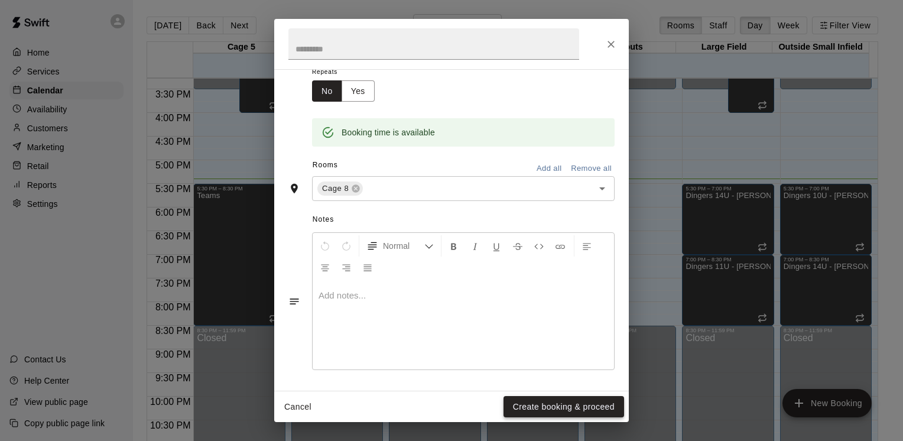
click at [564, 408] on button "Create booking & proceed" at bounding box center [564, 407] width 121 height 22
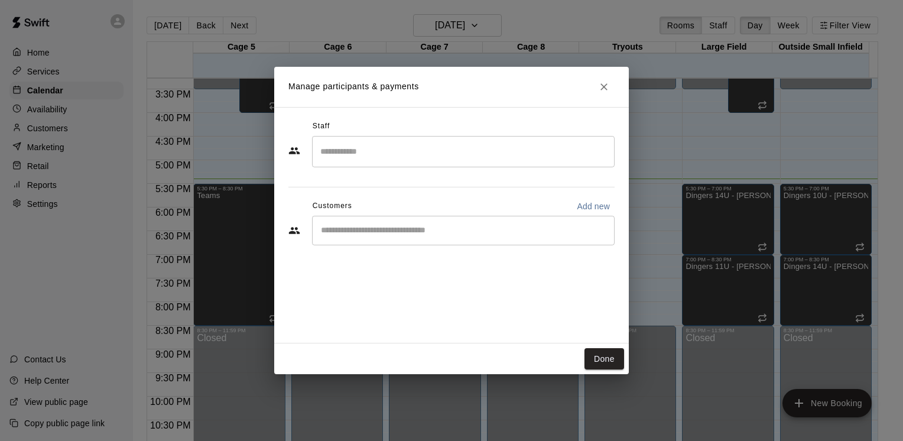
click at [385, 153] on input "Search staff" at bounding box center [463, 151] width 292 height 21
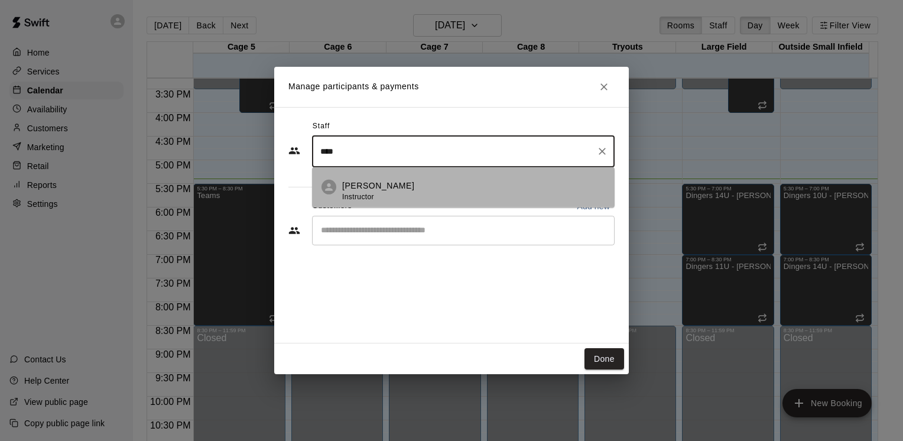
click at [387, 194] on div "[PERSON_NAME] Instructor" at bounding box center [378, 191] width 72 height 23
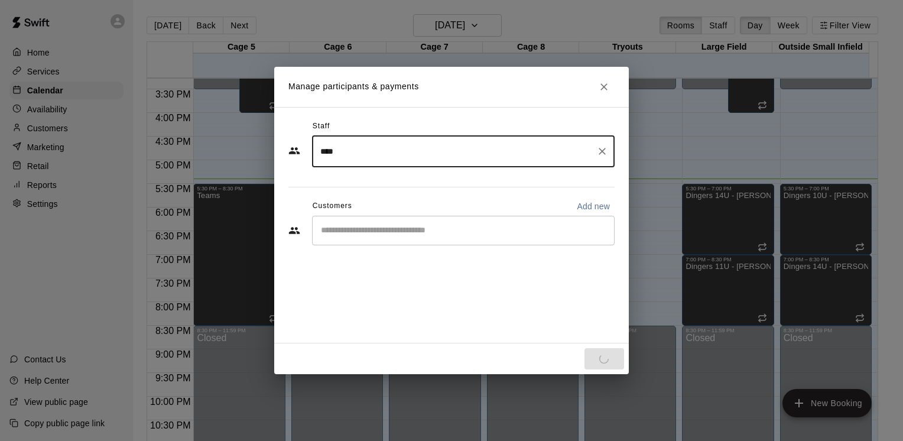
click at [390, 242] on div "​" at bounding box center [463, 231] width 303 height 30
type input "****"
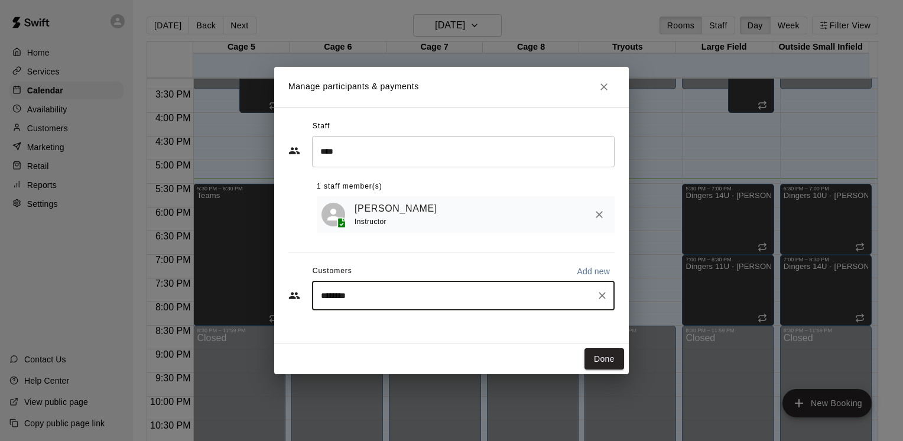
click at [397, 294] on input "********" at bounding box center [454, 296] width 274 height 12
type input "****"
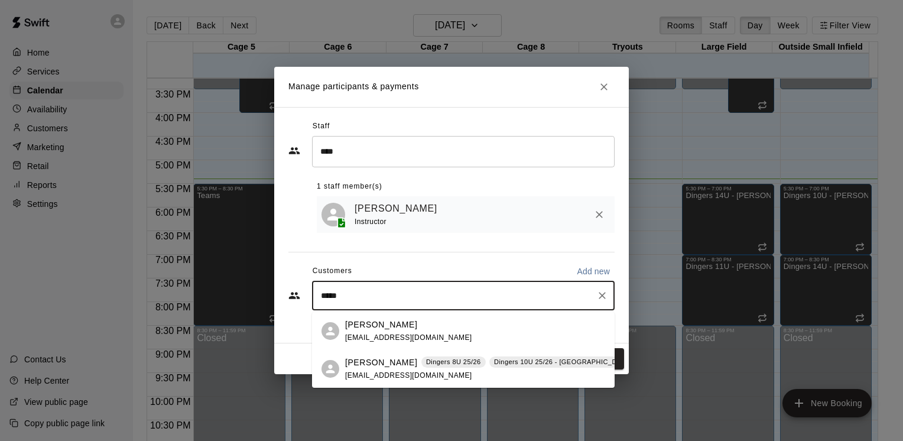
click at [383, 376] on span "[EMAIL_ADDRESS][DOMAIN_NAME]" at bounding box center [408, 375] width 127 height 8
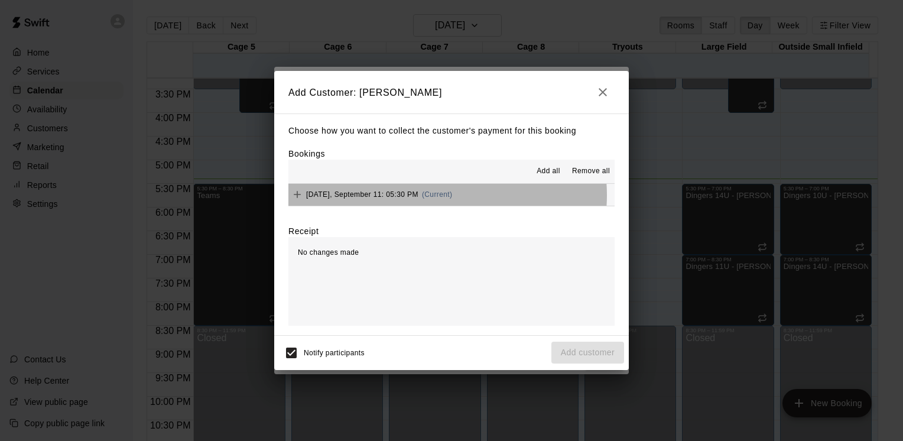
click at [444, 196] on span "(Current)" at bounding box center [437, 194] width 31 height 8
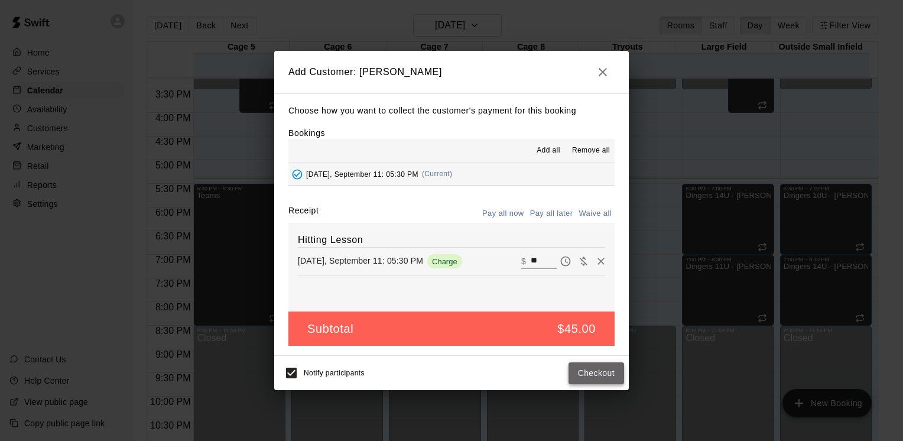
click at [582, 375] on button "Checkout" at bounding box center [597, 373] width 56 height 22
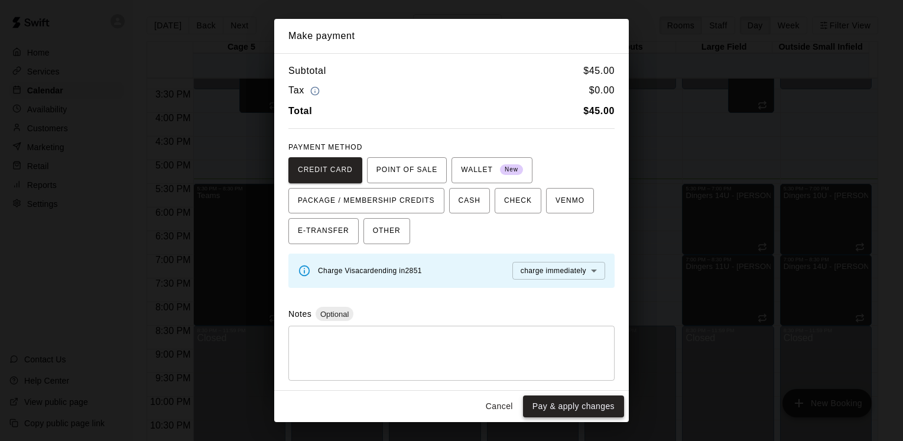
click at [577, 404] on button "Pay & apply changes" at bounding box center [573, 406] width 101 height 22
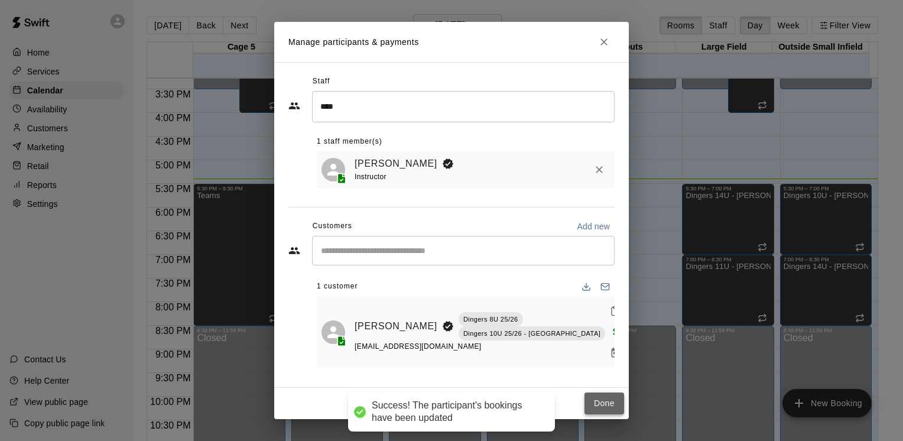
click at [603, 406] on button "Done" at bounding box center [605, 404] width 40 height 22
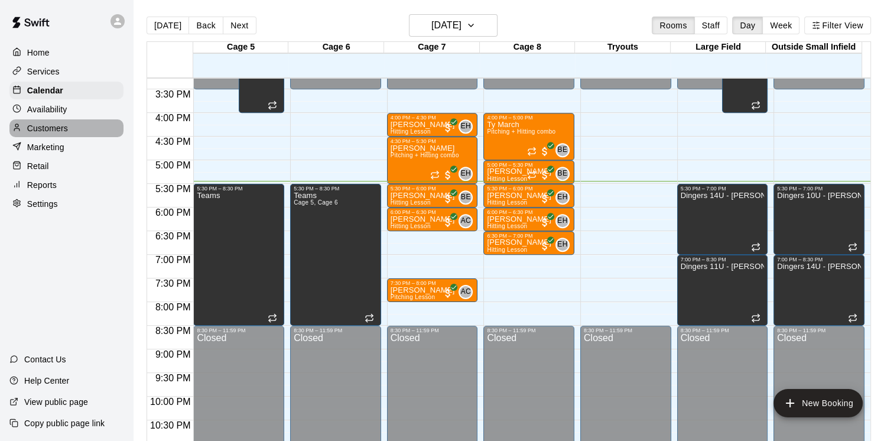
click at [66, 131] on p "Customers" at bounding box center [47, 128] width 41 height 12
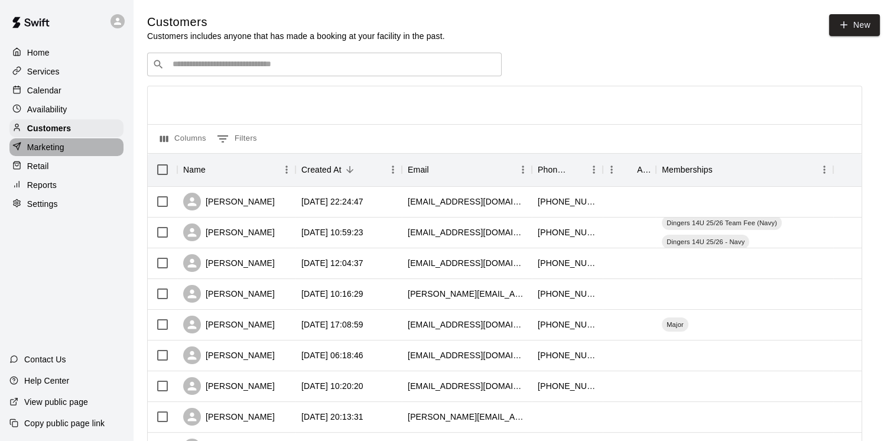
click at [66, 162] on div "Home Services Calendar Availability Customers Marketing Retail Reports Settings" at bounding box center [66, 128] width 133 height 171
click at [63, 170] on div "Retail" at bounding box center [66, 166] width 114 height 18
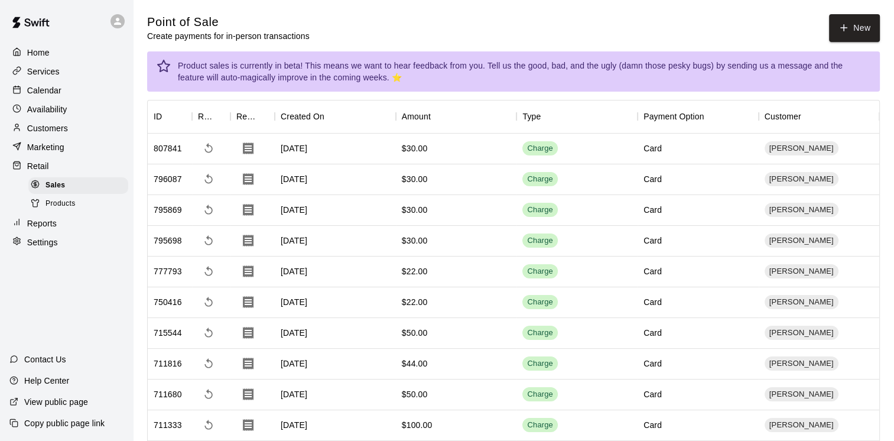
drag, startPoint x: 96, startPoint y: 214, endPoint x: 86, endPoint y: 210, distance: 10.7
click at [95, 212] on div "Products" at bounding box center [78, 204] width 100 height 17
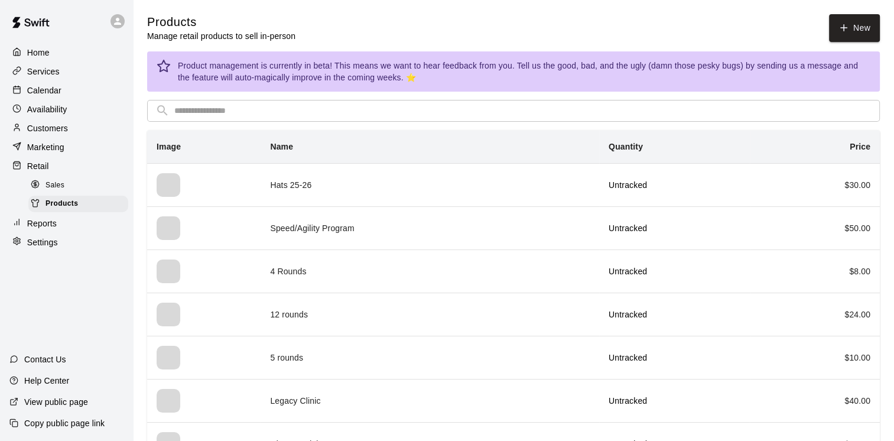
click at [72, 96] on div "Calendar" at bounding box center [66, 91] width 114 height 18
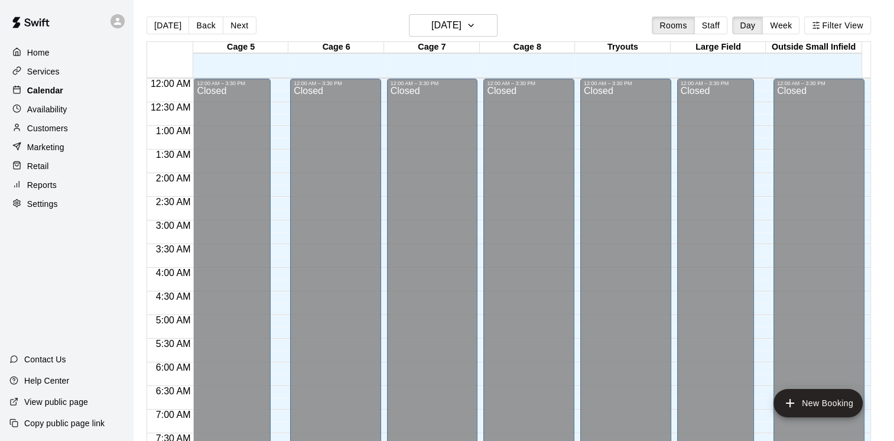
scroll to position [722, 0]
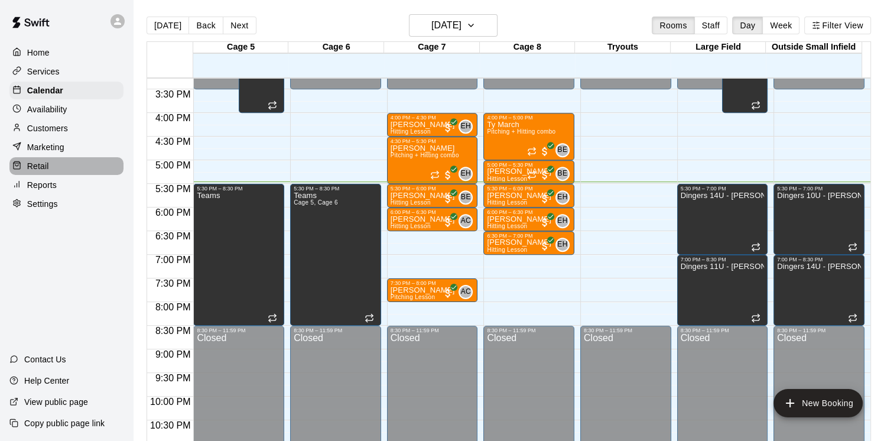
click at [74, 175] on div "Retail" at bounding box center [66, 166] width 114 height 18
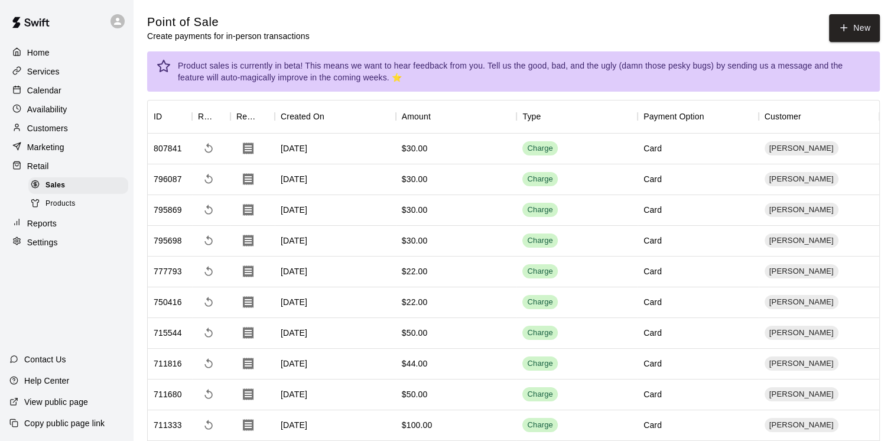
click at [85, 212] on div "Products" at bounding box center [78, 204] width 100 height 17
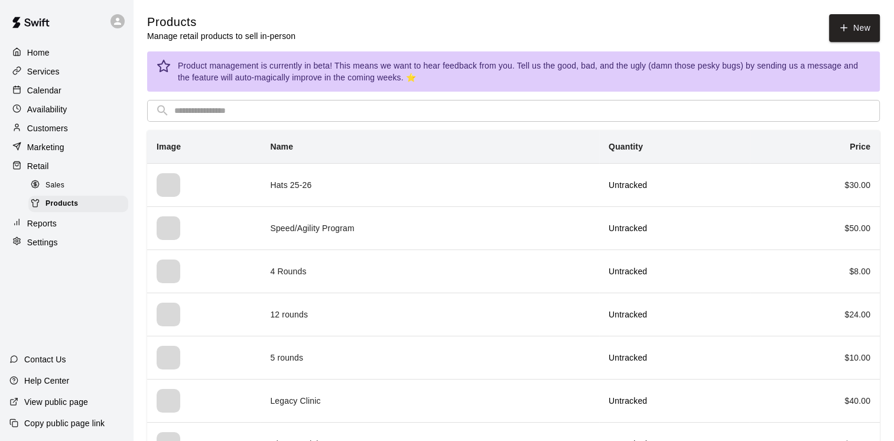
click at [92, 96] on div "Calendar" at bounding box center [66, 91] width 114 height 18
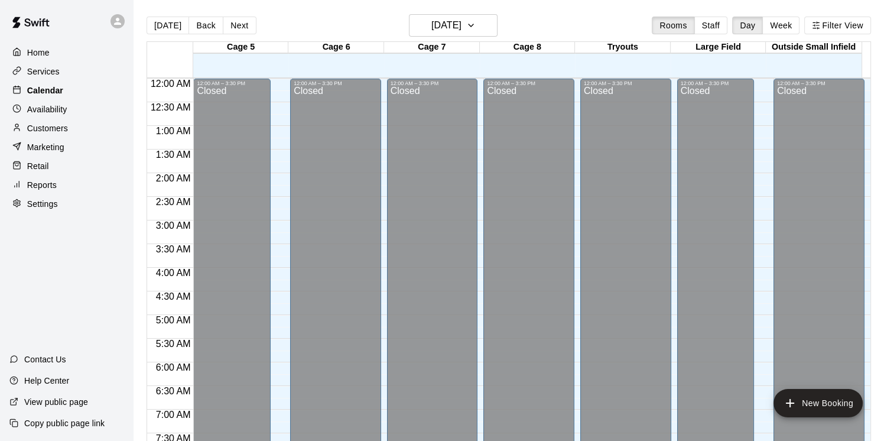
scroll to position [722, 0]
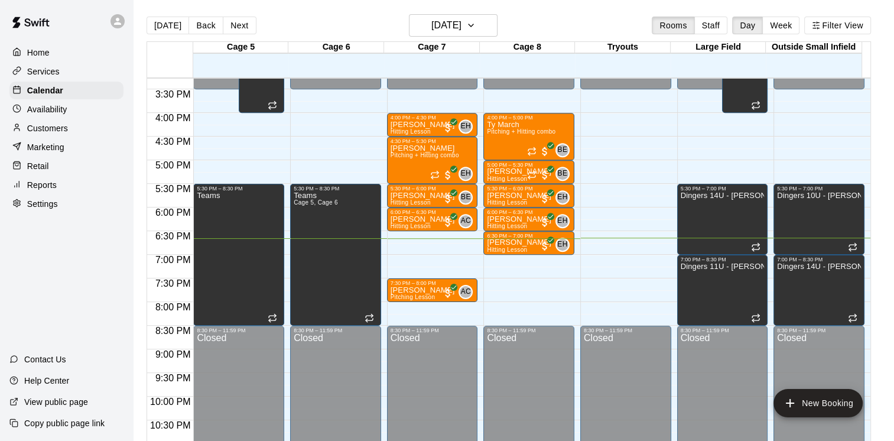
click at [73, 125] on div "Customers" at bounding box center [66, 128] width 114 height 18
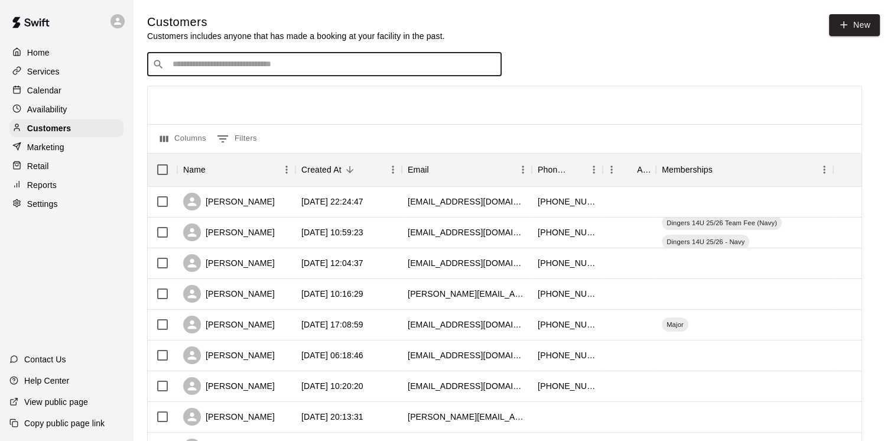
click at [277, 63] on input "Search customers by name or email" at bounding box center [332, 65] width 327 height 12
type input "******"
click at [336, 104] on div "Lane Darracq [EMAIL_ADDRESS][DOMAIN_NAME]" at bounding box center [336, 97] width 312 height 25
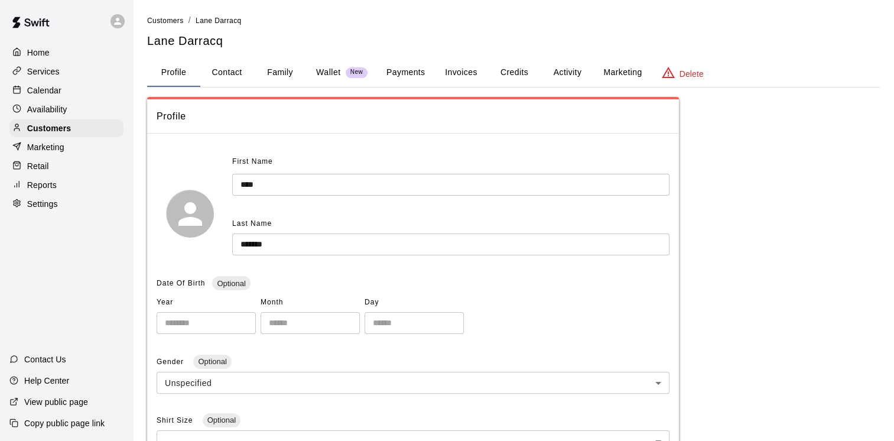
click at [641, 83] on button "Marketing" at bounding box center [622, 73] width 57 height 28
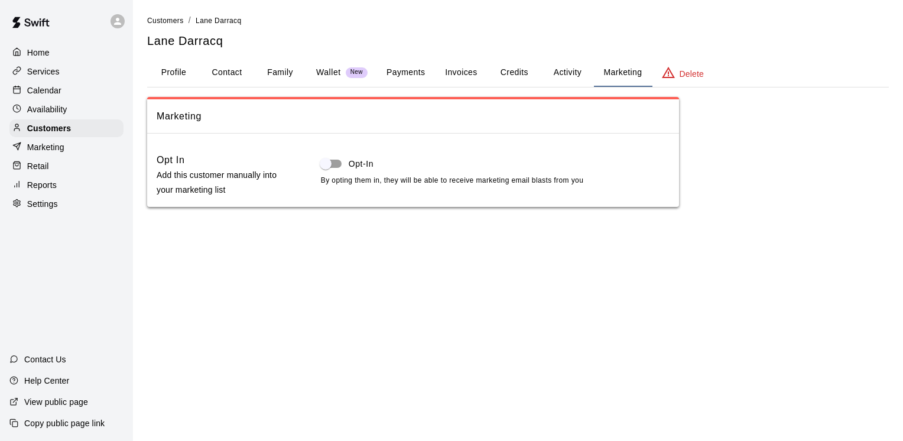
click at [564, 71] on button "Activity" at bounding box center [567, 73] width 53 height 28
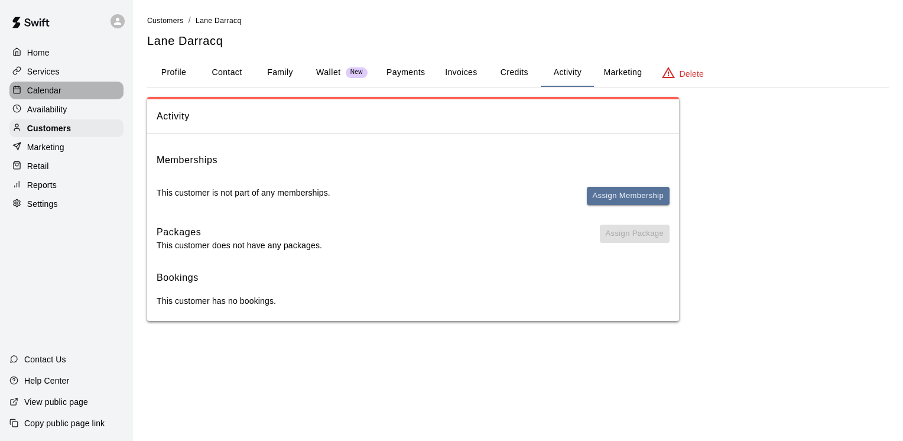
click at [90, 88] on div "Calendar" at bounding box center [66, 91] width 114 height 18
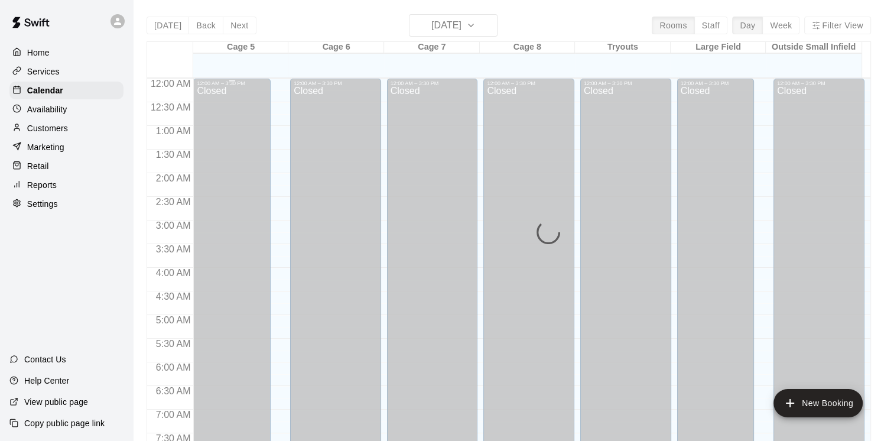
scroll to position [722, 0]
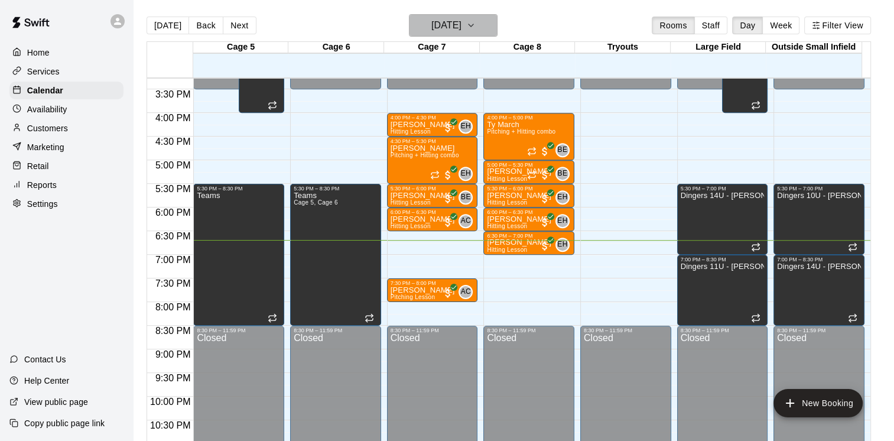
click at [462, 33] on h6 "[DATE]" at bounding box center [447, 25] width 30 height 17
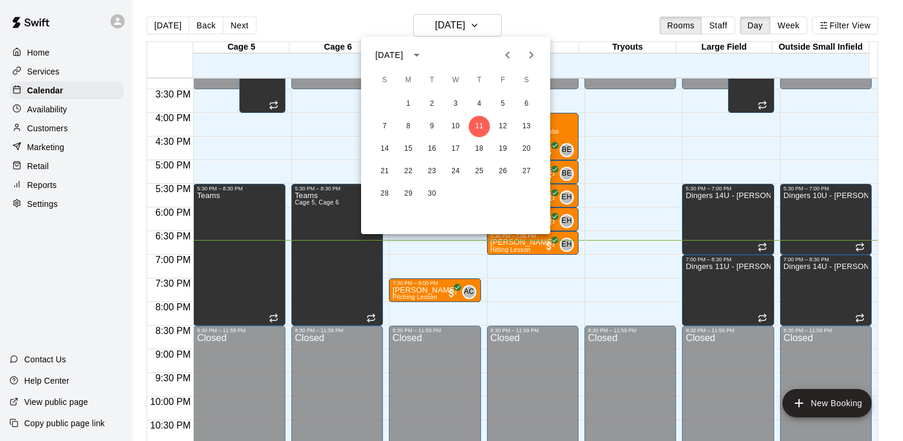
click at [60, 112] on div at bounding box center [451, 220] width 903 height 441
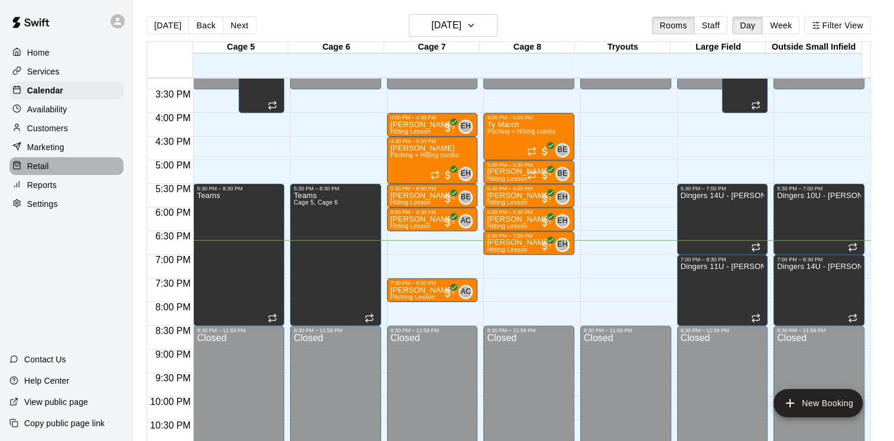
click at [71, 169] on div "Retail" at bounding box center [66, 166] width 114 height 18
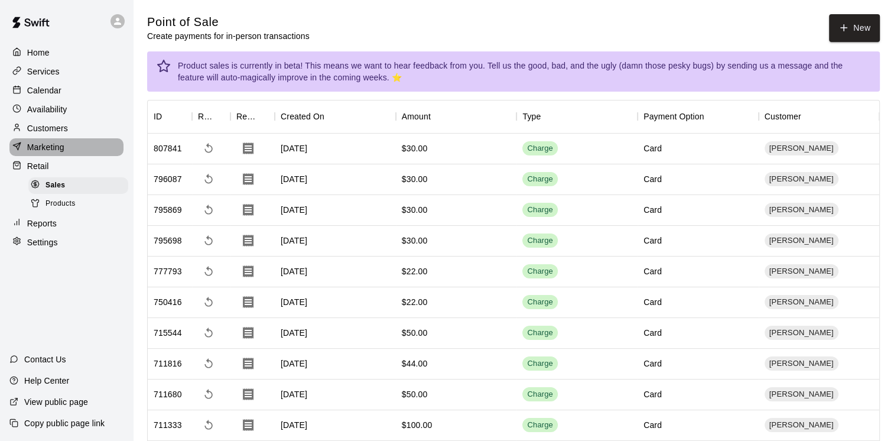
click at [51, 153] on p "Marketing" at bounding box center [45, 147] width 37 height 12
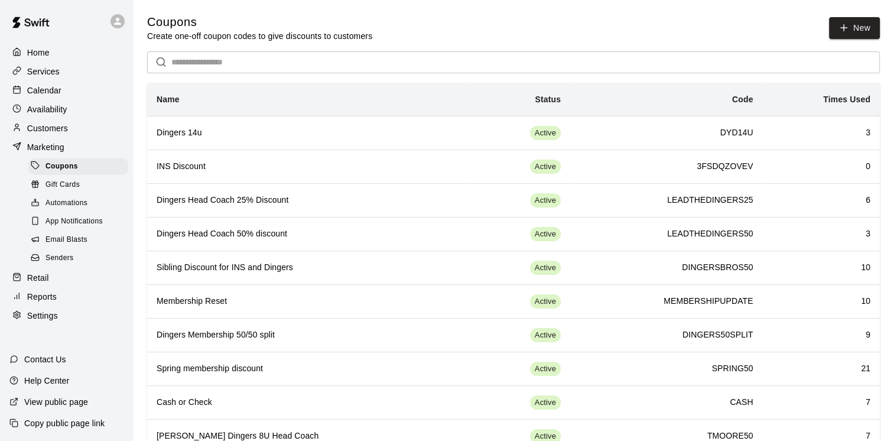
click at [78, 145] on div "Marketing" at bounding box center [66, 147] width 114 height 18
click at [83, 114] on div "Availability" at bounding box center [66, 109] width 114 height 18
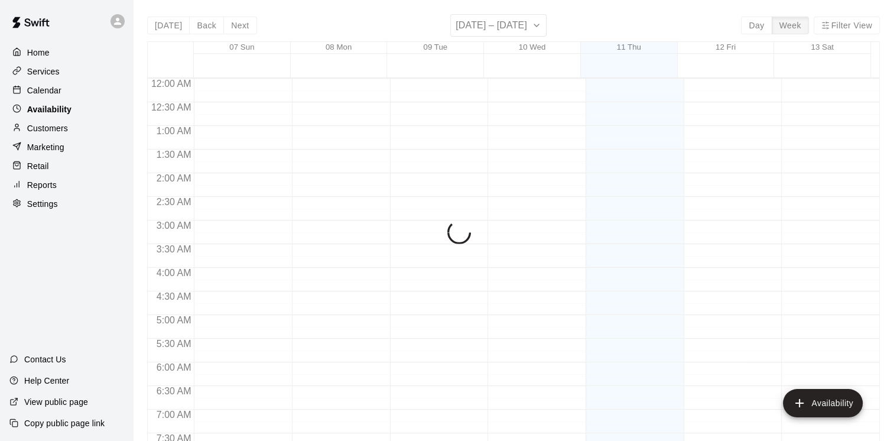
scroll to position [758, 0]
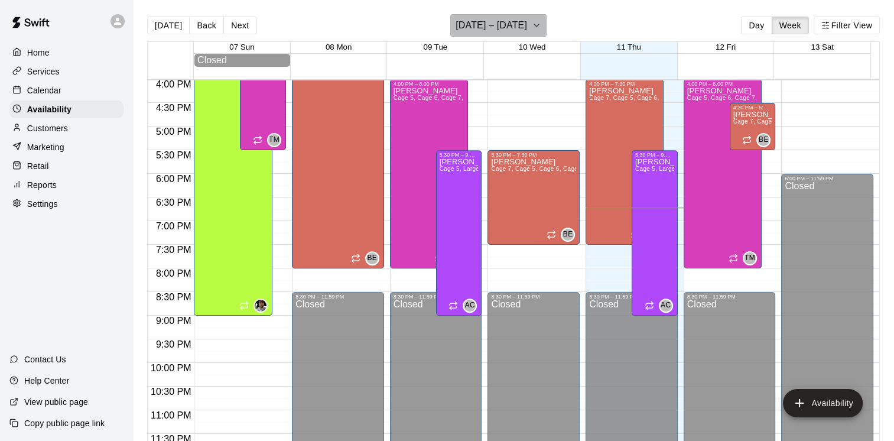
click at [461, 24] on h6 "[DATE] – [DATE]" at bounding box center [492, 25] width 72 height 17
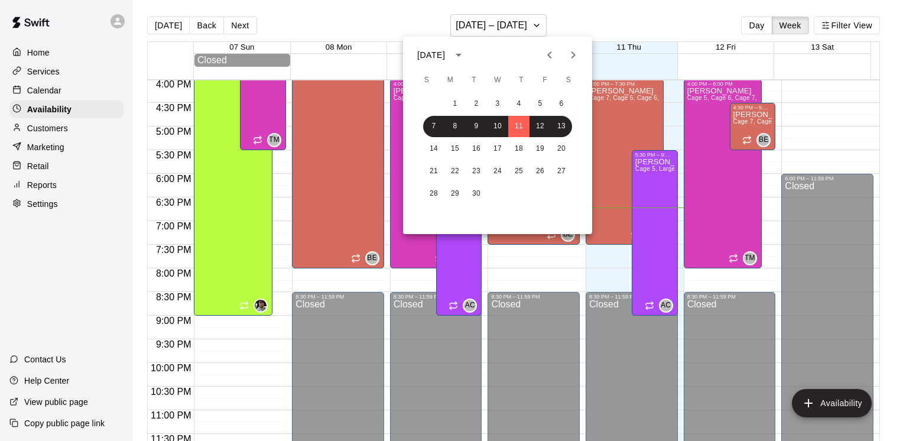
click at [77, 290] on div at bounding box center [451, 220] width 903 height 441
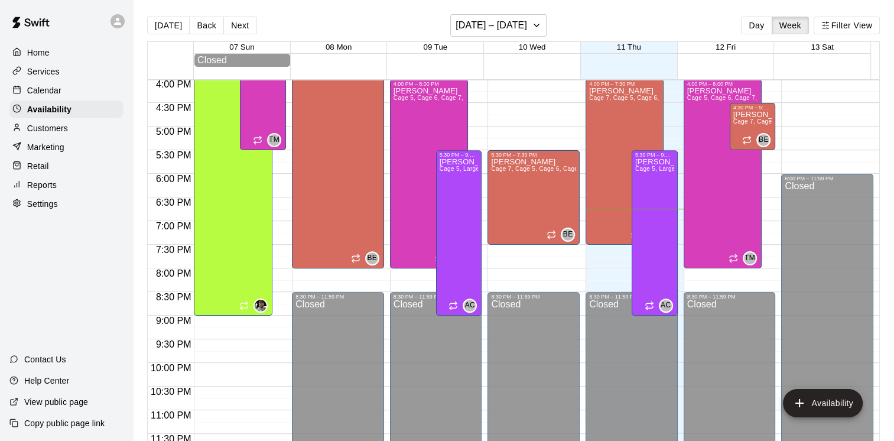
click at [48, 88] on p "Calendar" at bounding box center [44, 91] width 34 height 12
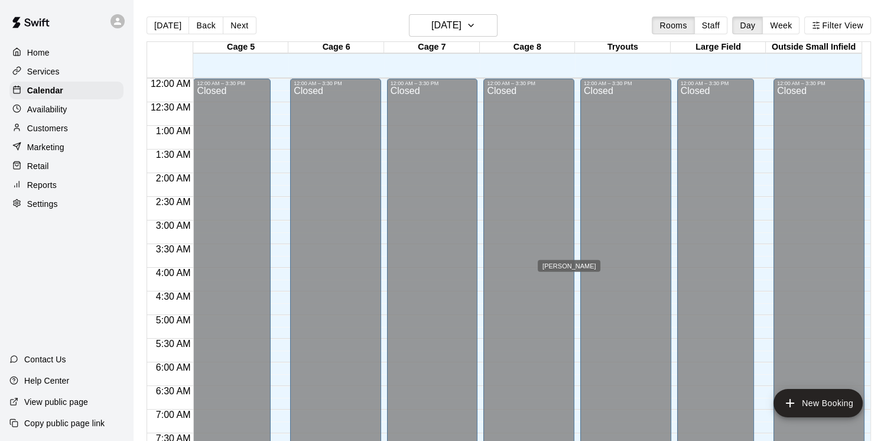
scroll to position [722, 0]
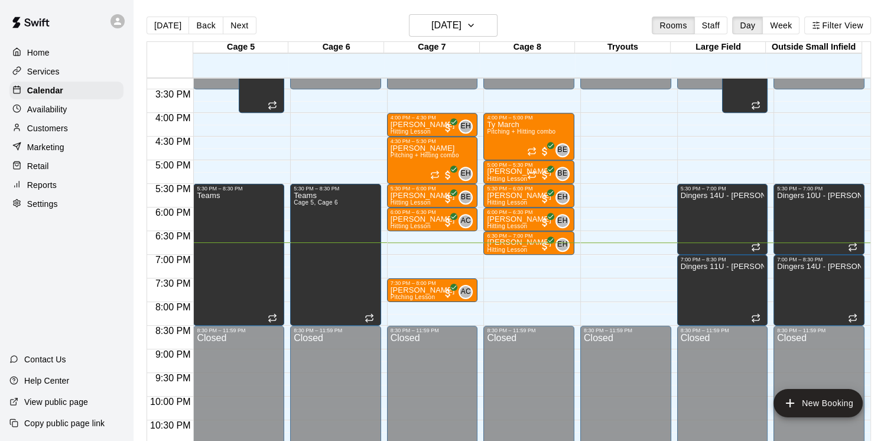
click at [82, 150] on div "Marketing" at bounding box center [66, 147] width 114 height 18
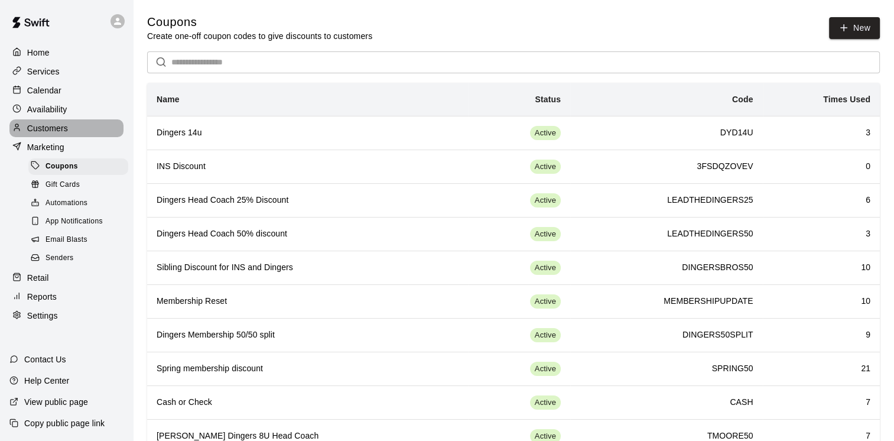
click at [83, 136] on div "Customers" at bounding box center [66, 128] width 114 height 18
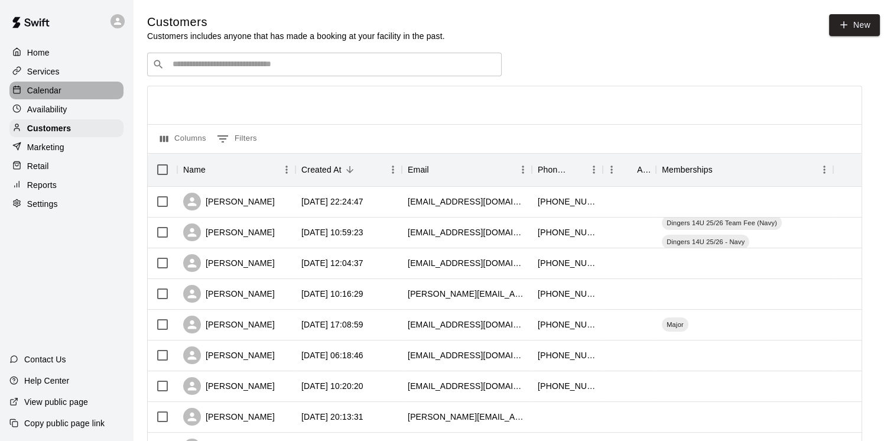
click at [72, 92] on div "Calendar" at bounding box center [66, 91] width 114 height 18
click at [73, 76] on div "Services" at bounding box center [66, 72] width 114 height 18
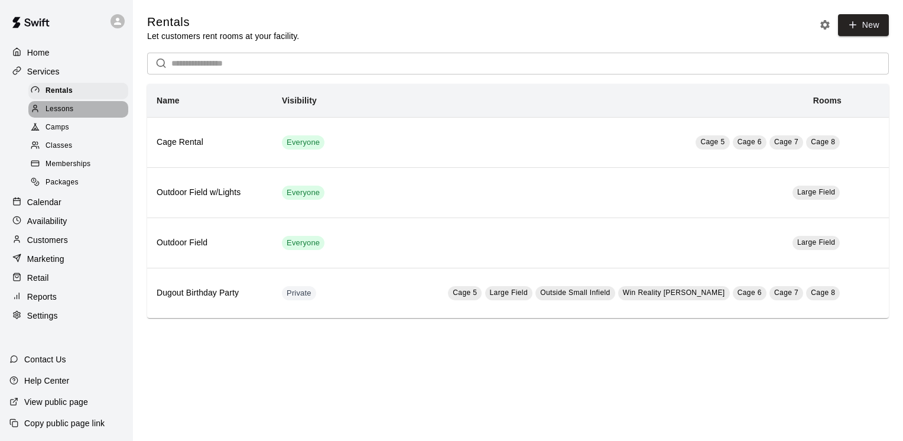
click at [38, 108] on icon at bounding box center [35, 108] width 9 height 9
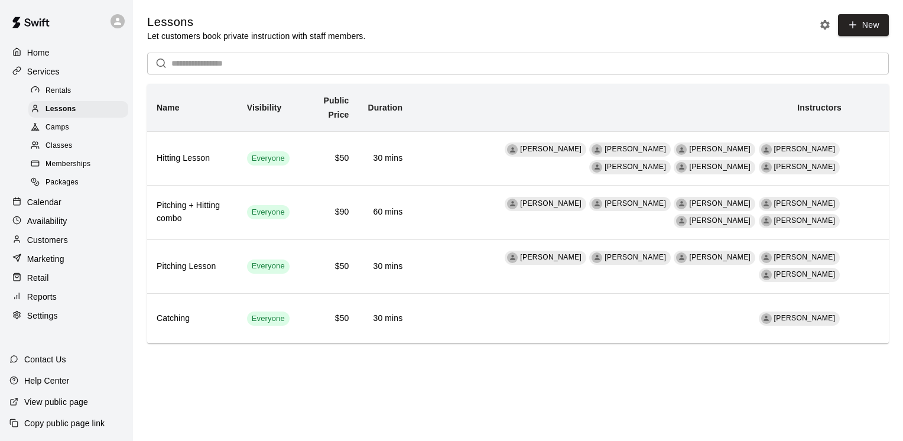
click at [74, 211] on div "Calendar" at bounding box center [66, 202] width 114 height 18
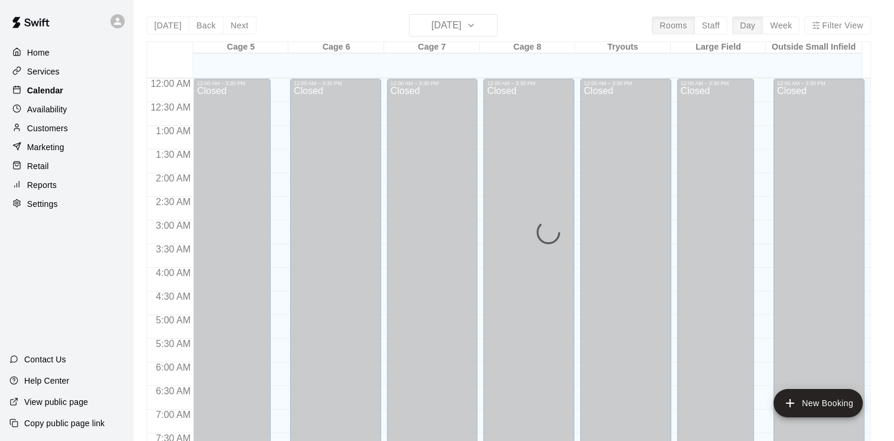
scroll to position [722, 0]
